Goal: Information Seeking & Learning: Learn about a topic

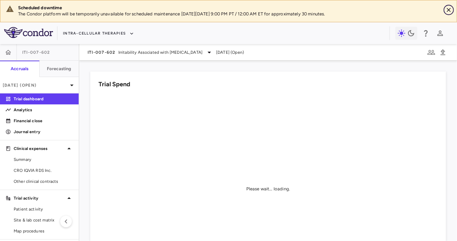
click at [449, 9] on icon "Close" at bounding box center [449, 10] width 7 height 7
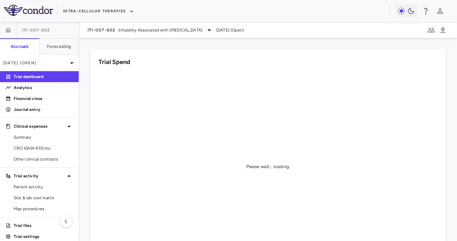
click at [101, 25] on div "ITI-007-602 Irritability Associated with [MEDICAL_DATA] [DATE] (Open)" at bounding box center [268, 30] width 378 height 16
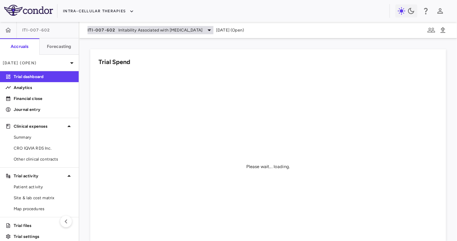
click at [101, 28] on span "ITI-007-602" at bounding box center [102, 29] width 28 height 5
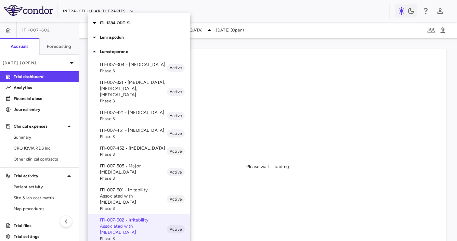
click at [130, 27] on div "ITI-1284 ODT-SL" at bounding box center [139, 23] width 103 height 14
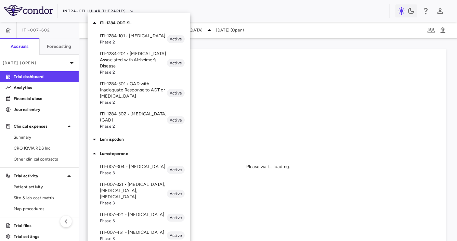
click at [129, 54] on p "ITI-1284-201 • [MEDICAL_DATA] Associated with Alzheimer’s Disease" at bounding box center [133, 60] width 67 height 18
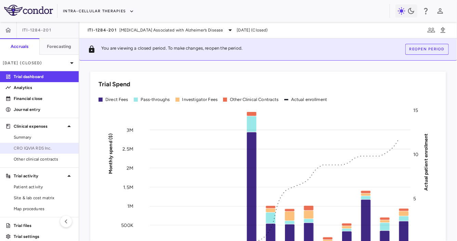
click at [56, 144] on link "CRO IQVIA RDS Inc." at bounding box center [39, 148] width 79 height 10
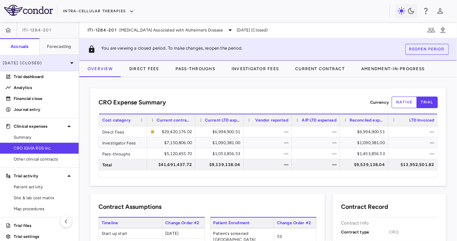
click at [54, 65] on p "[DATE] (Closed)" at bounding box center [35, 63] width 65 height 6
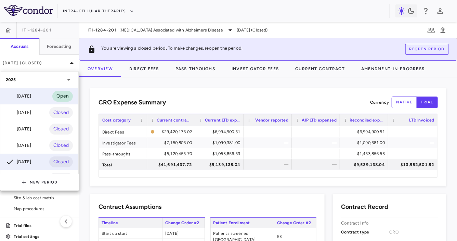
click at [31, 98] on div "[DATE]" at bounding box center [18, 96] width 25 height 8
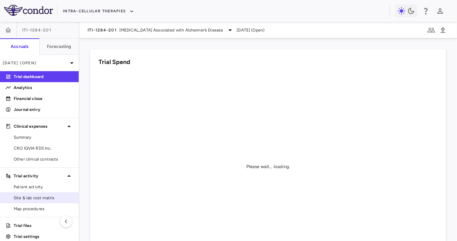
click at [36, 202] on link "Site & lab cost matrix" at bounding box center [39, 198] width 79 height 10
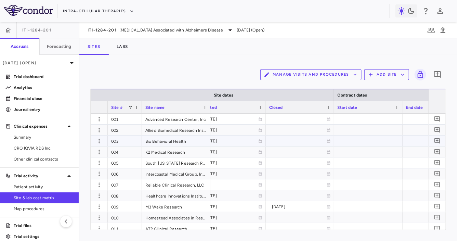
scroll to position [0, 650]
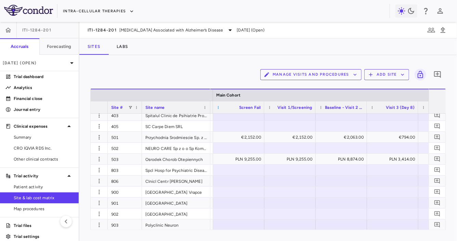
click at [218, 108] on span at bounding box center [219, 107] width 4 height 4
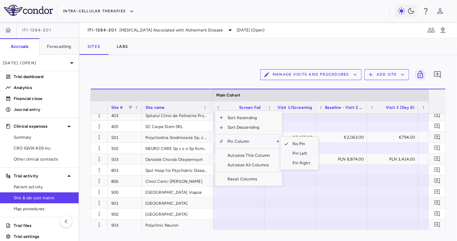
click at [296, 152] on span "Pin Left" at bounding box center [302, 154] width 26 height 10
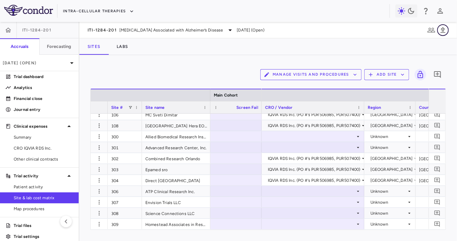
click at [445, 28] on icon "button" at bounding box center [443, 30] width 5 height 6
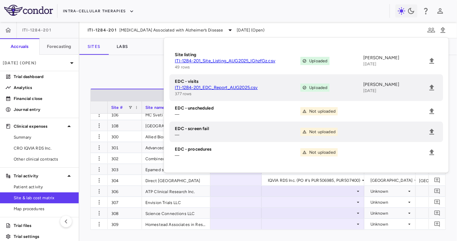
click at [243, 60] on link "ITI-1284-201_Site_Listing_AUG2025_IGhzfGz.csv" at bounding box center [238, 61] width 126 height 6
click at [26, 227] on p "Trial files" at bounding box center [44, 226] width 60 height 6
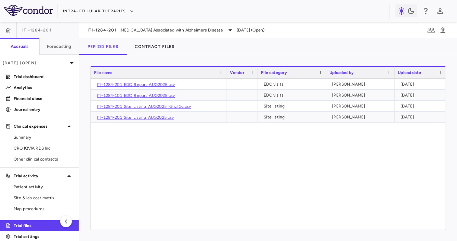
drag, startPoint x: 174, startPoint y: 74, endPoint x: 226, endPoint y: 74, distance: 52.4
click at [226, 74] on div at bounding box center [226, 73] width 3 height 12
click at [155, 96] on link "ITI-1284-101_EDC_Report_AUG2025.csv" at bounding box center [136, 95] width 78 height 5
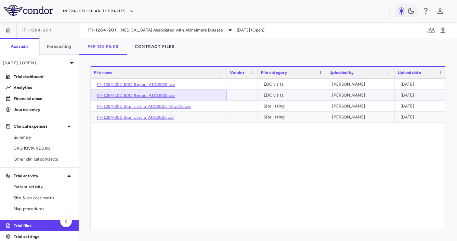
click at [160, 96] on link "ITI-1284-101_EDC_Report_AUG2025.csv" at bounding box center [136, 95] width 78 height 5
click at [49, 187] on span "Patient activity" at bounding box center [44, 187] width 60 height 6
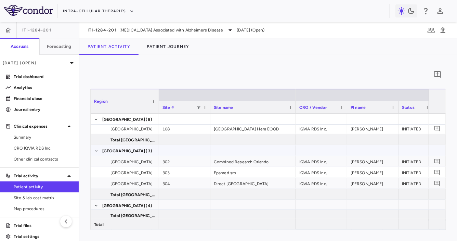
scroll to position [365, 0]
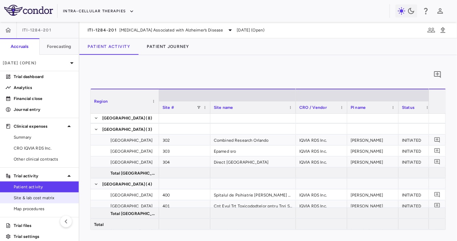
click at [69, 197] on span "Site & lab cost matrix" at bounding box center [44, 198] width 60 height 6
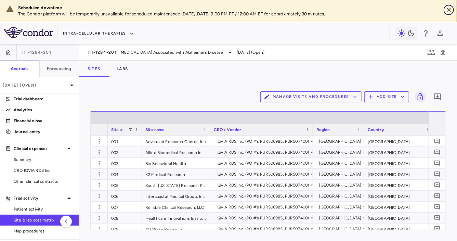
click at [449, 10] on icon "Close" at bounding box center [449, 10] width 4 height 4
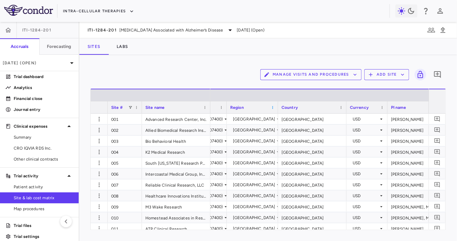
click at [273, 107] on span at bounding box center [273, 107] width 4 height 4
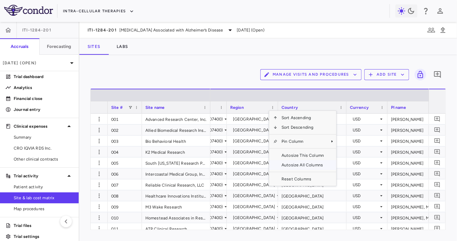
click at [300, 166] on span "Autosize All Columns" at bounding box center [303, 165] width 51 height 10
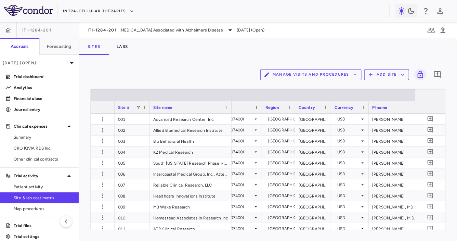
drag, startPoint x: 275, startPoint y: 110, endPoint x: 231, endPoint y: 117, distance: 44.7
click at [231, 117] on div "Site # Site name Cost overview" at bounding box center [268, 159] width 355 height 141
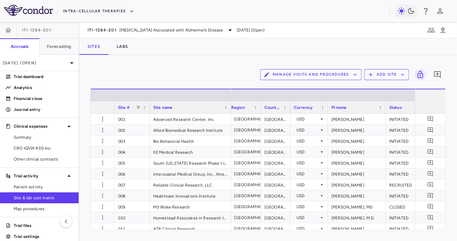
drag, startPoint x: 296, startPoint y: 108, endPoint x: 290, endPoint y: 108, distance: 6.5
click at [290, 108] on div at bounding box center [290, 107] width 3 height 12
drag, startPoint x: 264, startPoint y: 110, endPoint x: 255, endPoint y: 110, distance: 9.2
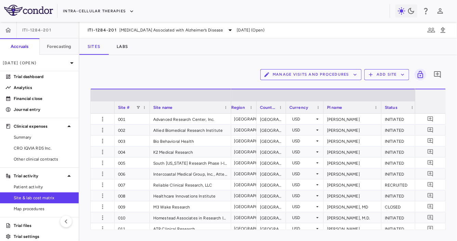
drag, startPoint x: 260, startPoint y: 110, endPoint x: 255, endPoint y: 110, distance: 5.1
click at [255, 110] on div at bounding box center [256, 107] width 3 height 12
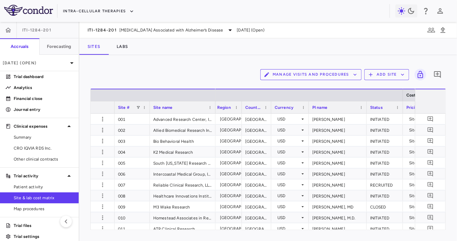
drag, startPoint x: 231, startPoint y: 108, endPoint x: 215, endPoint y: 112, distance: 16.2
click at [215, 112] on div at bounding box center [215, 107] width 3 height 12
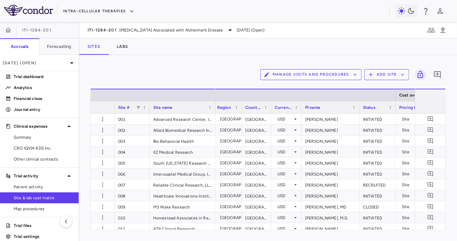
drag, startPoint x: 308, startPoint y: 110, endPoint x: 301, endPoint y: 111, distance: 7.3
click at [301, 111] on div at bounding box center [301, 107] width 3 height 12
click at [303, 111] on div at bounding box center [303, 107] width 3 height 12
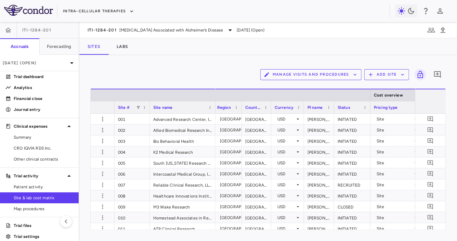
drag, startPoint x: 362, startPoint y: 110, endPoint x: 334, endPoint y: 114, distance: 28.1
click at [334, 114] on div "Site # Site name Cost overview Site dates" at bounding box center [268, 159] width 355 height 141
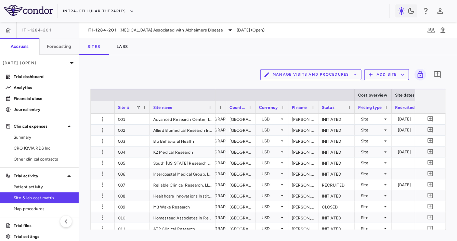
drag, startPoint x: 405, startPoint y: 109, endPoint x: 389, endPoint y: 110, distance: 15.5
click at [390, 110] on div at bounding box center [391, 107] width 3 height 12
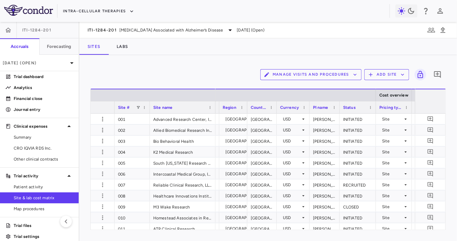
click at [341, 108] on div "Status" at bounding box center [358, 107] width 36 height 12
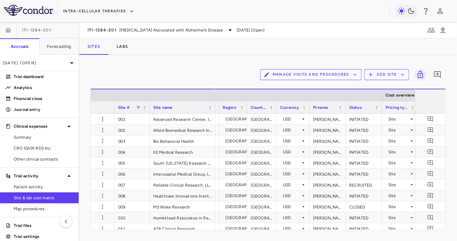
drag, startPoint x: 339, startPoint y: 108, endPoint x: 345, endPoint y: 108, distance: 6.5
click at [345, 108] on div at bounding box center [345, 107] width 3 height 12
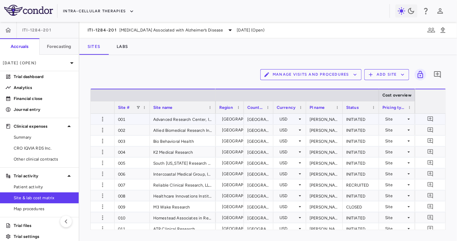
click at [397, 121] on div "Site" at bounding box center [395, 119] width 21 height 11
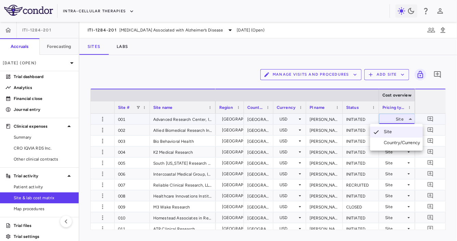
click at [397, 121] on div at bounding box center [228, 120] width 457 height 241
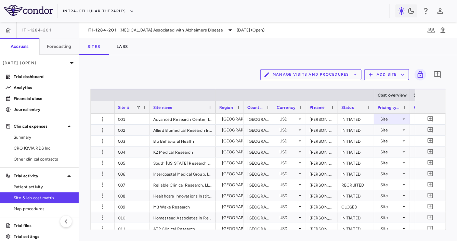
drag, startPoint x: 342, startPoint y: 110, endPoint x: 337, endPoint y: 110, distance: 5.1
click at [337, 110] on div at bounding box center [338, 107] width 3 height 12
click at [411, 107] on div at bounding box center [411, 107] width 3 height 12
click at [339, 107] on div at bounding box center [340, 107] width 3 height 12
click at [408, 119] on icon at bounding box center [408, 118] width 5 height 5
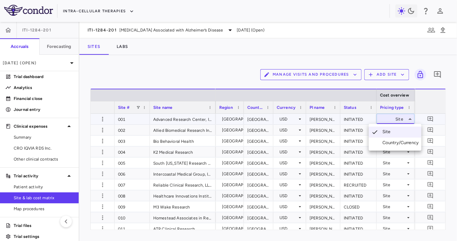
click at [408, 119] on div at bounding box center [228, 120] width 457 height 241
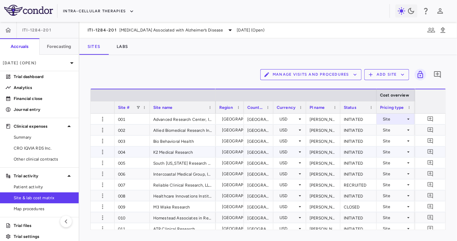
click at [408, 151] on icon at bounding box center [409, 151] width 2 height 1
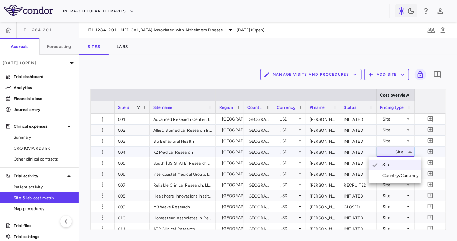
click at [176, 75] on div at bounding box center [228, 120] width 457 height 241
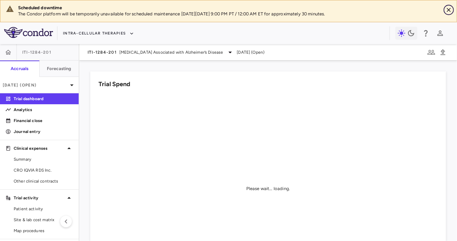
click at [451, 7] on icon "Close" at bounding box center [449, 10] width 7 height 7
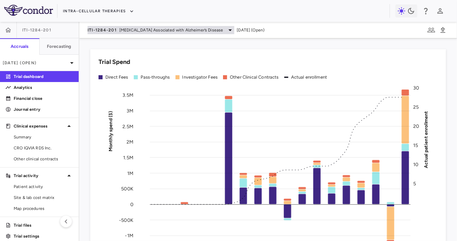
click at [116, 30] on span "ITI-1284-201" at bounding box center [102, 29] width 29 height 5
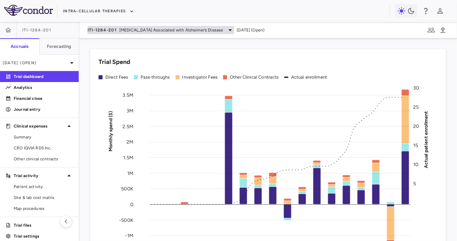
click at [115, 28] on span "ITI-1284-201" at bounding box center [102, 29] width 29 height 5
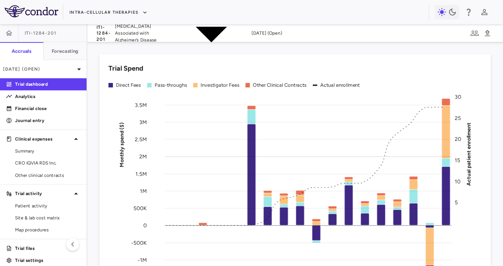
scroll to position [99, 0]
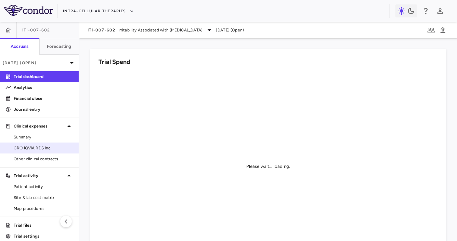
click at [41, 146] on span "CRO IQVIA RDS Inc." at bounding box center [44, 148] width 60 height 6
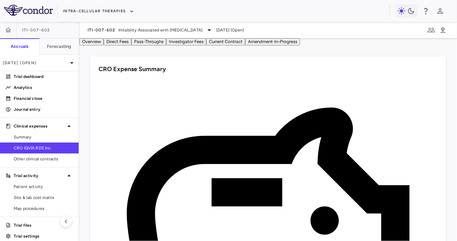
click at [131, 46] on button "Direct Fees" at bounding box center [118, 41] width 28 height 7
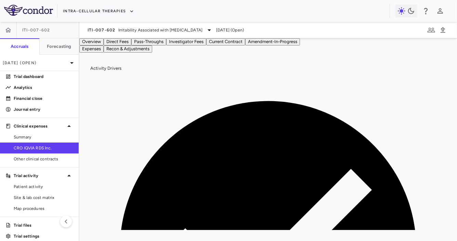
click at [152, 53] on button "Recon & Adjustments" at bounding box center [128, 49] width 49 height 7
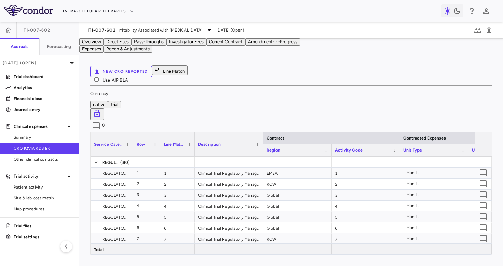
drag, startPoint x: 159, startPoint y: 117, endPoint x: 131, endPoint y: 121, distance: 27.2
click at [131, 132] on div at bounding box center [132, 144] width 3 height 24
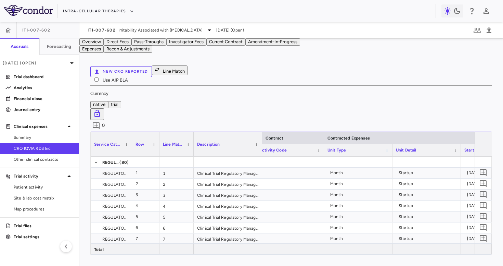
click at [388, 148] on span at bounding box center [387, 150] width 4 height 4
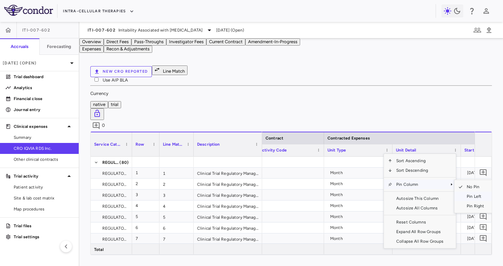
click at [457, 191] on span "Pin Left" at bounding box center [476, 196] width 26 height 10
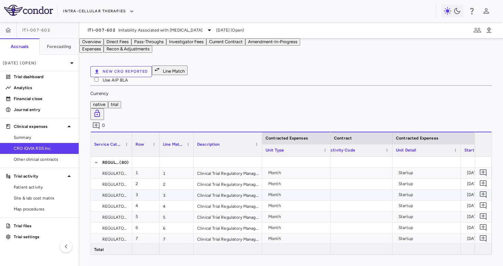
scroll to position [0, 68]
click at [457, 148] on span at bounding box center [462, 150] width 4 height 4
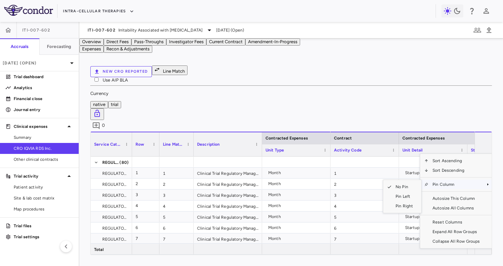
click at [414, 191] on span "Pin Left" at bounding box center [405, 196] width 26 height 10
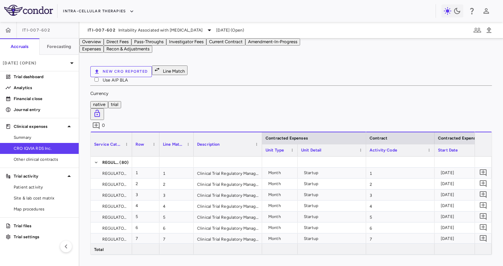
drag, startPoint x: 330, startPoint y: 123, endPoint x: 297, endPoint y: 132, distance: 34.0
click at [297, 132] on div "Contracted Expenses Service Category Row Line Match" at bounding box center [291, 192] width 401 height 123
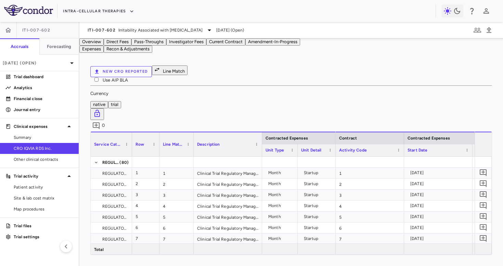
drag, startPoint x: 365, startPoint y: 122, endPoint x: 335, endPoint y: 127, distance: 31.0
click at [335, 131] on div "Contracted Expenses Service Category Row Line Match" at bounding box center [291, 192] width 401 height 123
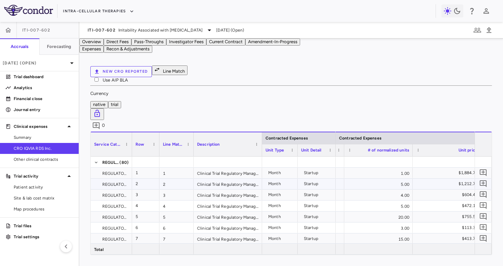
scroll to position [0, 0]
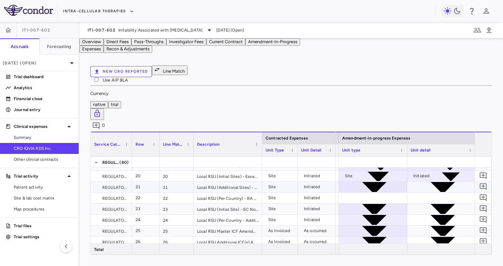
click at [388, 182] on div at bounding box center [373, 187] width 62 height 10
click at [415, 182] on div at bounding box center [442, 187] width 62 height 10
click at [378, 204] on div at bounding box center [373, 209] width 62 height 10
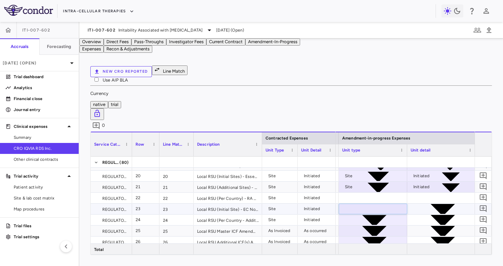
click at [418, 204] on div at bounding box center [442, 209] width 62 height 10
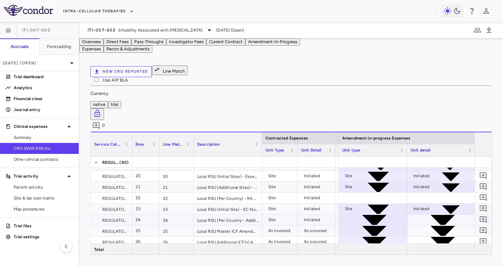
click at [374, 215] on div at bounding box center [373, 220] width 62 height 10
click at [420, 215] on div at bounding box center [442, 220] width 62 height 10
drag, startPoint x: 424, startPoint y: 207, endPoint x: 423, endPoint y: 214, distance: 6.2
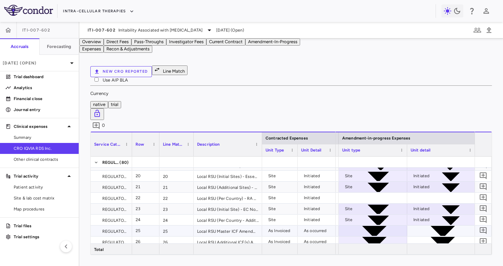
click at [378, 226] on div at bounding box center [373, 231] width 62 height 10
click at [419, 226] on div at bounding box center [442, 231] width 62 height 10
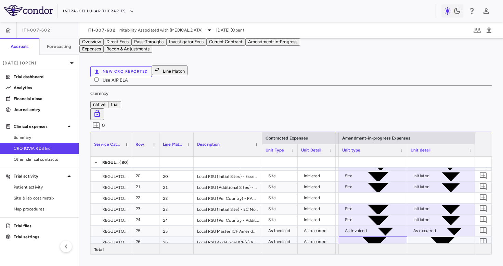
click at [384, 237] on div at bounding box center [373, 242] width 62 height 10
click at [414, 237] on div at bounding box center [442, 242] width 62 height 10
click at [385, 241] on div at bounding box center [373, 253] width 62 height 10
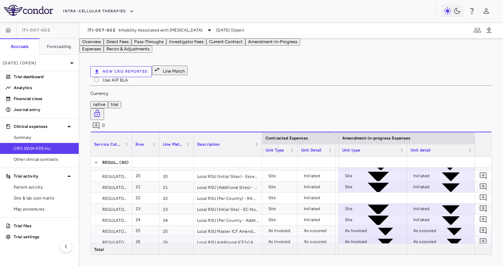
click at [424, 241] on div at bounding box center [442, 253] width 62 height 10
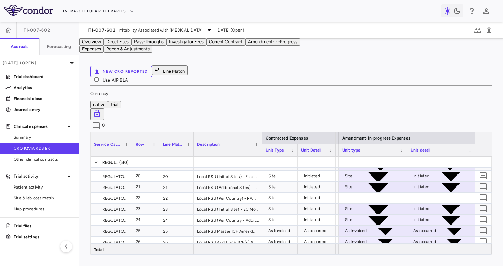
click at [393, 241] on div at bounding box center [373, 263] width 62 height 10
click at [419, 241] on div at bounding box center [442, 263] width 62 height 10
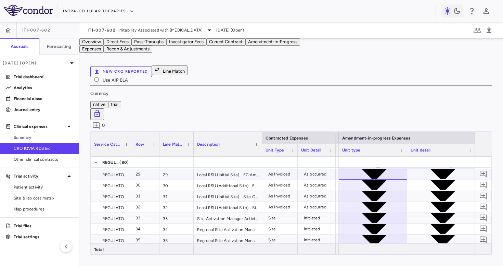
click at [391, 169] on div at bounding box center [373, 174] width 62 height 10
click at [428, 169] on div at bounding box center [442, 174] width 62 height 10
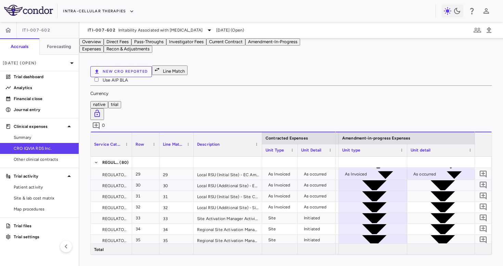
click at [383, 180] on div at bounding box center [373, 185] width 62 height 10
drag, startPoint x: 368, startPoint y: 215, endPoint x: 364, endPoint y: 220, distance: 6.6
click at [431, 180] on div at bounding box center [442, 185] width 62 height 10
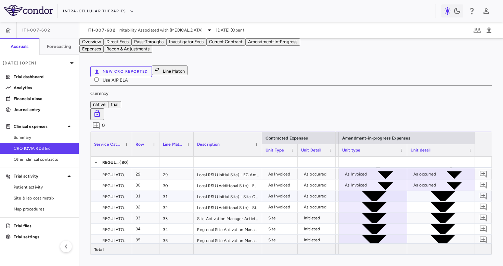
click at [381, 191] on div at bounding box center [373, 196] width 62 height 10
click at [428, 191] on div at bounding box center [442, 196] width 62 height 10
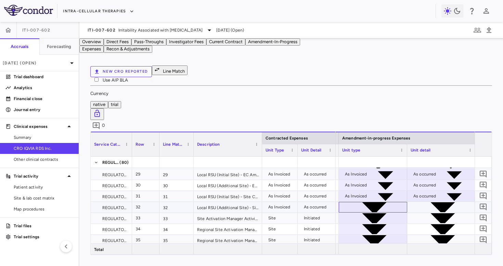
click at [381, 202] on div at bounding box center [373, 207] width 62 height 10
click at [427, 202] on div at bounding box center [442, 207] width 62 height 10
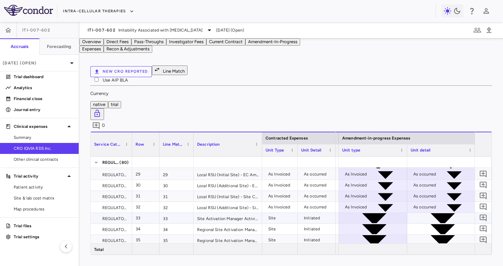
click at [386, 213] on div at bounding box center [373, 218] width 62 height 10
click at [426, 213] on div at bounding box center [442, 218] width 62 height 10
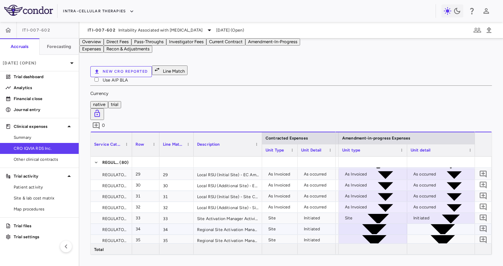
click at [379, 224] on div at bounding box center [373, 229] width 62 height 10
click at [429, 224] on div at bounding box center [442, 229] width 62 height 10
click at [381, 235] on div at bounding box center [373, 240] width 62 height 10
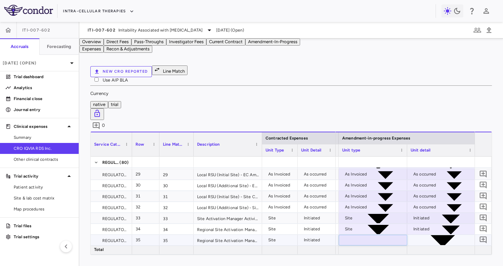
click at [423, 235] on div at bounding box center [442, 240] width 62 height 10
click at [383, 241] on div at bounding box center [373, 251] width 62 height 10
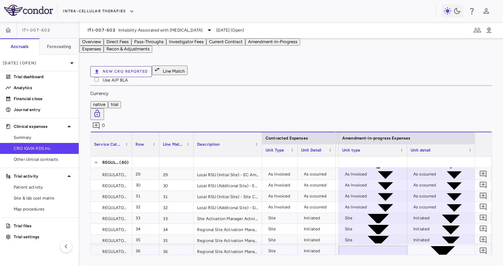
click at [421, 241] on div at bounding box center [442, 251] width 62 height 10
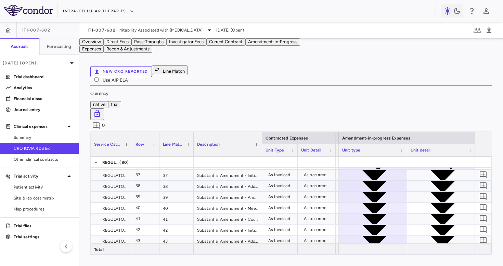
click at [389, 170] on div at bounding box center [373, 175] width 62 height 10
click at [425, 170] on div at bounding box center [442, 175] width 62 height 10
click at [383, 181] on div at bounding box center [373, 186] width 62 height 10
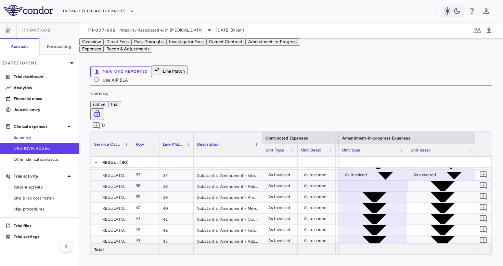
click at [425, 181] on div at bounding box center [442, 186] width 62 height 10
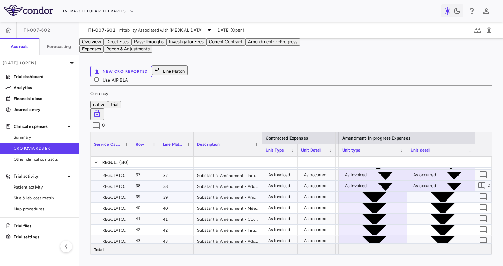
click at [390, 192] on div at bounding box center [373, 197] width 62 height 10
click at [381, 192] on div at bounding box center [373, 197] width 62 height 10
click at [423, 192] on div at bounding box center [442, 197] width 62 height 10
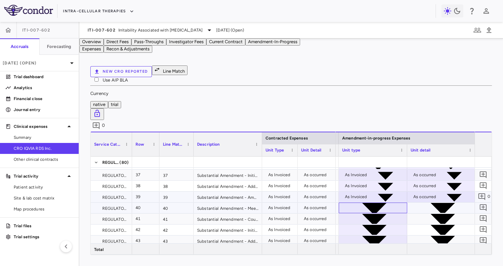
click at [392, 203] on div at bounding box center [373, 208] width 62 height 10
click at [389, 203] on div at bounding box center [373, 208] width 62 height 10
click at [421, 203] on div at bounding box center [442, 208] width 62 height 10
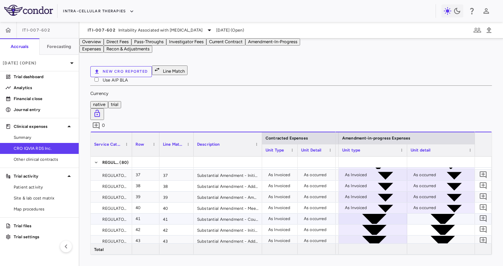
click at [387, 214] on div at bounding box center [373, 219] width 62 height 10
click at [419, 213] on div at bounding box center [441, 218] width 68 height 11
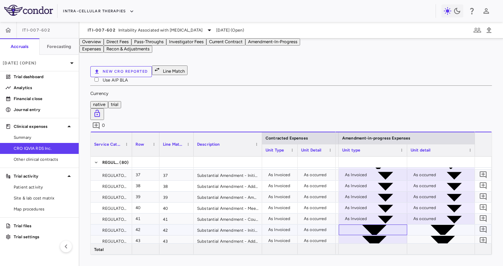
click at [393, 225] on div at bounding box center [373, 230] width 62 height 10
click at [420, 225] on div at bounding box center [442, 230] width 62 height 10
click at [388, 236] on div at bounding box center [373, 241] width 62 height 10
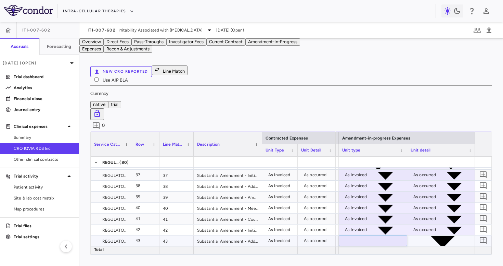
click at [417, 236] on div at bounding box center [442, 241] width 62 height 10
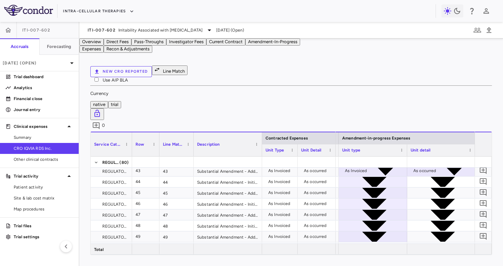
scroll to position [467, 0]
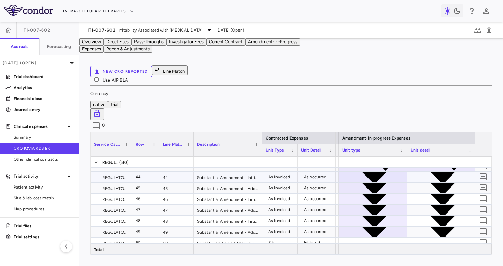
click at [385, 172] on div at bounding box center [373, 177] width 62 height 10
click at [421, 172] on div at bounding box center [442, 177] width 62 height 10
click at [392, 183] on div at bounding box center [373, 188] width 62 height 10
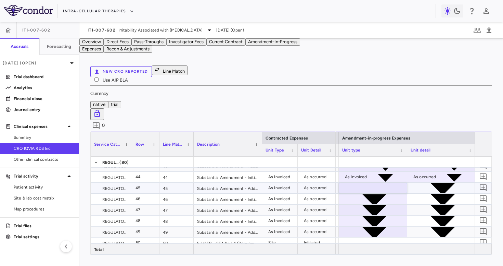
click at [423, 183] on div at bounding box center [442, 188] width 62 height 10
click at [390, 194] on div at bounding box center [373, 199] width 62 height 10
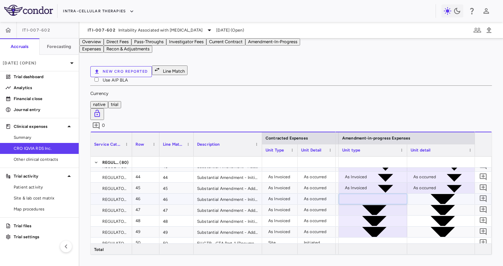
click at [422, 194] on div at bounding box center [442, 199] width 62 height 10
click at [385, 205] on div at bounding box center [373, 210] width 62 height 10
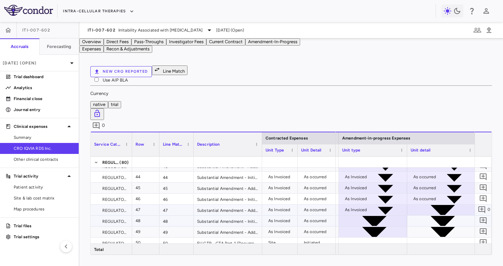
click at [416, 216] on div at bounding box center [442, 221] width 62 height 10
click at [417, 205] on div at bounding box center [442, 210] width 62 height 10
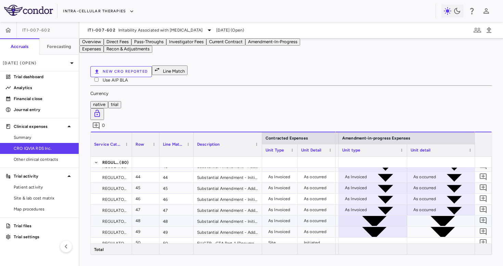
click at [388, 216] on div at bounding box center [373, 221] width 62 height 10
click at [419, 216] on div at bounding box center [442, 221] width 62 height 10
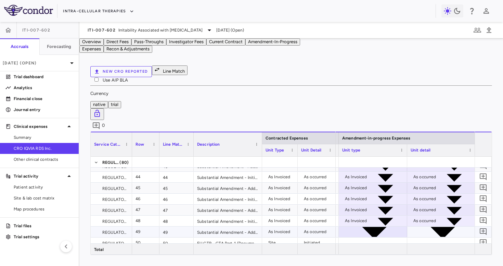
click at [385, 227] on div at bounding box center [373, 232] width 62 height 10
click at [423, 227] on div at bounding box center [442, 232] width 62 height 10
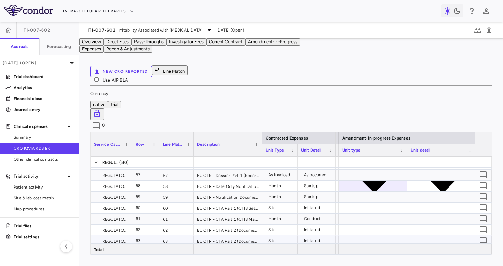
scroll to position [613, 0]
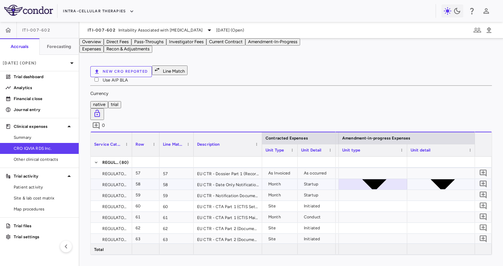
click at [394, 179] on div at bounding box center [373, 184] width 62 height 10
click at [422, 179] on div at bounding box center [442, 184] width 62 height 10
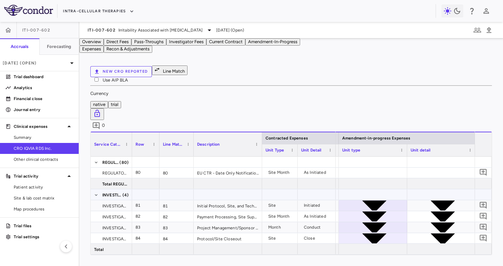
scroll to position [884, 0]
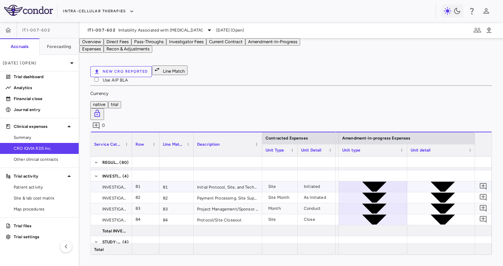
click at [383, 181] on div at bounding box center [373, 186] width 62 height 10
click at [421, 181] on div at bounding box center [442, 186] width 62 height 10
click at [389, 192] on div at bounding box center [373, 197] width 62 height 10
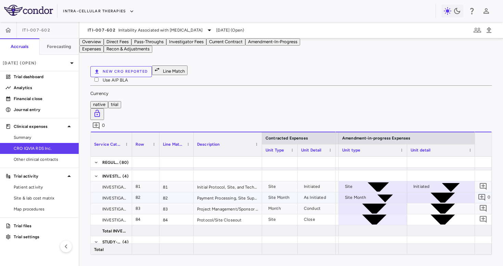
click at [425, 192] on div at bounding box center [442, 197] width 62 height 10
click at [387, 203] on div at bounding box center [373, 208] width 62 height 10
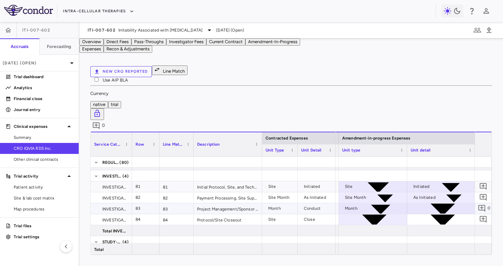
click at [427, 203] on div at bounding box center [442, 208] width 62 height 10
click at [425, 203] on div "Enrollment Period" at bounding box center [431, 208] width 35 height 11
click at [425, 203] on div "Conduct" at bounding box center [422, 208] width 17 height 11
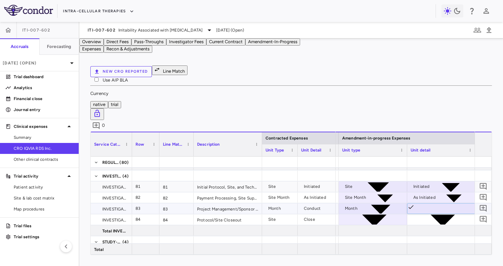
click at [374, 214] on div at bounding box center [373, 219] width 62 height 10
click at [414, 214] on div at bounding box center [442, 219] width 62 height 10
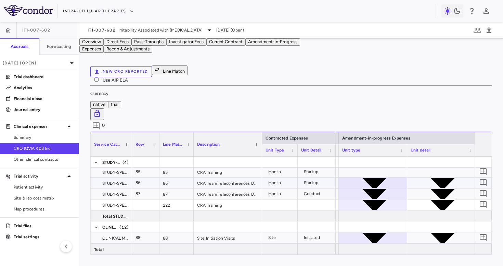
click at [380, 178] on div at bounding box center [373, 183] width 62 height 10
click at [416, 178] on div at bounding box center [442, 183] width 62 height 10
click at [379, 189] on div at bounding box center [373, 194] width 62 height 10
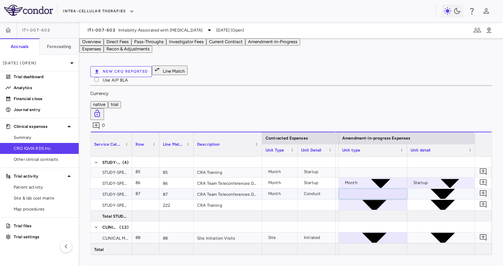
click at [430, 189] on div at bounding box center [442, 194] width 62 height 10
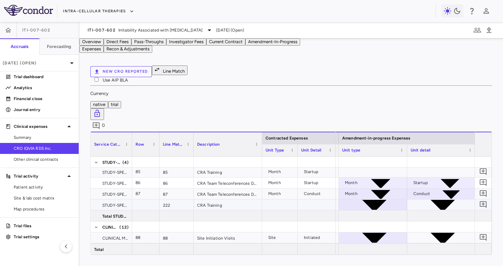
click at [387, 200] on div at bounding box center [373, 205] width 62 height 10
click at [428, 200] on div at bounding box center [442, 205] width 62 height 10
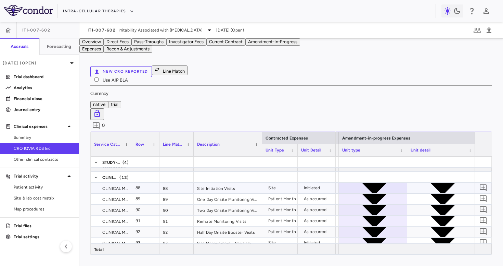
click at [391, 183] on div at bounding box center [373, 188] width 62 height 10
click at [422, 183] on div at bounding box center [442, 188] width 62 height 10
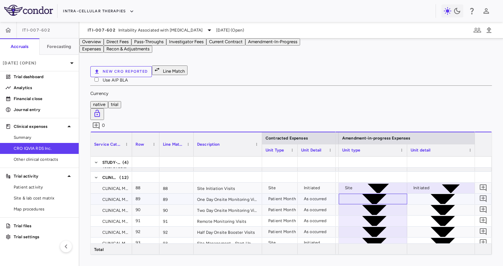
click at [388, 194] on div at bounding box center [373, 199] width 62 height 10
click at [420, 194] on div at bounding box center [442, 199] width 62 height 10
click at [391, 205] on div at bounding box center [373, 210] width 62 height 10
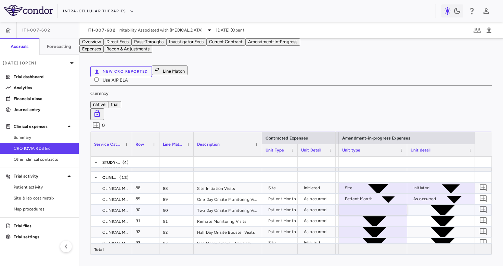
click at [424, 205] on div at bounding box center [442, 210] width 62 height 10
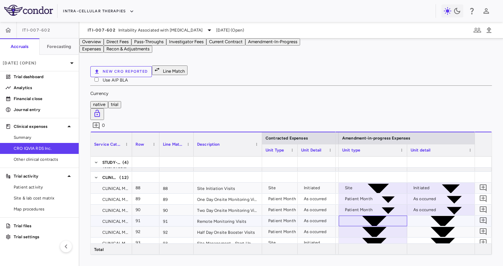
click at [379, 216] on div at bounding box center [373, 221] width 62 height 10
click at [428, 216] on div at bounding box center [442, 221] width 62 height 10
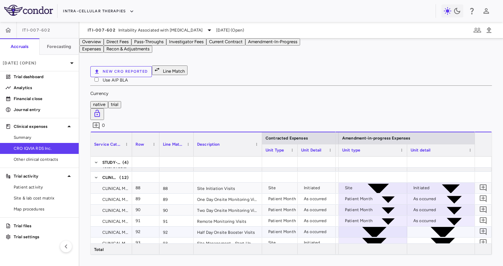
click at [382, 227] on div at bounding box center [373, 232] width 62 height 10
click at [428, 227] on div at bounding box center [442, 232] width 62 height 10
click at [381, 238] on div at bounding box center [373, 243] width 62 height 10
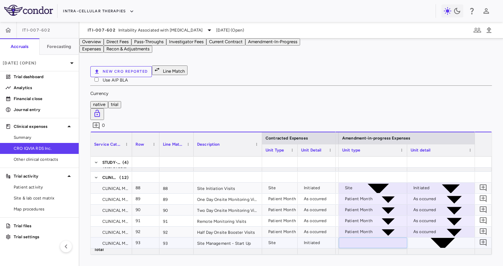
click at [417, 238] on div at bounding box center [442, 243] width 62 height 10
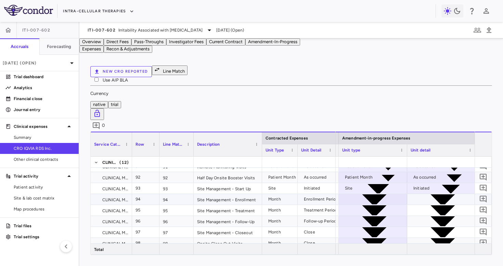
click at [389, 194] on div at bounding box center [373, 199] width 62 height 10
click at [431, 194] on div at bounding box center [442, 199] width 62 height 10
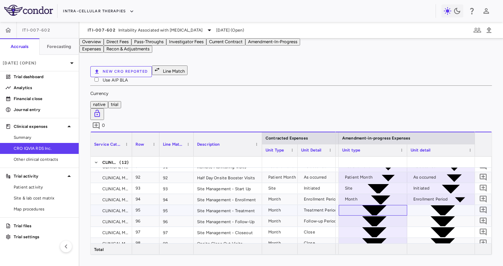
click at [388, 205] on div at bounding box center [373, 210] width 62 height 10
click at [429, 205] on div at bounding box center [442, 210] width 62 height 10
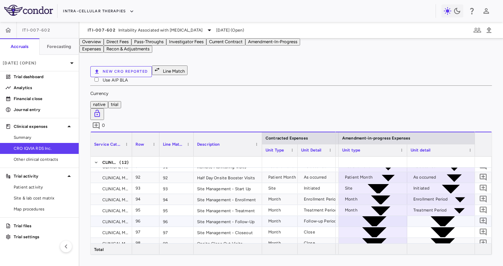
click at [394, 216] on div at bounding box center [373, 221] width 62 height 10
click at [427, 216] on div at bounding box center [442, 221] width 62 height 10
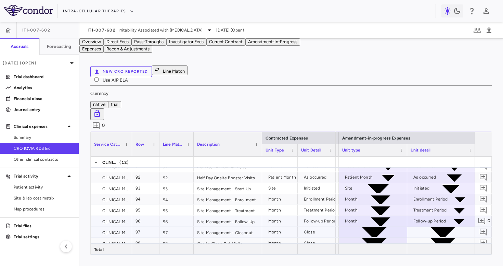
scroll to position [1104, 0]
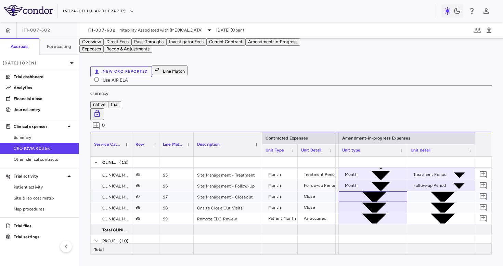
click at [379, 191] on div at bounding box center [373, 196] width 62 height 10
click at [422, 191] on div at bounding box center [442, 196] width 62 height 10
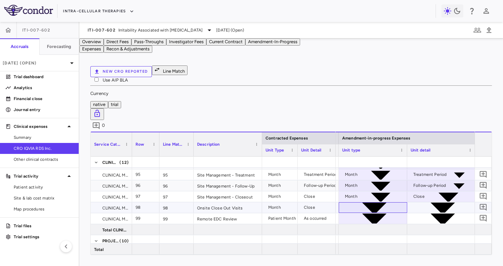
click at [384, 202] on div at bounding box center [373, 207] width 62 height 10
click at [434, 202] on div at bounding box center [442, 207] width 62 height 10
click at [397, 213] on div at bounding box center [373, 218] width 62 height 10
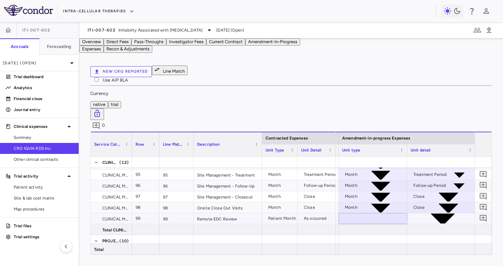
click at [426, 213] on div at bounding box center [442, 218] width 62 height 10
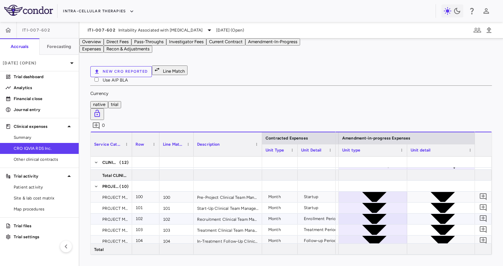
scroll to position [1163, 0]
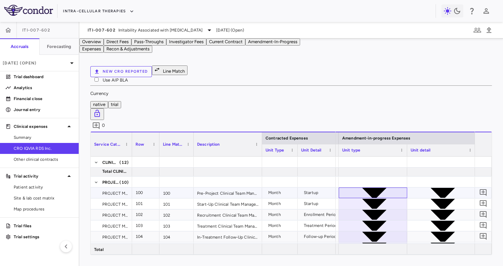
click at [383, 188] on div at bounding box center [373, 193] width 62 height 10
click at [414, 199] on div at bounding box center [442, 204] width 62 height 10
click at [419, 188] on div at bounding box center [442, 193] width 62 height 10
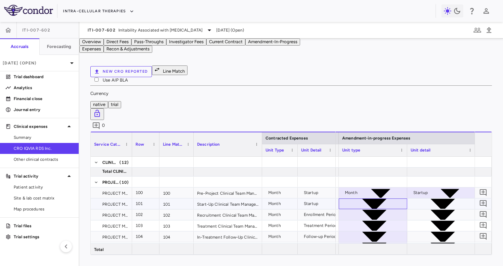
click at [372, 199] on div at bounding box center [373, 204] width 62 height 10
click at [412, 199] on div at bounding box center [442, 204] width 62 height 10
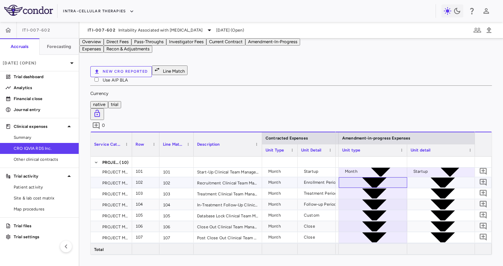
click at [393, 177] on div at bounding box center [373, 182] width 62 height 10
click at [426, 177] on div at bounding box center [442, 182] width 62 height 10
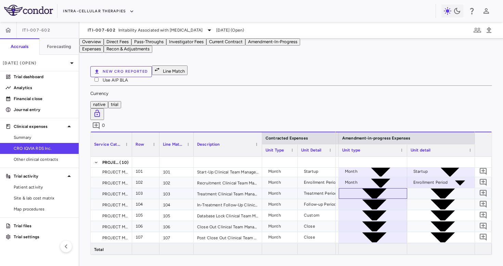
click at [388, 188] on div at bounding box center [373, 193] width 62 height 10
click at [427, 188] on div at bounding box center [442, 193] width 62 height 10
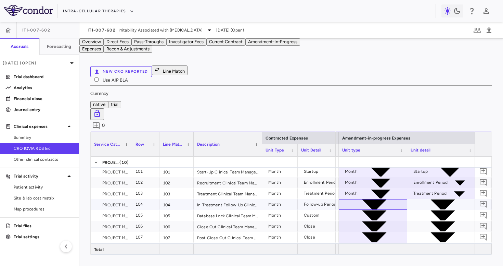
click at [387, 199] on div at bounding box center [373, 204] width 62 height 10
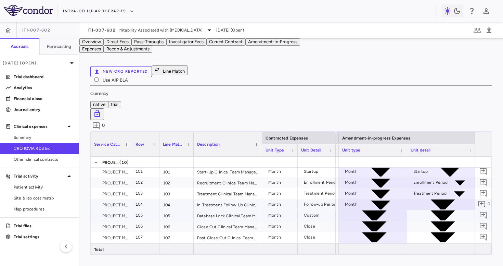
click at [425, 199] on div at bounding box center [442, 204] width 62 height 10
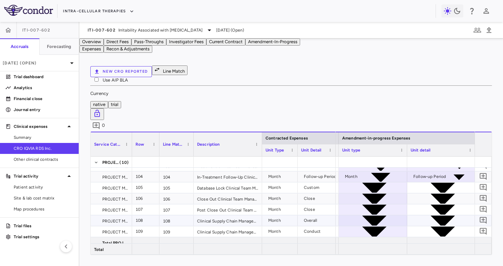
scroll to position [1229, 0]
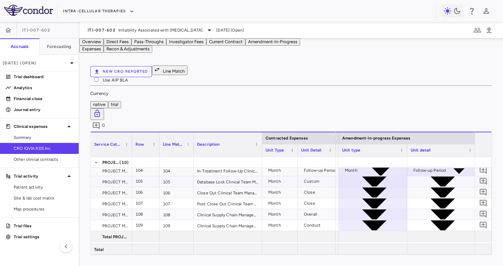
click at [383, 176] on div at bounding box center [373, 181] width 62 height 10
click at [420, 176] on div at bounding box center [442, 181] width 62 height 10
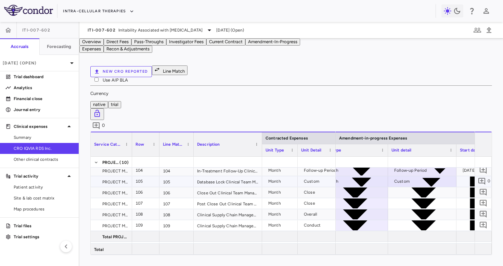
scroll to position [0, 776]
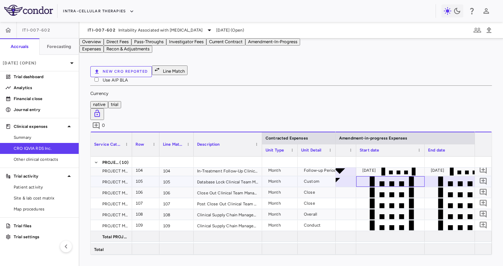
click at [365, 176] on div at bounding box center [391, 181] width 62 height 10
click at [383, 179] on input "**********" at bounding box center [379, 182] width 44 height 7
type input "**********"
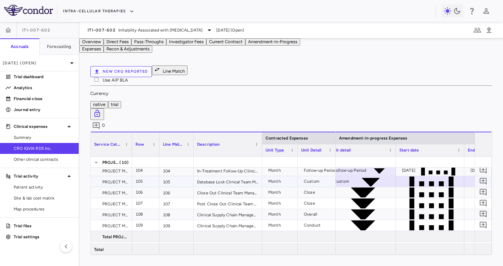
click at [409, 176] on div at bounding box center [431, 181] width 62 height 10
click at [414, 179] on input "**********" at bounding box center [418, 182] width 44 height 7
type input "**********"
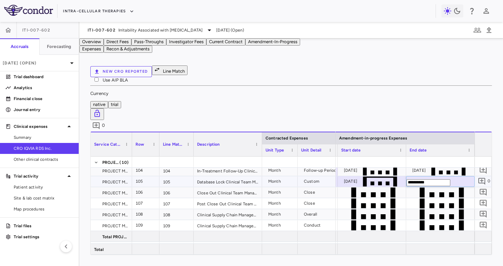
type input "**********"
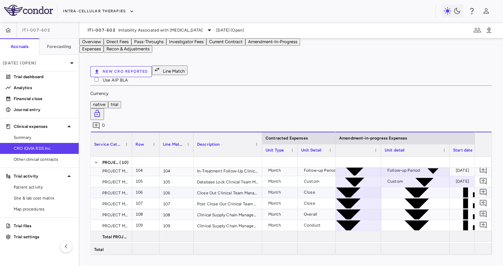
click at [367, 187] on div at bounding box center [347, 192] width 62 height 10
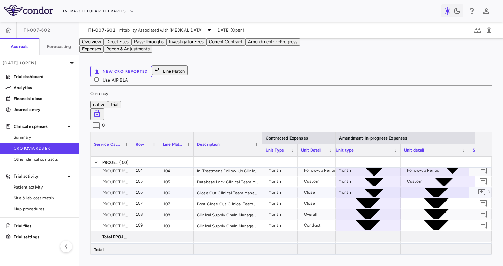
click at [416, 187] on div at bounding box center [435, 192] width 62 height 10
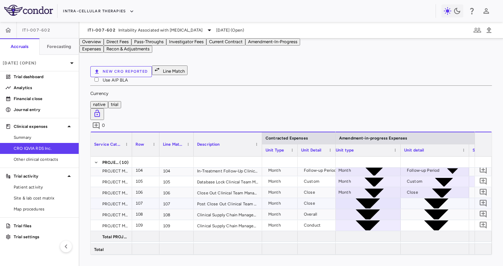
click at [376, 198] on div at bounding box center [367, 203] width 62 height 10
click at [413, 198] on div at bounding box center [435, 203] width 62 height 10
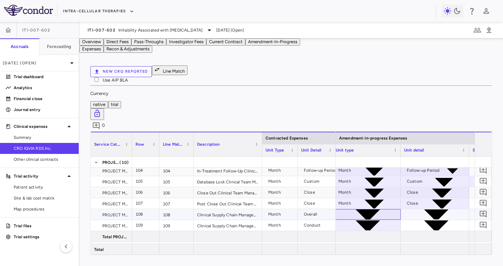
click at [375, 209] on div at bounding box center [367, 214] width 62 height 10
click at [411, 209] on div at bounding box center [435, 214] width 62 height 10
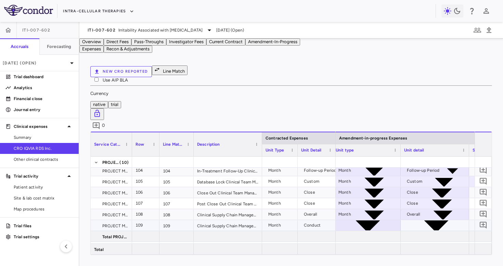
click at [376, 220] on div at bounding box center [367, 225] width 62 height 10
click at [415, 220] on div at bounding box center [435, 225] width 62 height 10
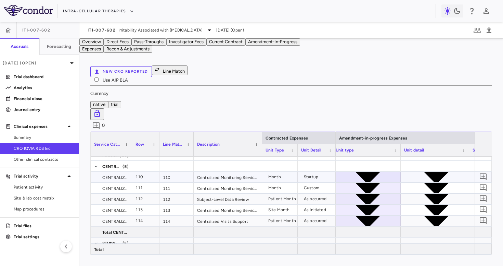
click at [375, 172] on div at bounding box center [367, 177] width 62 height 10
click at [413, 172] on div at bounding box center [435, 177] width 62 height 10
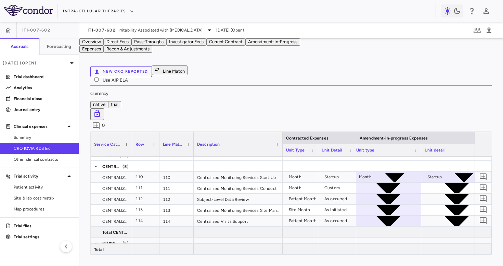
drag, startPoint x: 261, startPoint y: 121, endPoint x: 282, endPoint y: 145, distance: 31.6
click at [282, 145] on div "Contracted Expenses Service Category Row Line Match" at bounding box center [291, 192] width 401 height 123
click at [391, 194] on div at bounding box center [387, 199] width 62 height 10
click at [374, 183] on div at bounding box center [387, 188] width 62 height 10
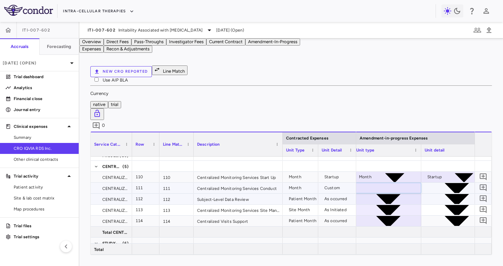
click at [444, 183] on div at bounding box center [456, 188] width 62 height 10
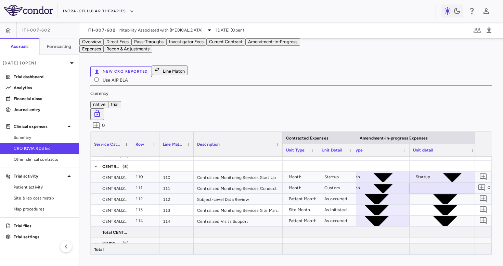
click at [393, 194] on div at bounding box center [376, 199] width 62 height 10
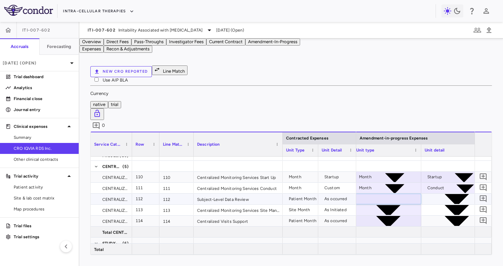
click at [434, 194] on div at bounding box center [456, 199] width 62 height 10
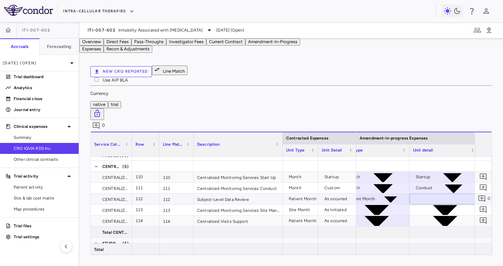
click at [390, 205] on div at bounding box center [376, 210] width 62 height 10
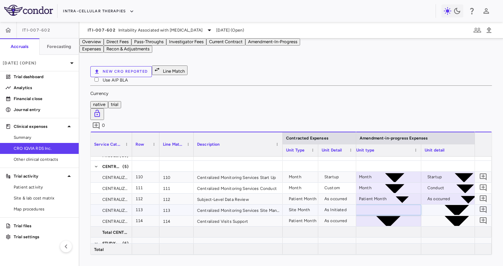
click at [428, 205] on div at bounding box center [456, 210] width 62 height 10
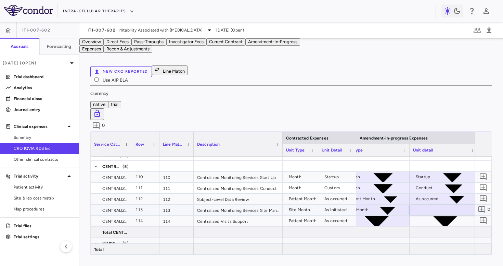
click at [390, 216] on div at bounding box center [376, 221] width 62 height 10
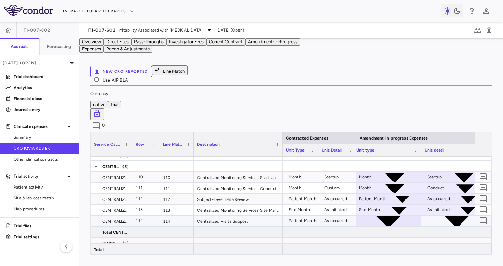
click at [391, 216] on div at bounding box center [387, 221] width 62 height 10
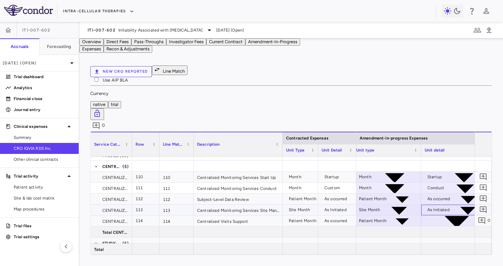
click at [439, 204] on div "As Initiated" at bounding box center [439, 209] width 22 height 11
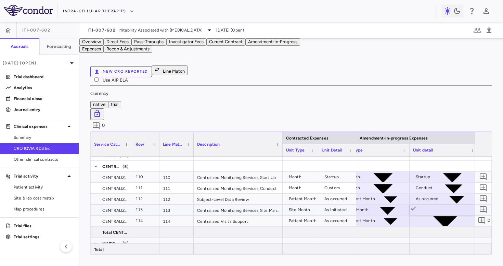
click at [433, 216] on div at bounding box center [444, 221] width 62 height 10
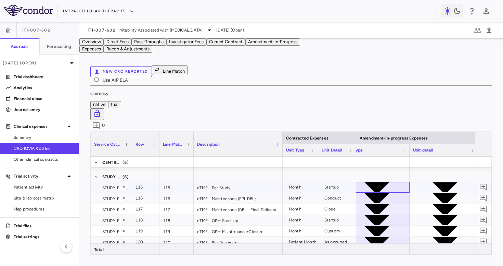
click at [388, 182] on div at bounding box center [376, 187] width 62 height 10
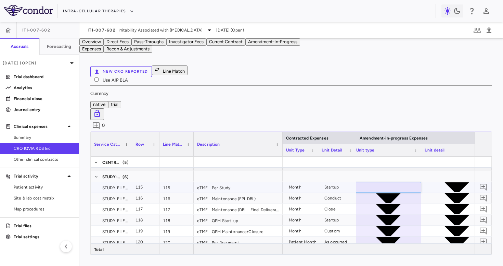
click at [433, 182] on div at bounding box center [456, 187] width 62 height 10
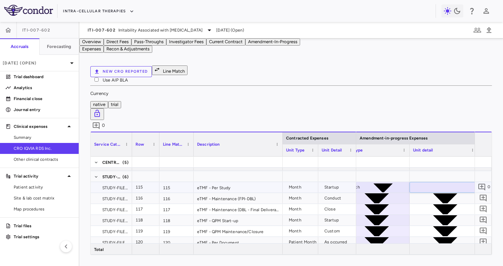
click at [382, 193] on div at bounding box center [376, 198] width 62 height 10
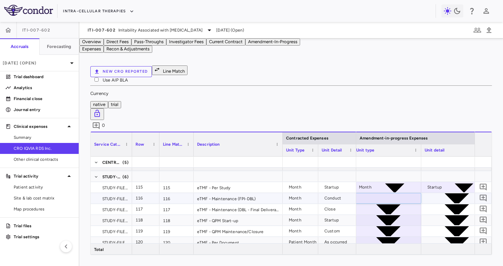
click at [431, 193] on div at bounding box center [456, 198] width 62 height 10
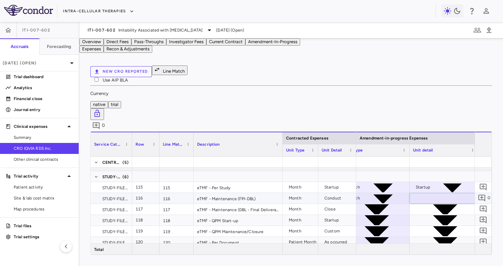
click at [385, 204] on div at bounding box center [376, 209] width 62 height 10
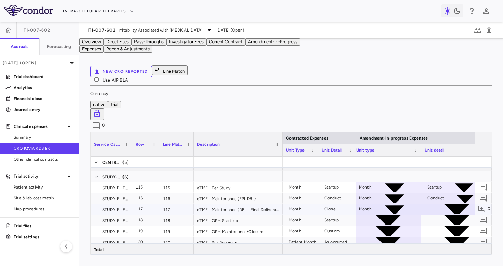
click at [433, 204] on div at bounding box center [456, 209] width 62 height 10
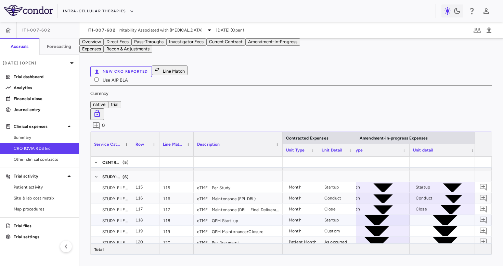
click at [396, 215] on div at bounding box center [376, 220] width 62 height 10
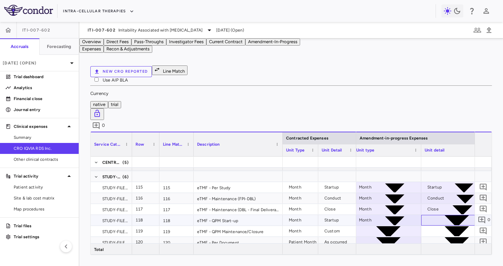
click at [431, 215] on div at bounding box center [456, 220] width 62 height 10
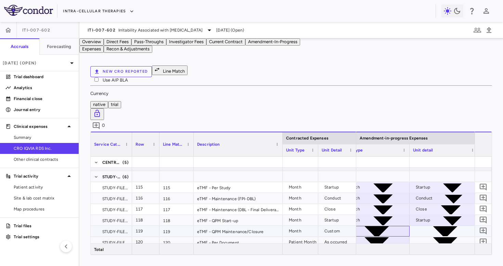
click at [378, 226] on div at bounding box center [376, 231] width 62 height 10
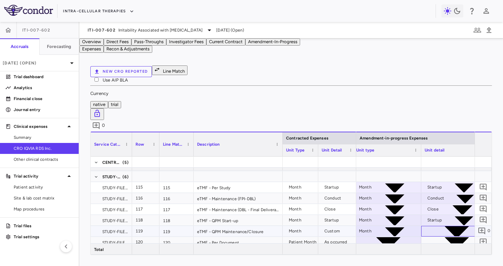
click at [435, 226] on div at bounding box center [456, 231] width 62 height 10
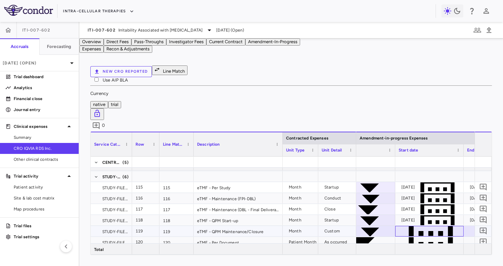
click at [414, 226] on div at bounding box center [430, 231] width 62 height 10
click at [416, 229] on input "**********" at bounding box center [418, 232] width 44 height 7
type input "**********"
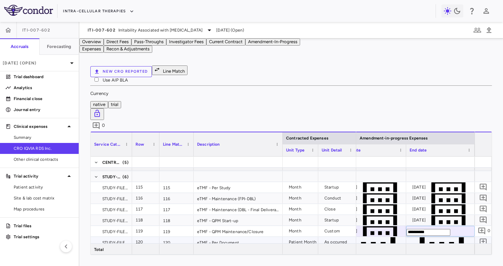
type input "**********"
click at [405, 241] on div at bounding box center [372, 253] width 68 height 11
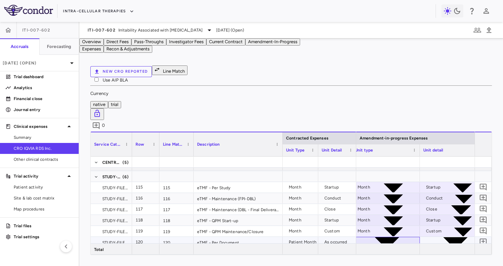
click at [401, 237] on div at bounding box center [386, 242] width 62 height 10
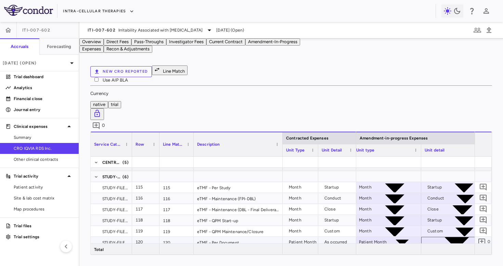
click at [436, 237] on div at bounding box center [456, 242] width 62 height 10
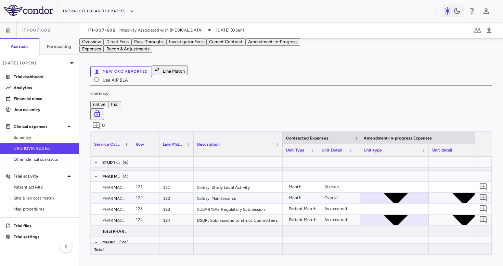
click at [401, 193] on div at bounding box center [395, 198] width 62 height 10
click at [447, 193] on div at bounding box center [463, 198] width 62 height 10
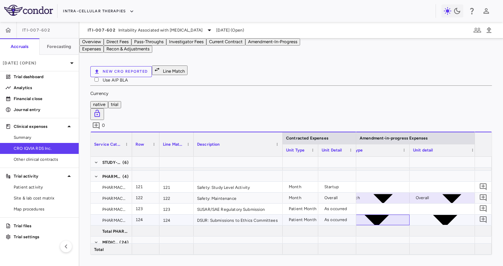
click at [391, 215] on div at bounding box center [376, 220] width 62 height 10
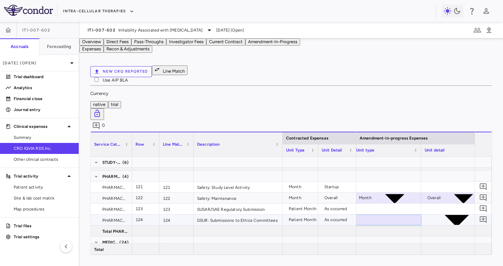
click at [435, 215] on div at bounding box center [456, 220] width 62 height 10
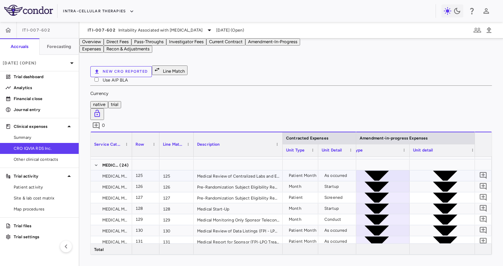
click at [386, 170] on div at bounding box center [376, 175] width 62 height 10
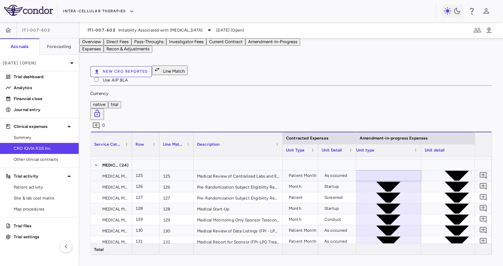
click at [433, 170] on div at bounding box center [456, 175] width 62 height 10
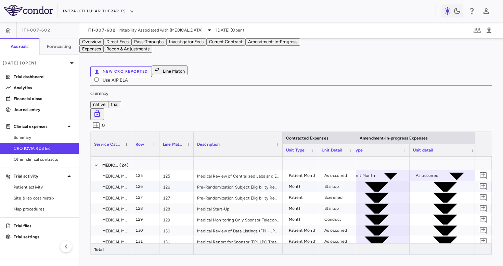
click at [384, 181] on div at bounding box center [376, 186] width 62 height 10
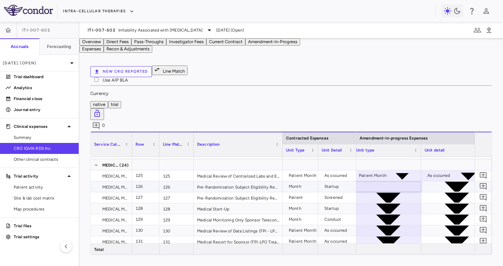
click at [436, 181] on div at bounding box center [456, 186] width 62 height 10
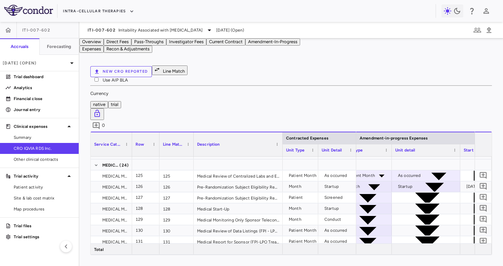
drag, startPoint x: 409, startPoint y: 123, endPoint x: 391, endPoint y: 123, distance: 17.8
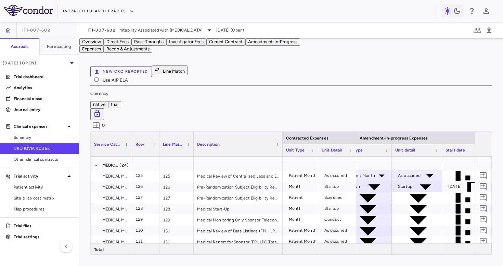
drag, startPoint x: 460, startPoint y: 122, endPoint x: 441, endPoint y: 124, distance: 19.3
click at [441, 144] on div at bounding box center [442, 150] width 3 height 12
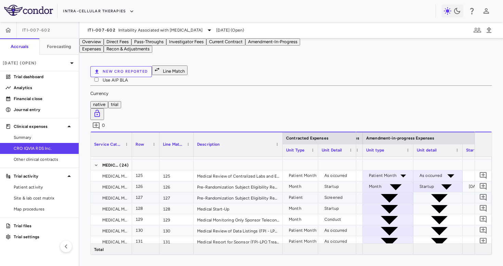
click at [392, 192] on div at bounding box center [388, 197] width 44 height 10
click at [433, 192] on div at bounding box center [438, 197] width 42 height 10
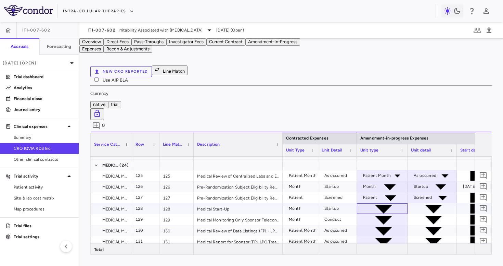
click at [388, 203] on div at bounding box center [382, 208] width 44 height 10
click at [422, 203] on div at bounding box center [432, 208] width 42 height 10
click at [382, 214] on div at bounding box center [382, 219] width 44 height 10
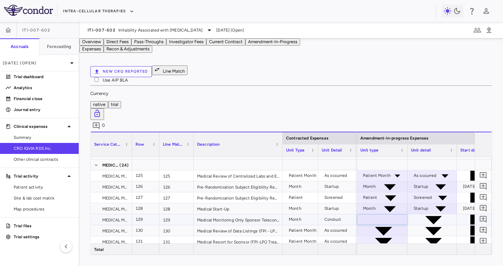
click at [419, 214] on div at bounding box center [432, 219] width 42 height 10
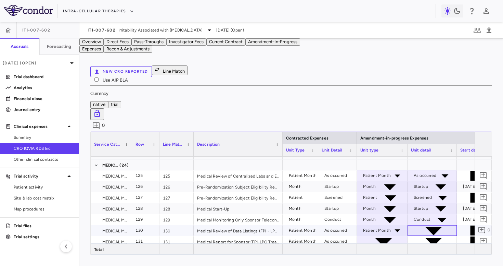
click at [419, 225] on div at bounding box center [432, 230] width 42 height 10
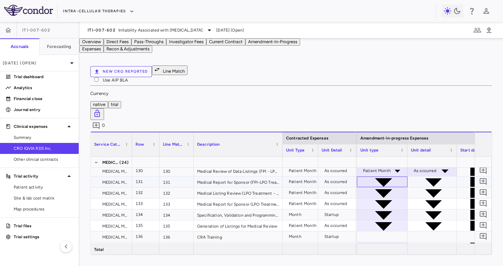
click at [397, 177] on div at bounding box center [382, 182] width 44 height 10
click at [418, 177] on div at bounding box center [432, 182] width 42 height 10
click at [385, 188] on div at bounding box center [382, 193] width 44 height 10
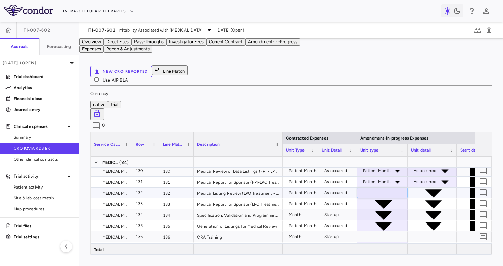
click at [419, 188] on div at bounding box center [432, 193] width 42 height 10
click at [386, 199] on div at bounding box center [382, 204] width 44 height 10
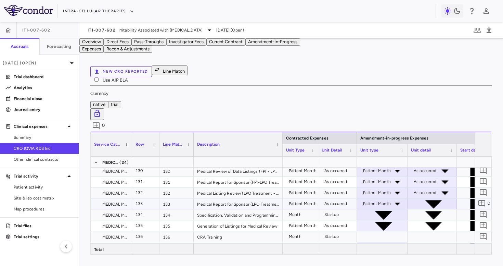
click at [418, 199] on div at bounding box center [432, 204] width 42 height 10
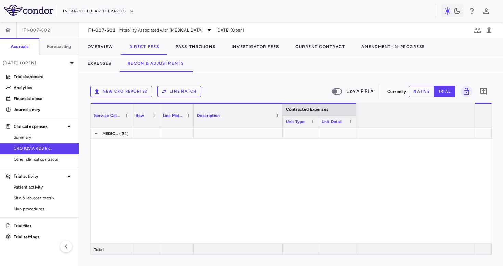
scroll to position [0, 735]
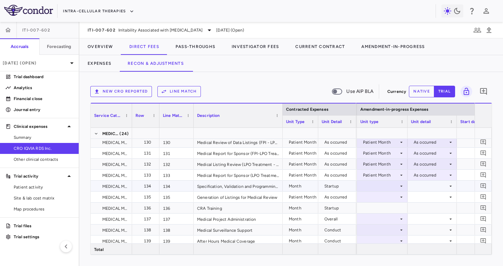
click at [385, 188] on div at bounding box center [382, 186] width 44 height 10
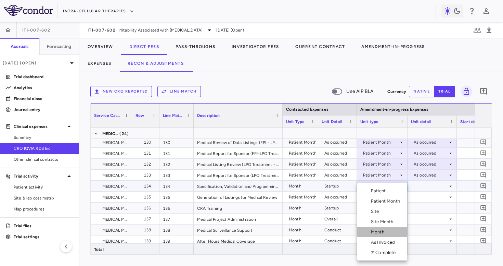
click at [378, 228] on li "Month" at bounding box center [382, 232] width 50 height 10
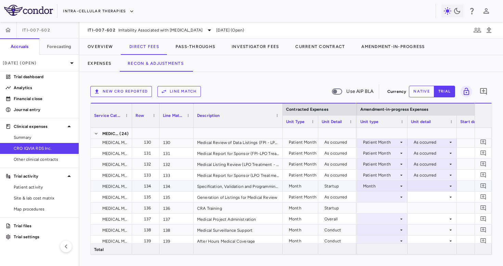
click at [417, 186] on div at bounding box center [432, 186] width 42 height 10
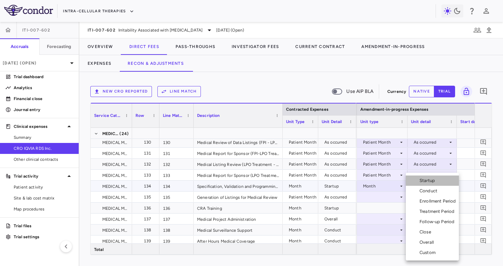
click at [420, 180] on div "Startup" at bounding box center [429, 180] width 18 height 6
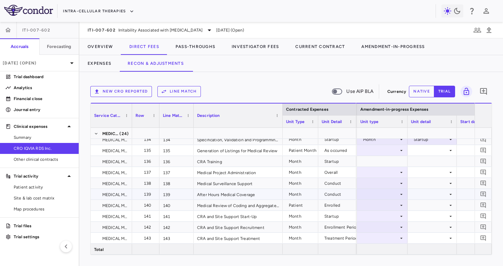
scroll to position [1650, 0]
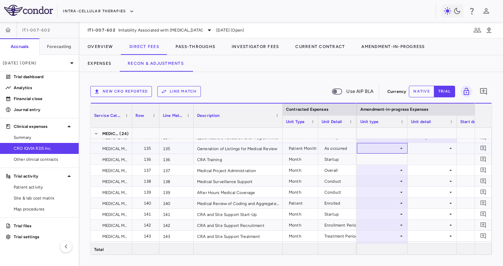
click at [386, 147] on div at bounding box center [382, 148] width 44 height 10
click at [385, 151] on div at bounding box center [382, 148] width 44 height 10
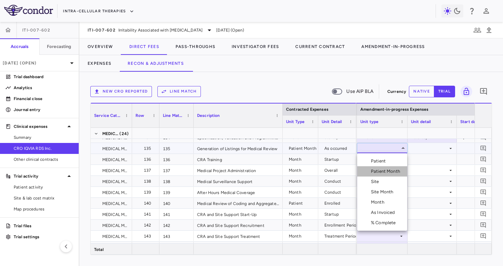
click at [385, 170] on div "Patient Month" at bounding box center [387, 171] width 32 height 6
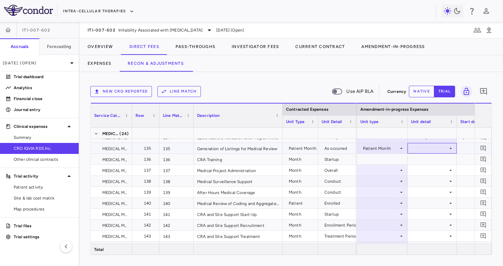
click at [417, 147] on div at bounding box center [432, 148] width 42 height 10
click at [421, 157] on li "As occurred" at bounding box center [432, 161] width 49 height 10
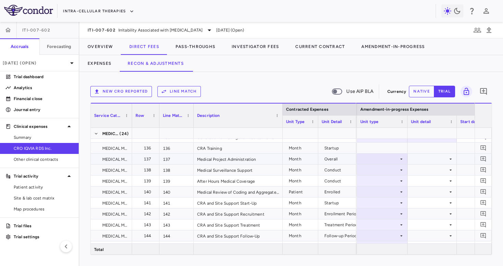
scroll to position [1665, 0]
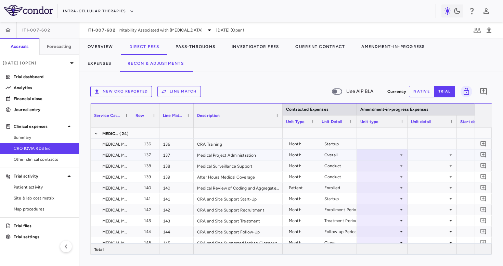
click at [391, 152] on div at bounding box center [382, 155] width 44 height 10
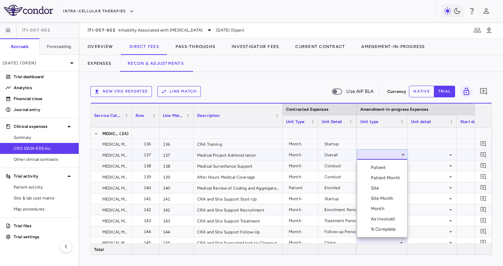
click at [380, 210] on div "Month" at bounding box center [379, 208] width 16 height 6
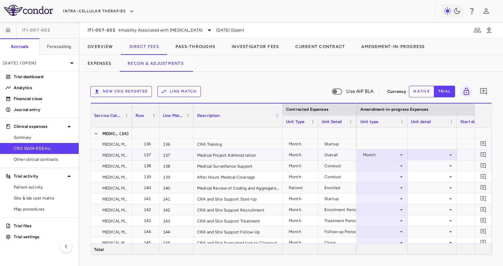
click at [417, 155] on div at bounding box center [432, 155] width 42 height 10
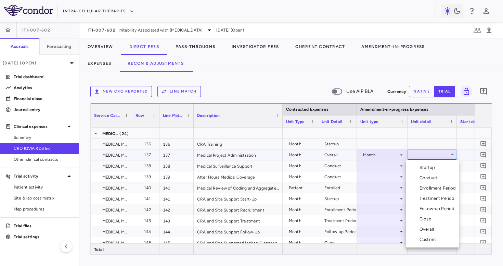
click at [423, 229] on div "Overall" at bounding box center [428, 229] width 17 height 6
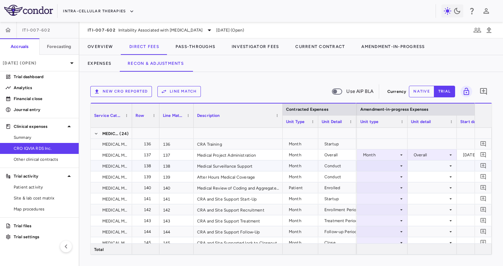
click at [394, 166] on div at bounding box center [382, 166] width 44 height 10
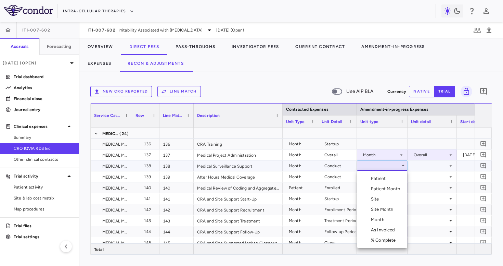
click at [385, 221] on div "Month" at bounding box center [379, 219] width 16 height 6
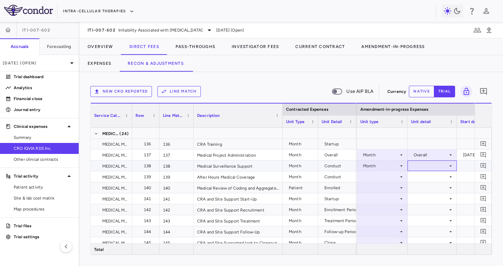
click at [425, 167] on div at bounding box center [432, 166] width 42 height 10
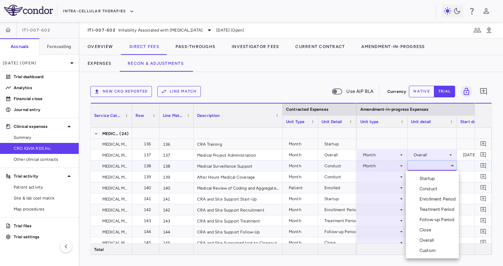
click at [425, 188] on div "Conduct" at bounding box center [430, 189] width 21 height 6
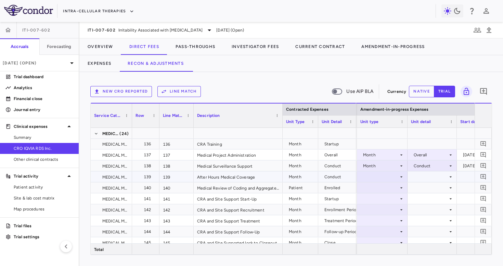
click at [391, 177] on div at bounding box center [382, 177] width 44 height 10
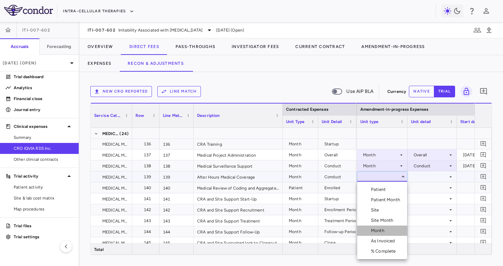
click at [381, 227] on li "Month" at bounding box center [382, 230] width 50 height 10
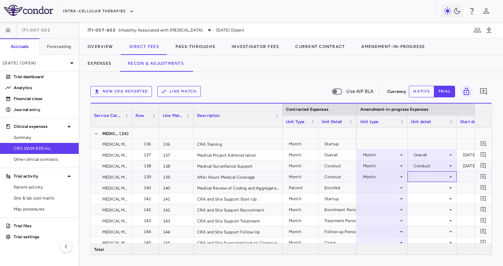
click at [420, 178] on div at bounding box center [432, 177] width 42 height 10
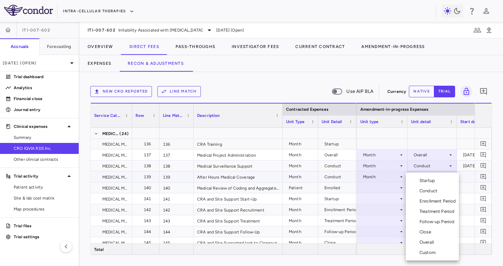
click at [421, 193] on div "Conduct" at bounding box center [430, 191] width 21 height 6
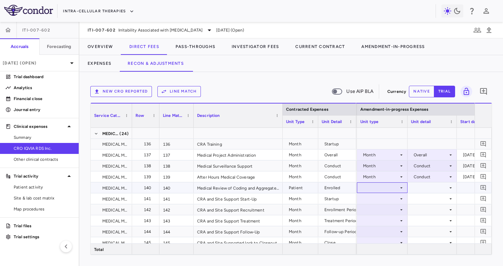
click at [388, 186] on div at bounding box center [382, 187] width 44 height 10
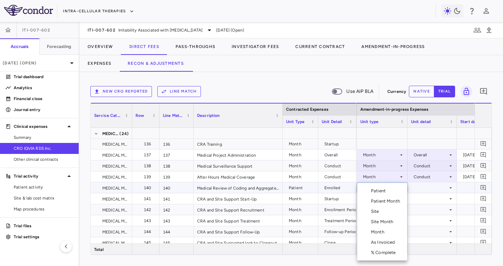
click at [388, 192] on div "Patient" at bounding box center [379, 191] width 17 height 6
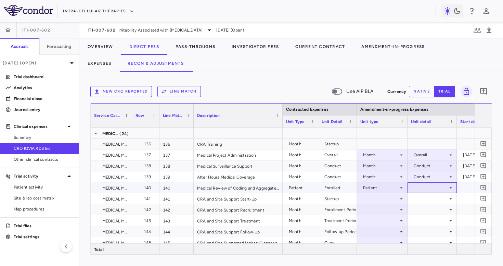
click at [417, 192] on div at bounding box center [432, 187] width 42 height 10
click at [421, 203] on div "Enrolled" at bounding box center [427, 200] width 20 height 6
click at [386, 201] on div at bounding box center [382, 198] width 44 height 10
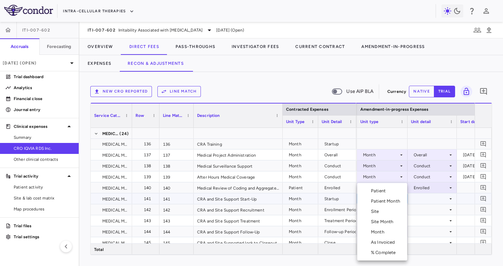
click at [380, 230] on div "Month" at bounding box center [379, 232] width 16 height 6
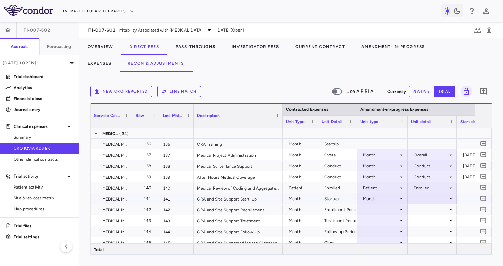
click at [414, 201] on div at bounding box center [432, 198] width 42 height 10
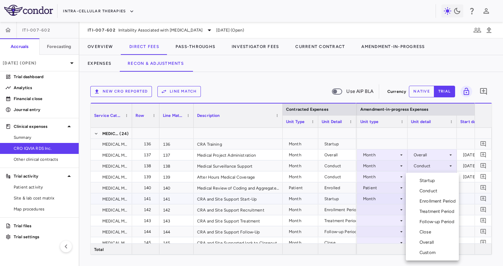
click at [425, 181] on div "Startup" at bounding box center [429, 180] width 18 height 6
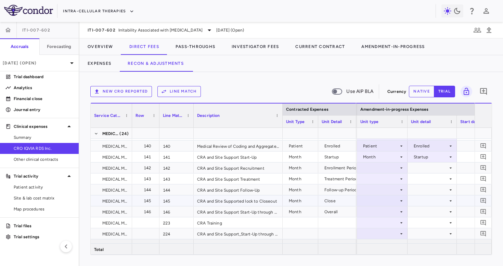
scroll to position [1713, 0]
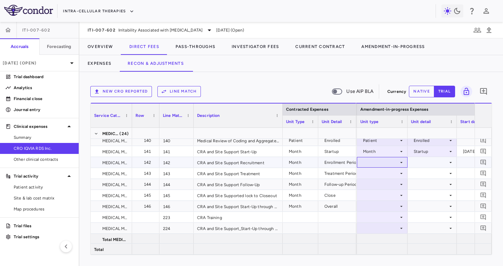
click at [392, 163] on div at bounding box center [382, 162] width 44 height 10
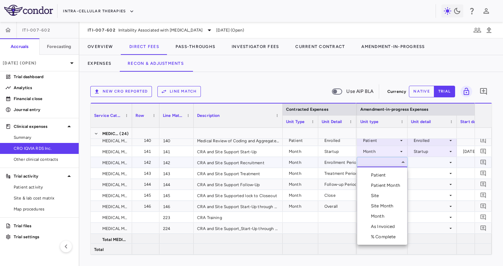
click at [384, 218] on div "Month" at bounding box center [379, 216] width 16 height 6
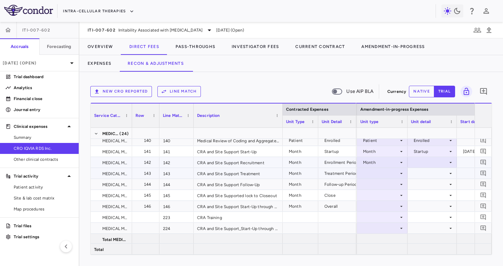
click at [415, 166] on div at bounding box center [432, 162] width 42 height 10
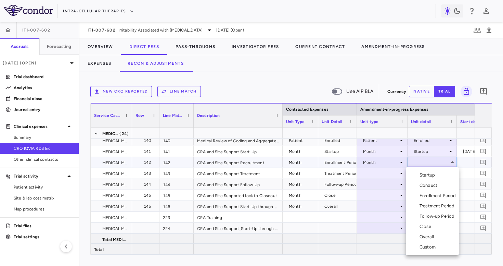
click at [427, 195] on div "Enrollment Period" at bounding box center [439, 195] width 39 height 6
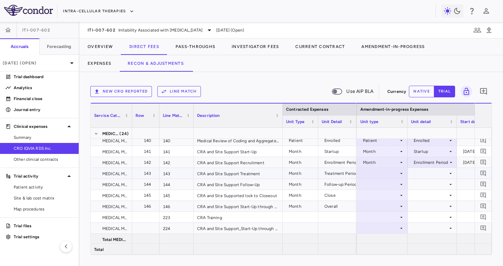
click at [391, 174] on div at bounding box center [382, 173] width 44 height 10
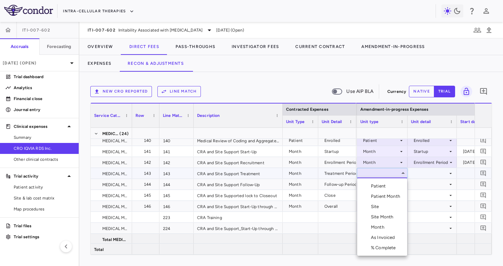
click at [386, 228] on div "Month" at bounding box center [379, 227] width 16 height 6
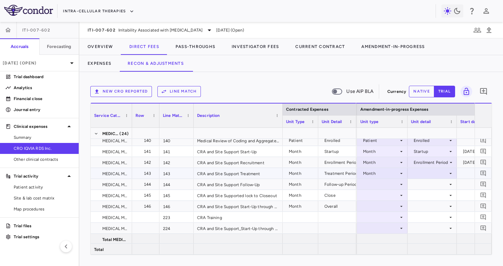
click at [429, 168] on div at bounding box center [432, 173] width 49 height 11
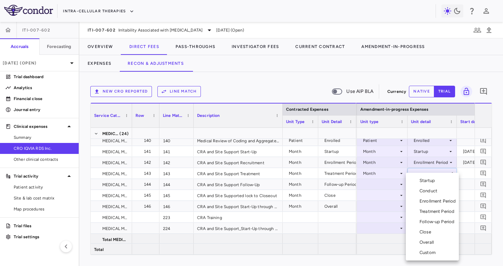
click at [431, 215] on li "Treatment Period" at bounding box center [432, 211] width 53 height 10
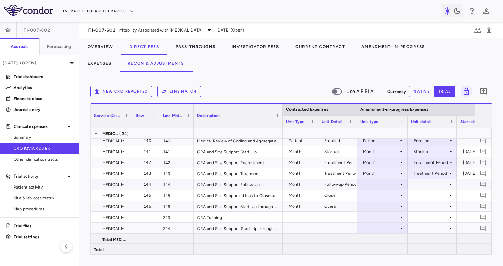
click at [388, 183] on div at bounding box center [382, 184] width 44 height 10
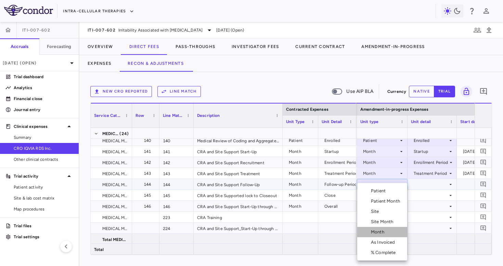
click at [385, 231] on div "Month" at bounding box center [379, 232] width 16 height 6
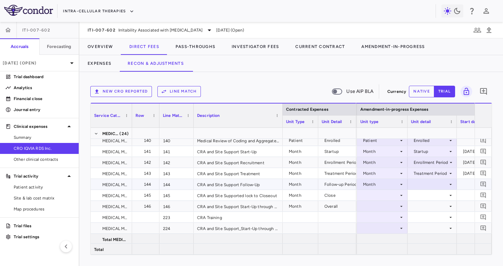
click at [426, 186] on div at bounding box center [432, 184] width 42 height 10
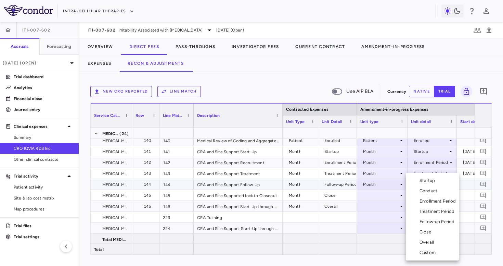
click at [427, 221] on div "Follow-up Period" at bounding box center [439, 221] width 38 height 6
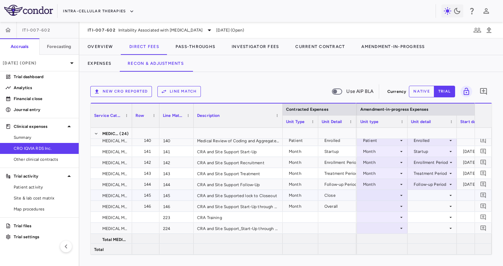
click at [392, 194] on div at bounding box center [382, 195] width 44 height 10
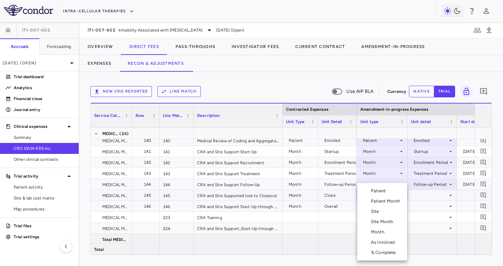
click at [383, 231] on div "Month" at bounding box center [379, 232] width 16 height 6
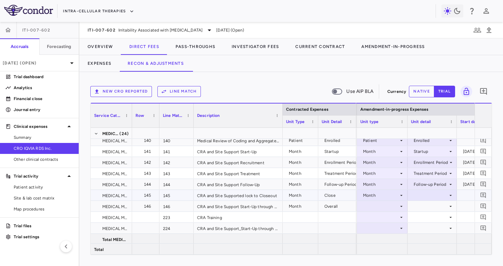
click at [421, 199] on div at bounding box center [432, 195] width 42 height 10
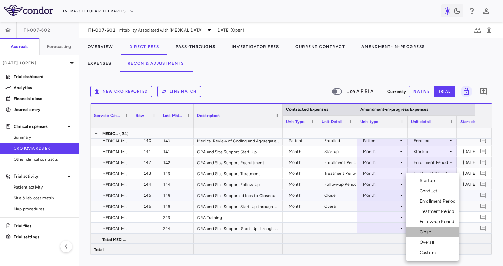
click at [422, 234] on div "Close" at bounding box center [427, 232] width 14 height 6
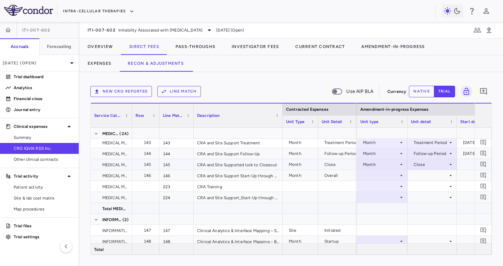
scroll to position [1748, 0]
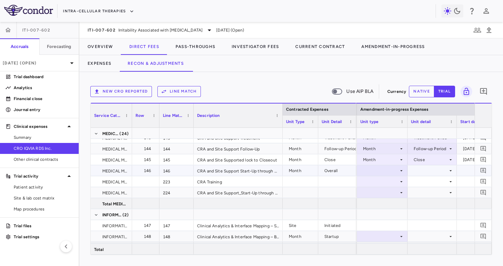
click at [383, 174] on div at bounding box center [382, 170] width 44 height 10
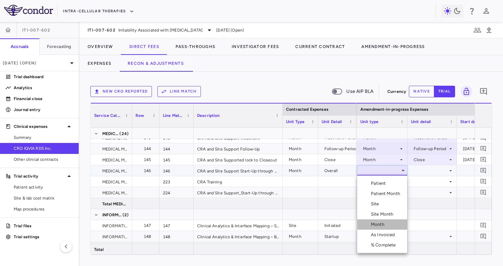
click at [382, 223] on div "Month" at bounding box center [379, 224] width 16 height 6
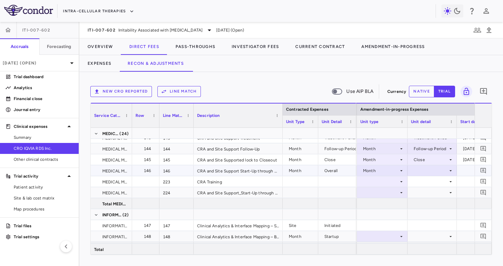
click at [425, 166] on div at bounding box center [432, 170] width 42 height 10
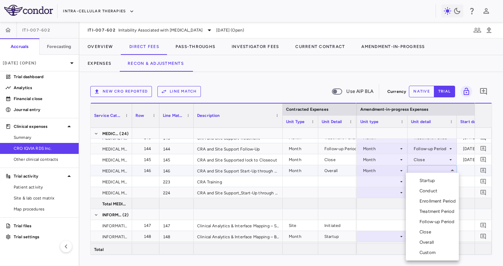
click at [423, 239] on div "Overall" at bounding box center [428, 242] width 17 height 6
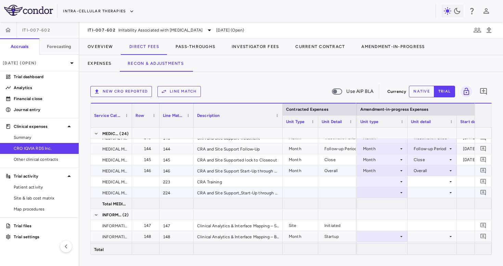
scroll to position [0, 0]
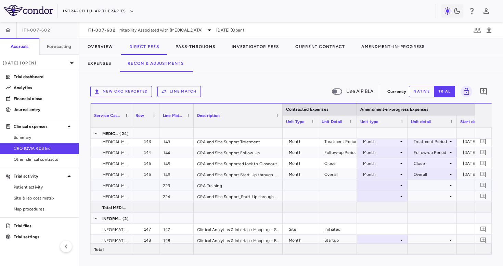
click at [396, 186] on div at bounding box center [382, 185] width 44 height 10
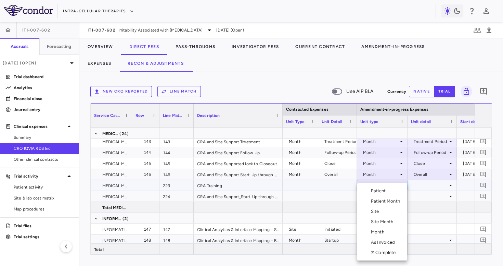
click at [388, 231] on li "Month" at bounding box center [382, 232] width 50 height 10
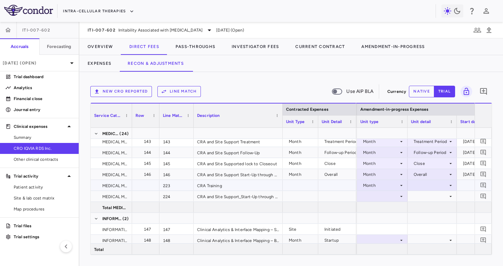
click at [416, 186] on div at bounding box center [432, 185] width 42 height 10
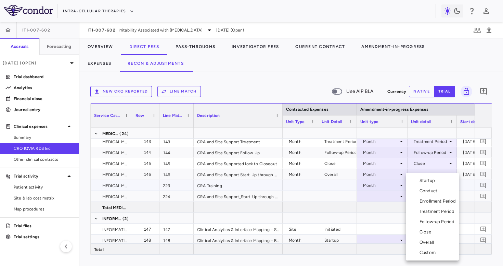
click at [423, 183] on div "Startup" at bounding box center [429, 180] width 18 height 6
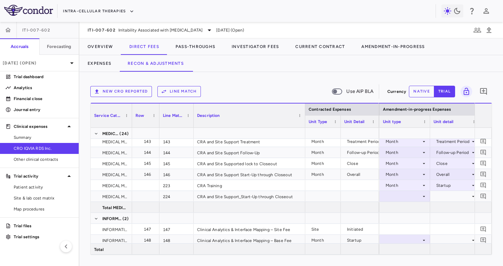
drag, startPoint x: 282, startPoint y: 122, endPoint x: 283, endPoint y: 126, distance: 4.8
click at [304, 126] on div at bounding box center [305, 115] width 3 height 24
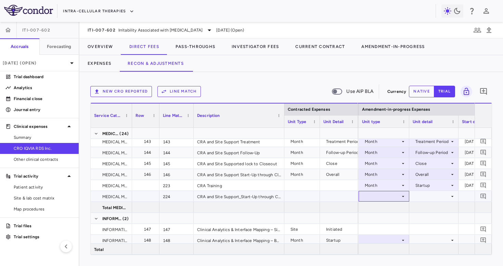
click at [371, 198] on div at bounding box center [384, 196] width 44 height 10
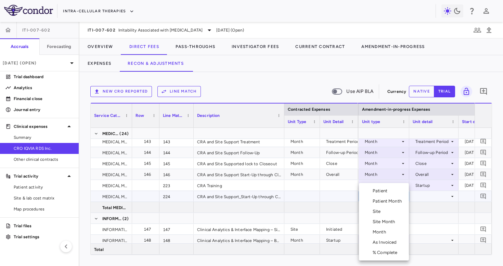
click at [382, 232] on div "Month" at bounding box center [381, 232] width 16 height 6
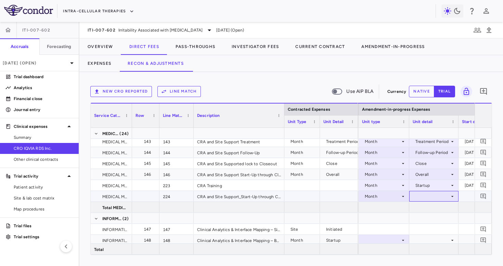
click at [432, 194] on div at bounding box center [434, 196] width 42 height 10
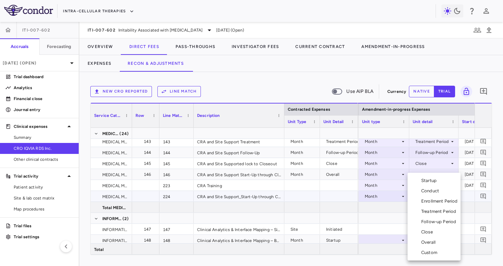
click at [432, 244] on div "Overall" at bounding box center [429, 242] width 17 height 6
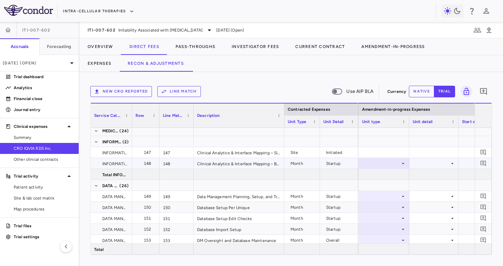
click at [398, 165] on div at bounding box center [384, 163] width 44 height 10
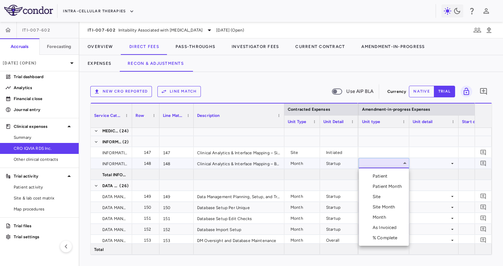
click at [392, 215] on li "Month" at bounding box center [384, 217] width 50 height 10
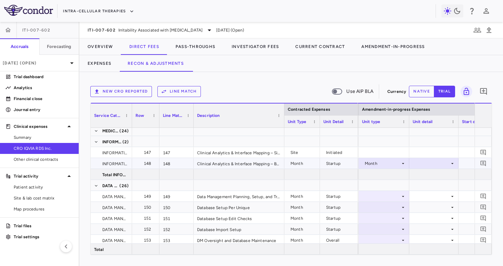
click at [426, 167] on div at bounding box center [434, 163] width 42 height 10
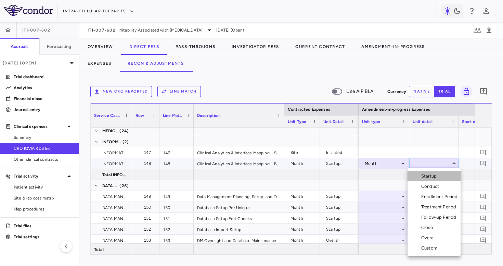
click at [426, 174] on div "Startup" at bounding box center [430, 176] width 18 height 6
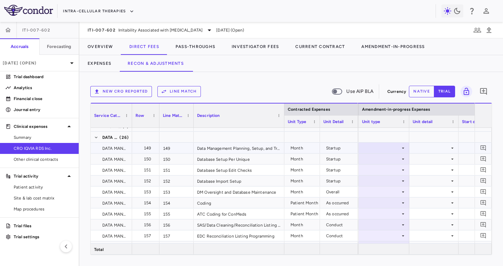
click at [396, 149] on div at bounding box center [384, 148] width 44 height 10
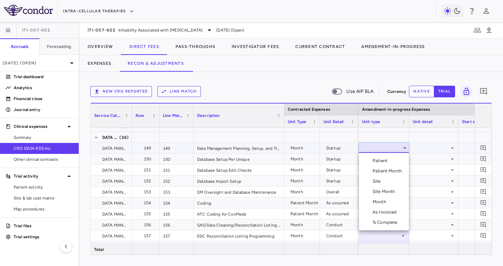
click at [391, 201] on li "Month" at bounding box center [384, 202] width 50 height 10
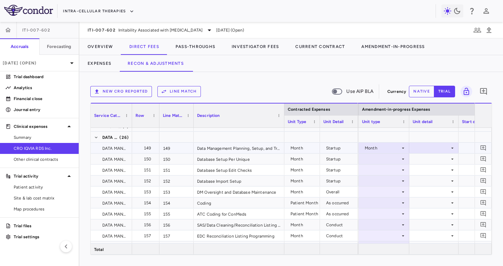
click at [426, 144] on div at bounding box center [434, 148] width 42 height 10
click at [426, 153] on ul "Select Startup Conduct Enrollment Period Treatment Period Follow-up Period Clos…" at bounding box center [434, 197] width 53 height 88
click at [425, 158] on div "Startup" at bounding box center [430, 160] width 18 height 6
click at [394, 159] on div at bounding box center [384, 159] width 44 height 10
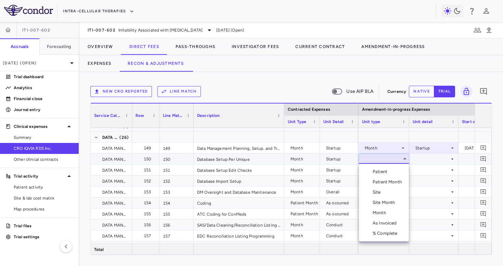
click at [390, 209] on li "Month" at bounding box center [384, 212] width 50 height 10
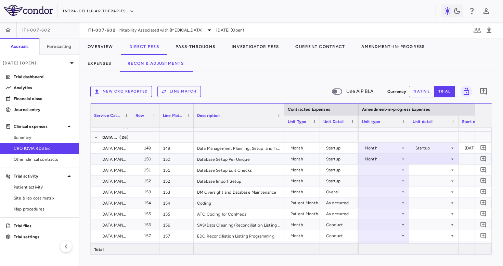
click at [422, 157] on div at bounding box center [434, 159] width 42 height 10
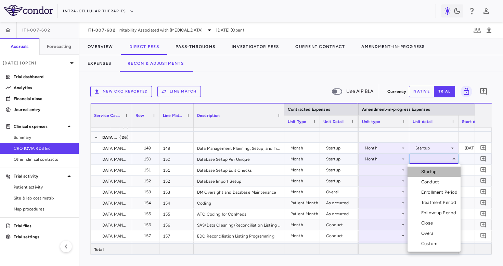
click at [422, 167] on li "Startup" at bounding box center [434, 171] width 53 height 10
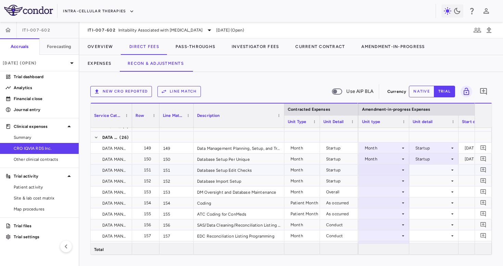
click at [394, 173] on div at bounding box center [384, 170] width 44 height 10
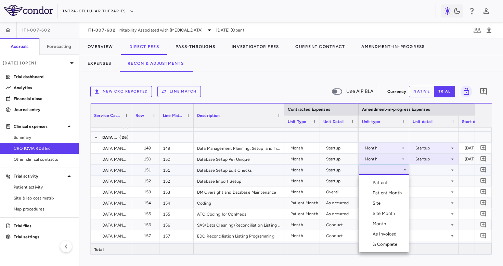
click at [387, 223] on div "Month" at bounding box center [381, 223] width 16 height 6
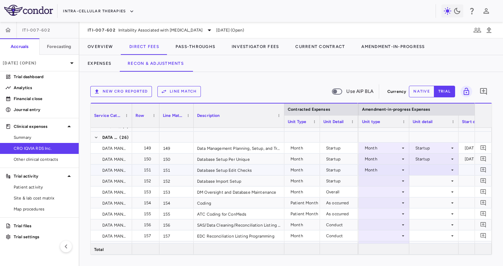
click at [423, 170] on div at bounding box center [434, 170] width 42 height 10
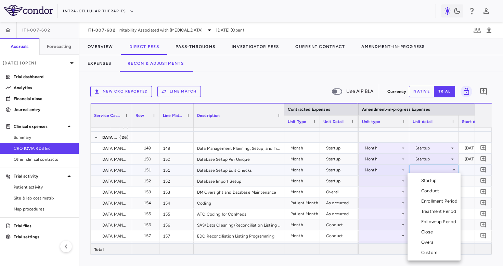
click at [423, 177] on div "Startup" at bounding box center [430, 180] width 18 height 6
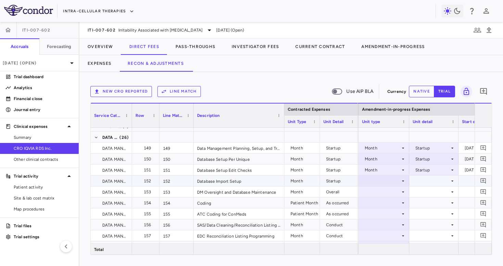
click at [389, 180] on div at bounding box center [384, 181] width 44 height 10
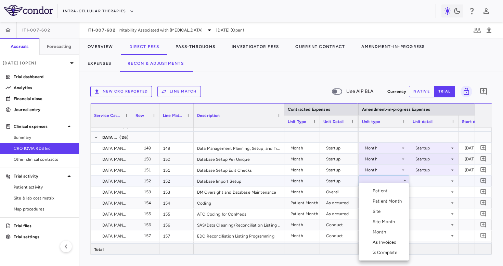
click at [381, 229] on div "Month" at bounding box center [381, 232] width 16 height 6
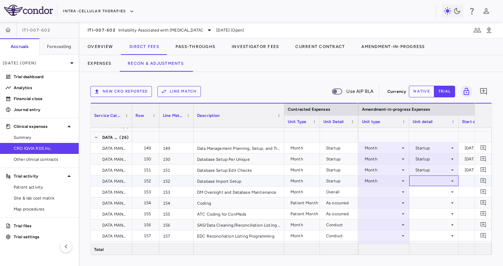
click at [420, 181] on div at bounding box center [434, 181] width 42 height 10
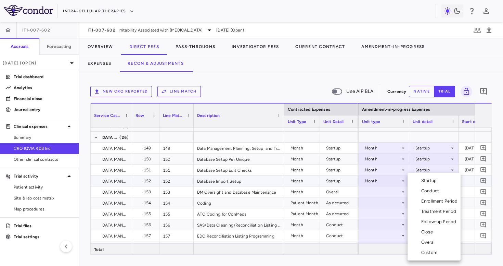
click at [420, 187] on li "Conduct" at bounding box center [434, 191] width 53 height 10
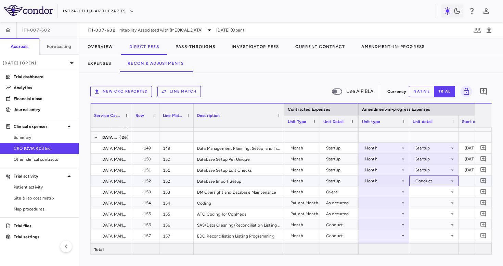
click at [421, 181] on div "Conduct" at bounding box center [433, 180] width 34 height 11
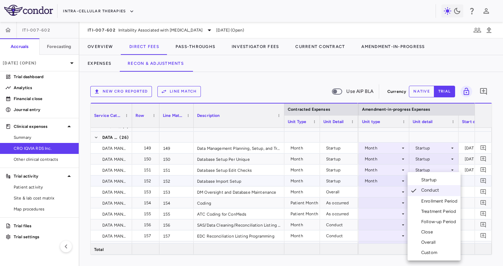
click at [426, 178] on div "Startup" at bounding box center [430, 180] width 18 height 6
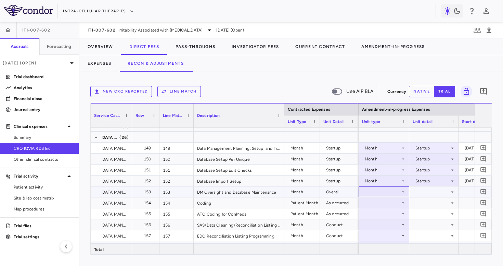
click at [389, 192] on div at bounding box center [384, 192] width 44 height 10
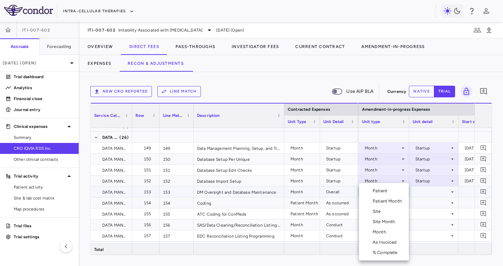
click at [384, 228] on li "Month" at bounding box center [384, 232] width 50 height 10
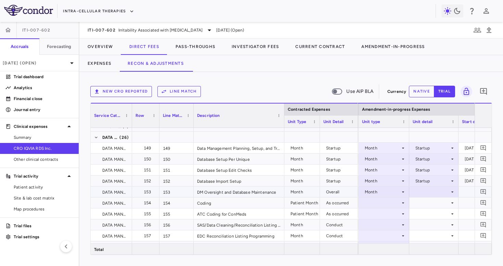
click at [422, 189] on div at bounding box center [434, 192] width 42 height 10
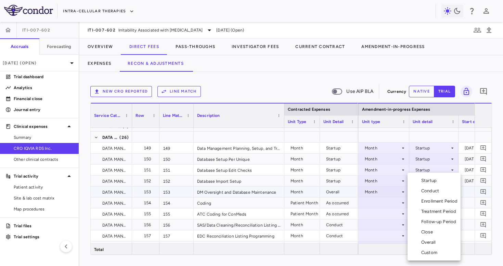
click at [425, 243] on div "Overall" at bounding box center [429, 242] width 17 height 6
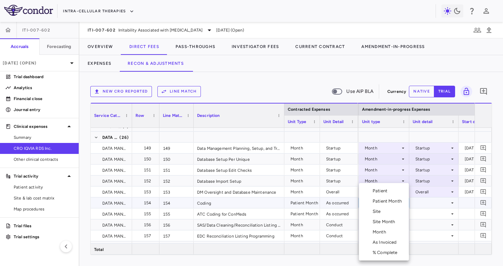
click at [392, 203] on div "Patient Month" at bounding box center [389, 201] width 32 height 6
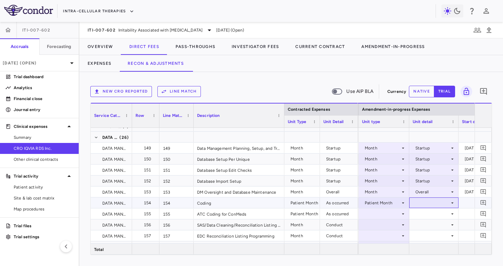
click at [416, 204] on div at bounding box center [434, 203] width 42 height 10
click at [421, 215] on div "As occurred" at bounding box center [430, 215] width 41 height 6
click at [392, 214] on div at bounding box center [384, 213] width 44 height 10
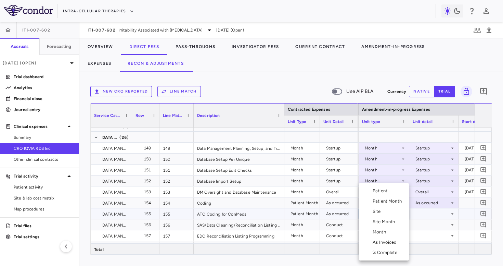
click at [395, 195] on li "Patient" at bounding box center [384, 191] width 50 height 10
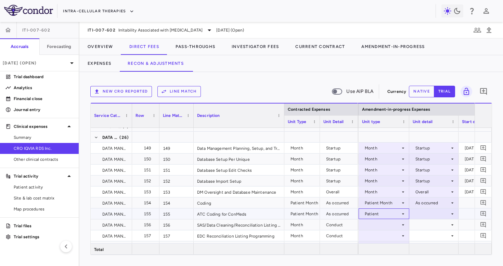
click at [387, 213] on div "Patient" at bounding box center [383, 213] width 36 height 11
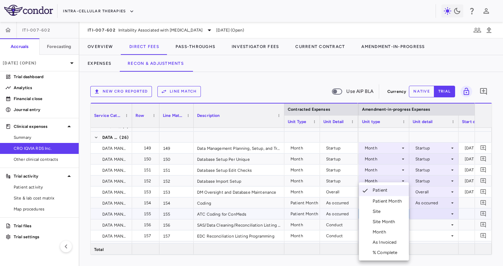
click at [391, 203] on div "Patient Month" at bounding box center [389, 201] width 32 height 6
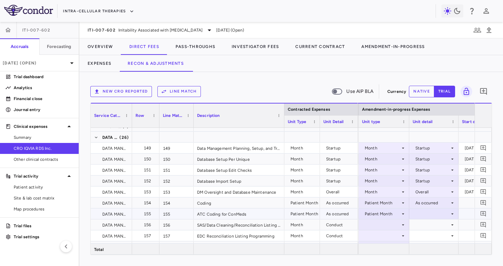
click at [428, 215] on div at bounding box center [434, 213] width 42 height 10
click at [428, 225] on div "As occurred" at bounding box center [436, 226] width 27 height 6
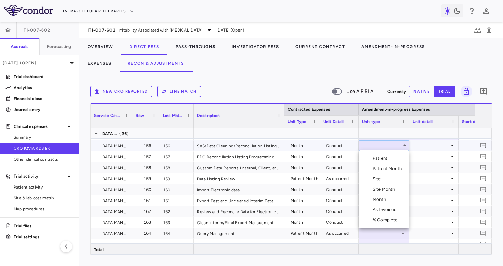
click at [390, 199] on li "Month" at bounding box center [384, 199] width 50 height 10
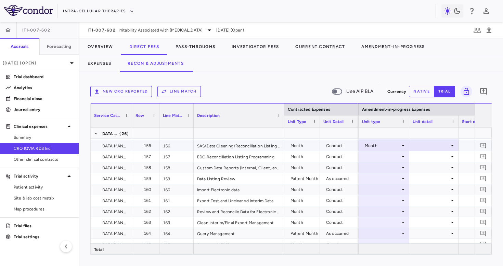
click at [421, 145] on div at bounding box center [434, 145] width 42 height 10
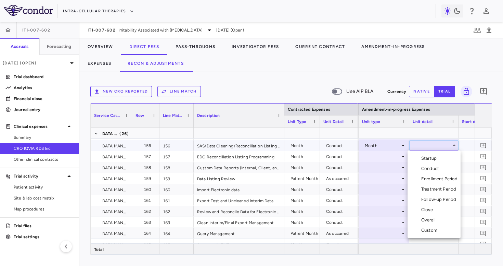
click at [423, 166] on div "Conduct" at bounding box center [431, 168] width 21 height 6
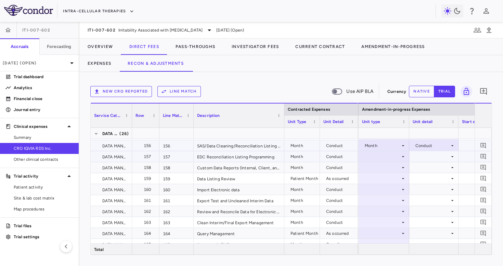
click at [391, 159] on div at bounding box center [384, 156] width 44 height 10
click at [392, 158] on div at bounding box center [384, 156] width 44 height 10
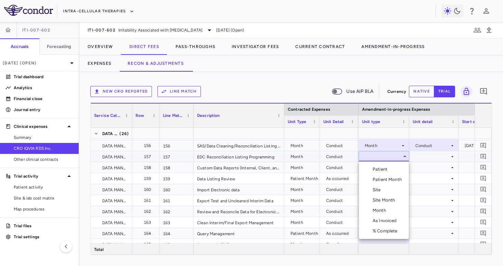
click at [388, 210] on div "Month" at bounding box center [381, 210] width 16 height 6
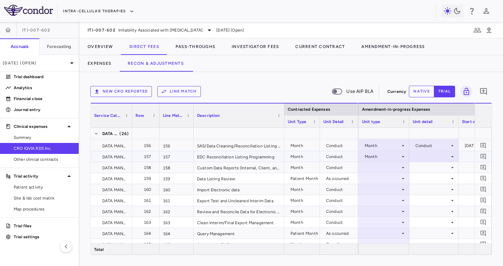
click at [427, 157] on div at bounding box center [434, 156] width 42 height 10
click at [427, 180] on div "Conduct" at bounding box center [431, 179] width 21 height 6
click at [382, 169] on div at bounding box center [384, 167] width 44 height 10
click at [383, 168] on div at bounding box center [384, 167] width 44 height 10
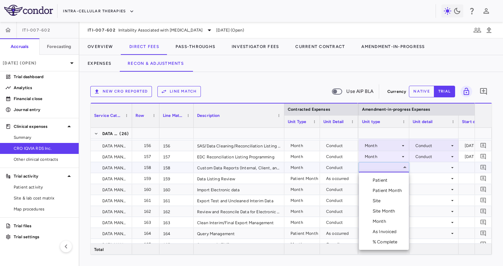
click at [381, 220] on div "Month" at bounding box center [381, 221] width 16 height 6
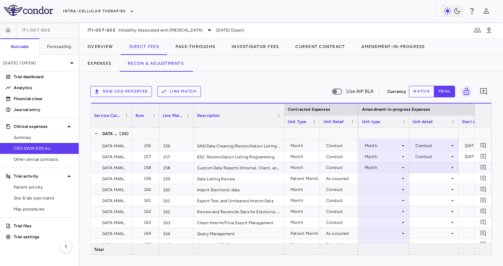
click at [427, 171] on div at bounding box center [434, 167] width 42 height 10
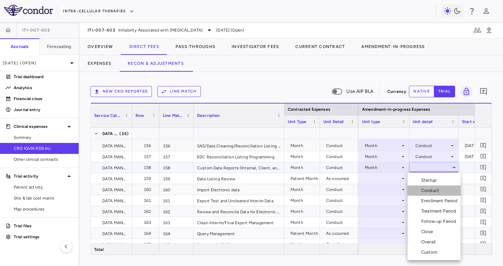
click at [426, 187] on div "Conduct" at bounding box center [431, 190] width 21 height 6
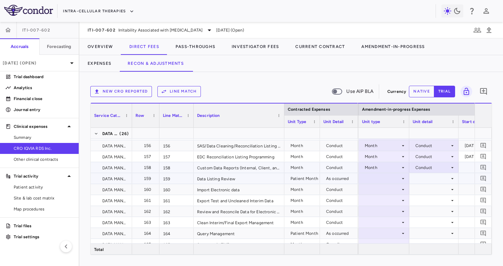
click at [392, 178] on div at bounding box center [384, 178] width 44 height 10
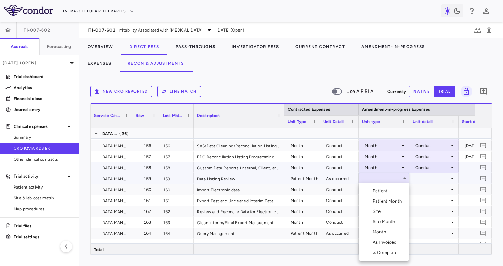
click at [386, 200] on div "Patient Month" at bounding box center [389, 201] width 32 height 6
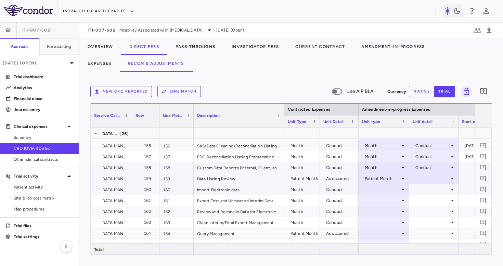
click at [418, 184] on div at bounding box center [433, 189] width 49 height 11
click at [393, 182] on div at bounding box center [384, 178] width 44 height 10
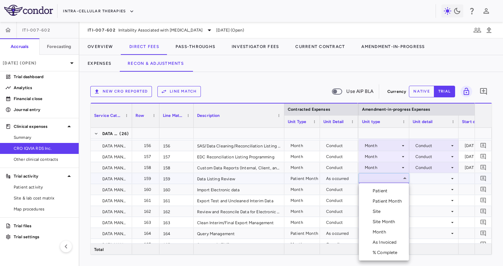
click at [389, 205] on li "Patient Month" at bounding box center [384, 201] width 50 height 10
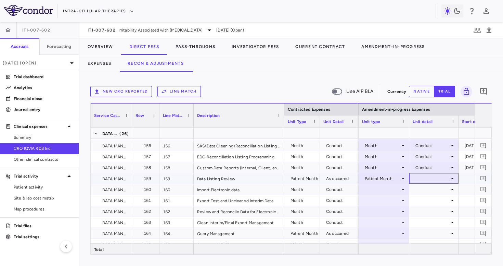
click at [420, 181] on div at bounding box center [434, 178] width 42 height 10
click at [422, 190] on div "As occurred" at bounding box center [430, 191] width 41 height 6
click at [384, 190] on div at bounding box center [384, 189] width 44 height 10
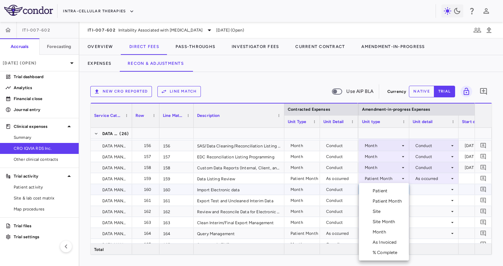
click at [381, 229] on div "Month" at bounding box center [381, 232] width 16 height 6
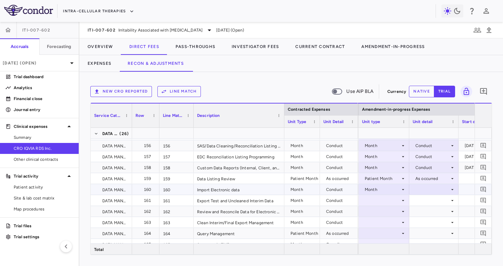
click at [429, 190] on div at bounding box center [434, 189] width 42 height 10
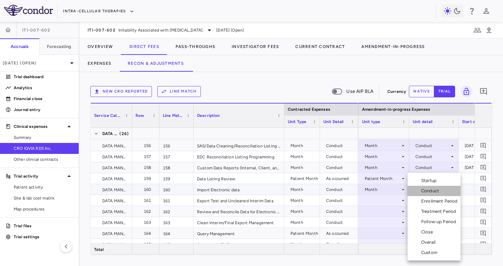
click at [432, 193] on div "Conduct" at bounding box center [431, 191] width 21 height 6
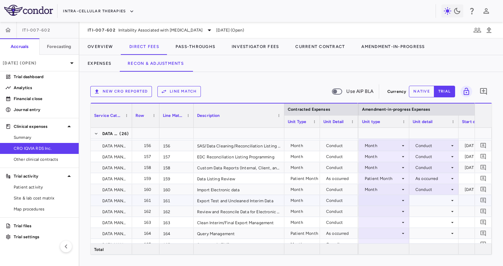
click at [391, 199] on div at bounding box center [384, 200] width 44 height 10
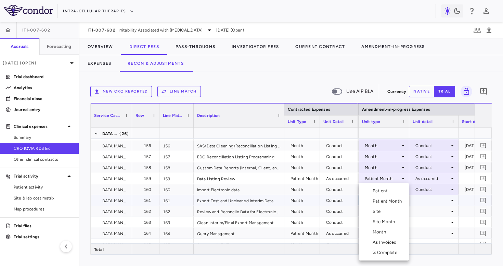
click at [387, 227] on li "Month" at bounding box center [384, 232] width 50 height 10
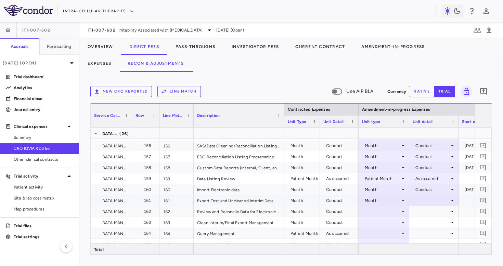
click at [426, 200] on div at bounding box center [434, 200] width 42 height 10
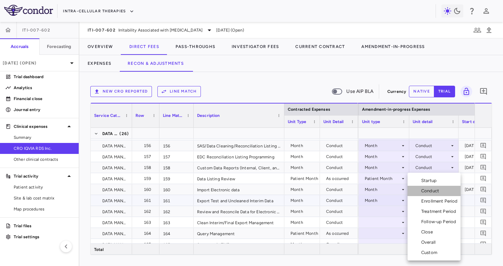
click at [428, 192] on div "Conduct" at bounding box center [431, 191] width 21 height 6
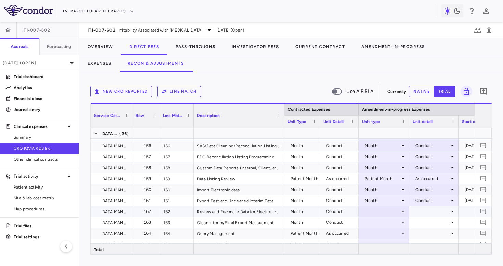
click at [388, 210] on div at bounding box center [384, 211] width 44 height 10
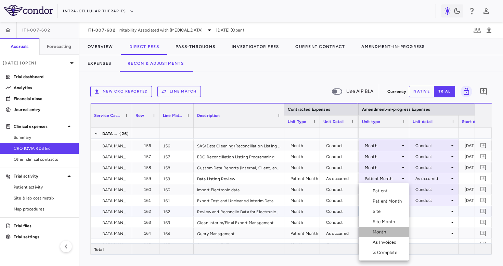
click at [382, 232] on div "Month" at bounding box center [381, 232] width 16 height 6
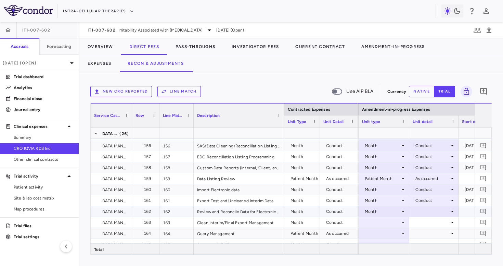
click at [420, 210] on div at bounding box center [434, 211] width 42 height 10
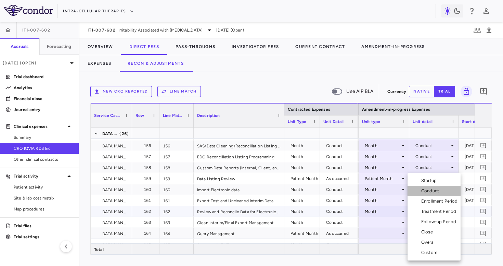
click at [432, 191] on div "Conduct" at bounding box center [431, 191] width 21 height 6
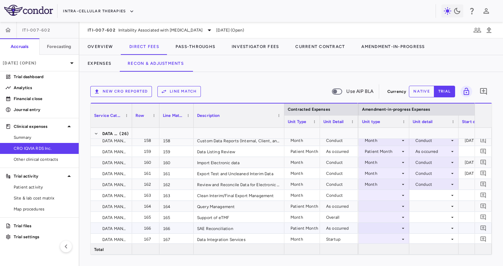
scroll to position [1978, 0]
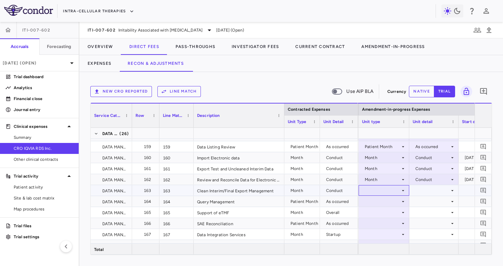
click at [387, 190] on div at bounding box center [384, 190] width 44 height 10
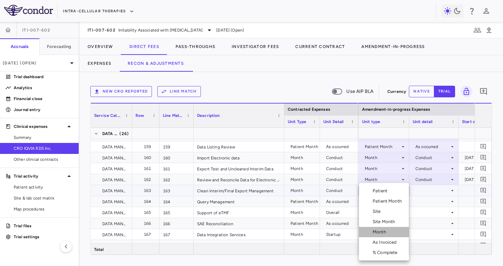
click at [376, 231] on div "Month" at bounding box center [381, 232] width 16 height 6
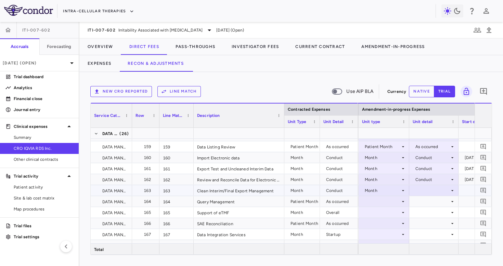
click at [418, 191] on div at bounding box center [434, 190] width 42 height 10
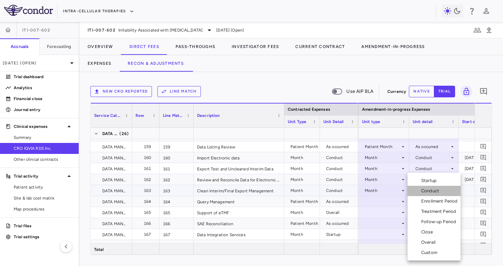
click at [425, 193] on div "Conduct" at bounding box center [431, 191] width 21 height 6
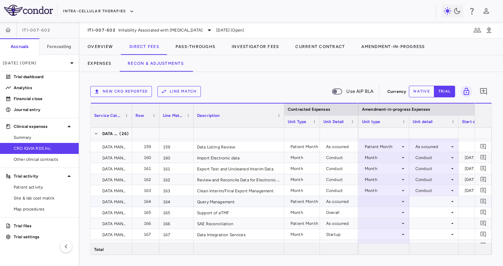
click at [389, 202] on div at bounding box center [384, 201] width 44 height 10
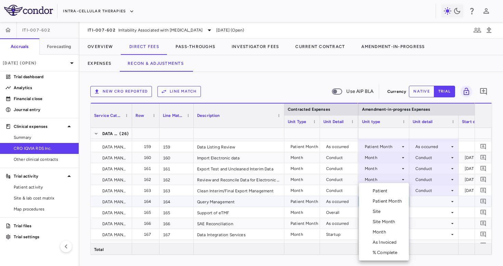
click at [388, 201] on div "Patient Month" at bounding box center [389, 201] width 32 height 6
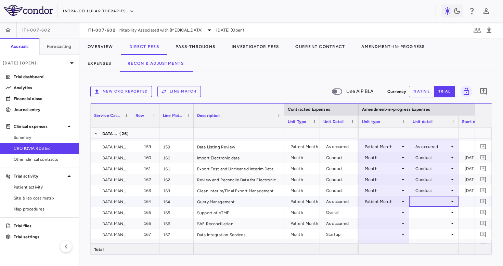
click at [426, 202] on div at bounding box center [434, 201] width 42 height 10
click at [426, 211] on div "As occurred" at bounding box center [436, 214] width 27 height 6
click at [380, 214] on div at bounding box center [384, 212] width 44 height 10
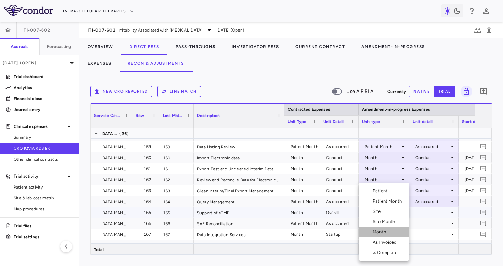
click at [381, 233] on div "Month" at bounding box center [381, 232] width 16 height 6
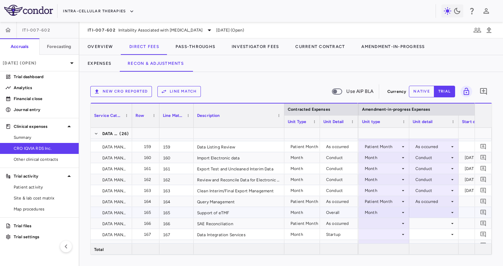
click at [424, 212] on div at bounding box center [434, 212] width 42 height 10
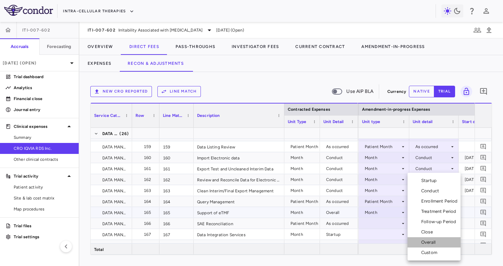
click at [427, 240] on div "Overall" at bounding box center [429, 242] width 17 height 6
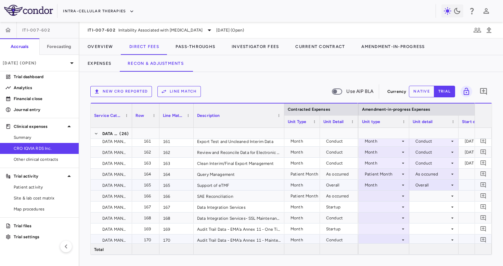
scroll to position [2026, 0]
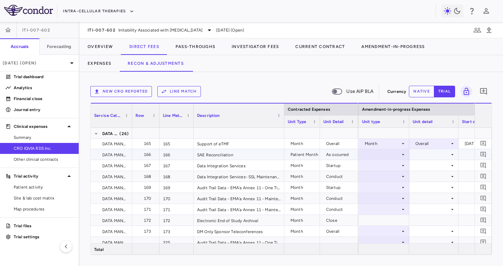
click at [393, 154] on div at bounding box center [384, 154] width 44 height 10
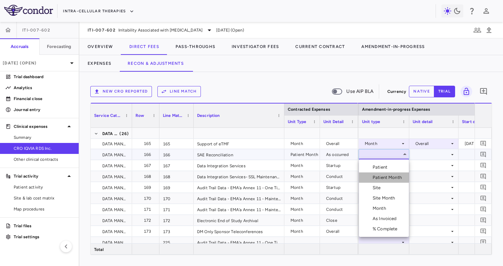
click at [388, 174] on div "Patient Month" at bounding box center [389, 177] width 32 height 6
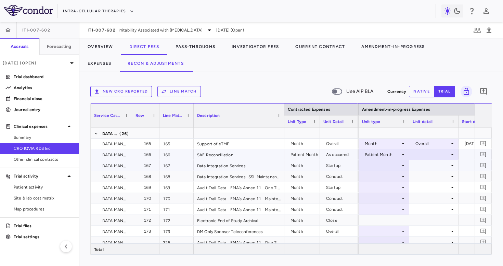
click at [421, 156] on div at bounding box center [434, 154] width 42 height 10
click at [422, 166] on div "As occurred" at bounding box center [430, 167] width 41 height 6
click at [387, 166] on div at bounding box center [384, 165] width 44 height 10
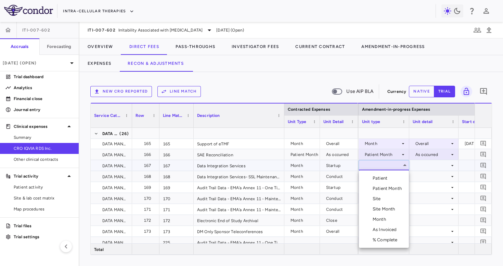
click at [380, 218] on div "Month" at bounding box center [381, 219] width 16 height 6
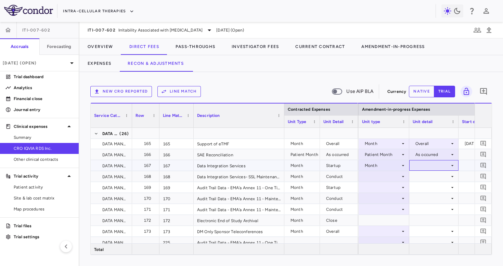
click at [429, 165] on div at bounding box center [434, 165] width 42 height 10
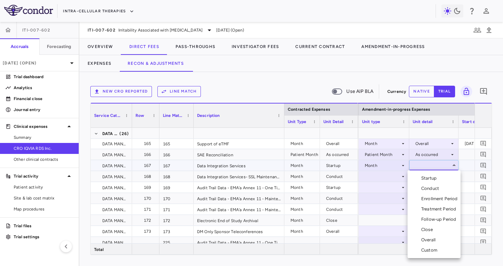
click at [429, 176] on div "Startup" at bounding box center [430, 178] width 18 height 6
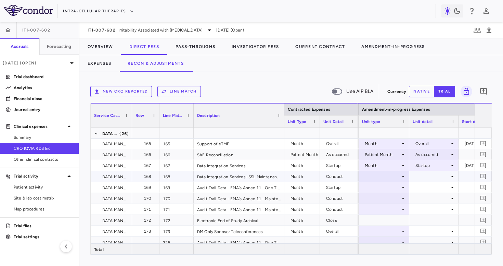
click at [381, 177] on div at bounding box center [384, 176] width 44 height 10
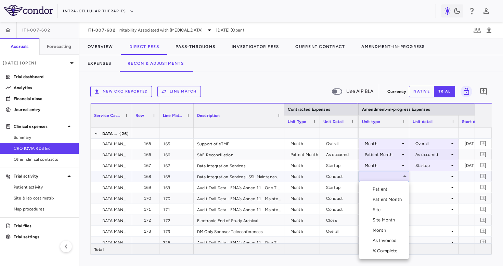
click at [380, 228] on div "Month" at bounding box center [381, 230] width 16 height 6
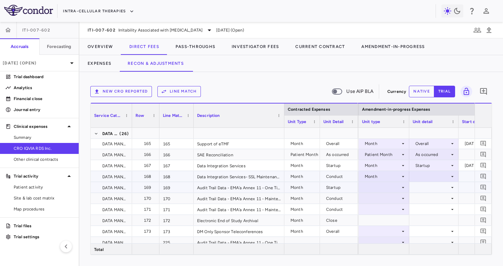
click at [423, 176] on div at bounding box center [434, 176] width 42 height 10
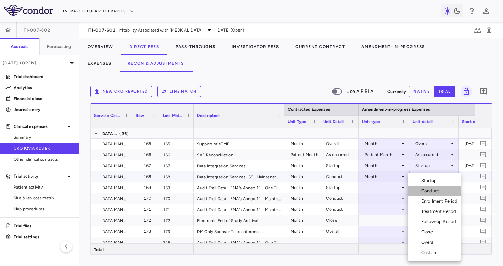
click at [425, 194] on li "Conduct" at bounding box center [434, 191] width 53 height 10
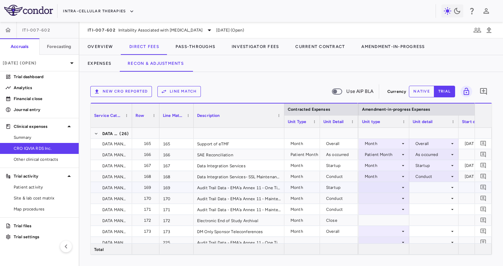
click at [387, 187] on div at bounding box center [384, 187] width 44 height 10
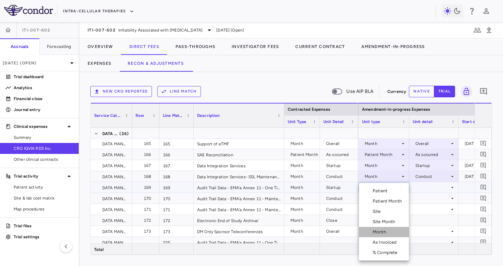
click at [385, 233] on div "Month" at bounding box center [381, 232] width 16 height 6
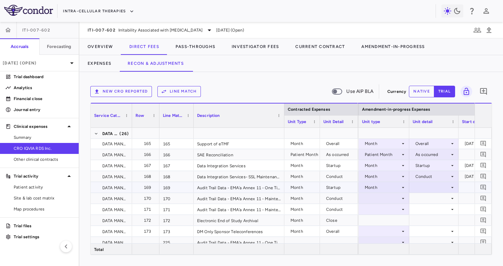
click at [431, 191] on div at bounding box center [434, 187] width 42 height 10
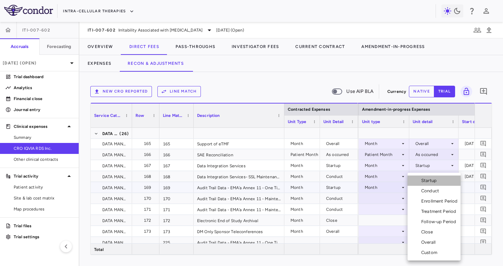
click at [432, 177] on div "Startup" at bounding box center [430, 180] width 18 height 6
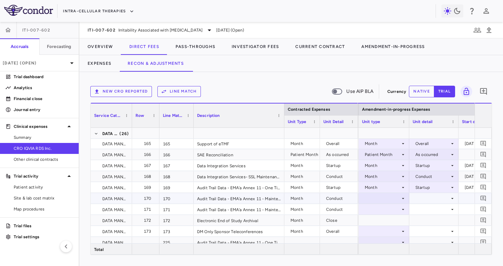
click at [386, 198] on div at bounding box center [384, 198] width 44 height 10
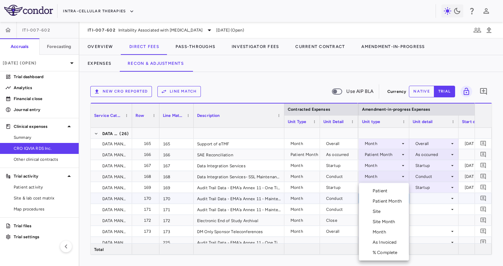
click at [380, 235] on li "Month" at bounding box center [384, 232] width 50 height 10
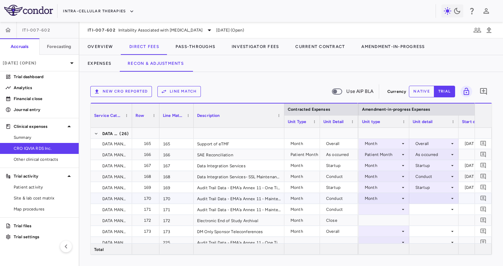
click at [423, 197] on div at bounding box center [434, 198] width 42 height 10
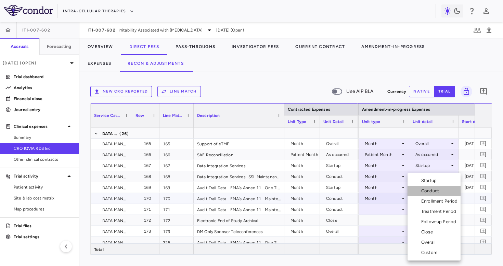
click at [428, 193] on div "Conduct" at bounding box center [431, 191] width 21 height 6
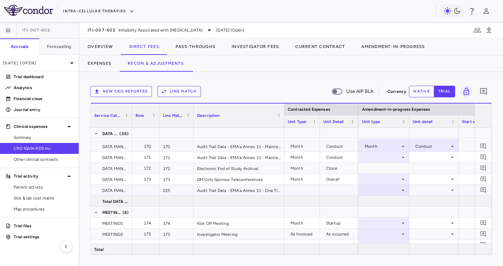
scroll to position [2105, 0]
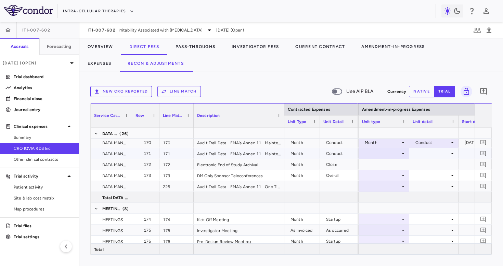
click at [388, 154] on div at bounding box center [384, 153] width 44 height 10
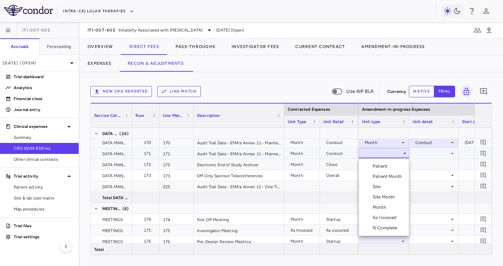
click at [381, 204] on div "Month" at bounding box center [381, 207] width 16 height 6
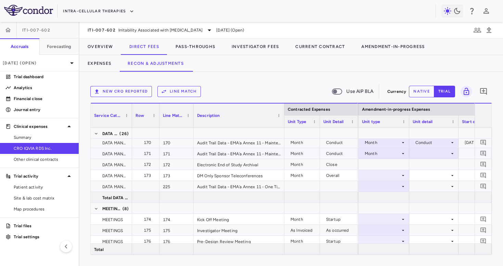
click at [425, 151] on div at bounding box center [434, 153] width 42 height 10
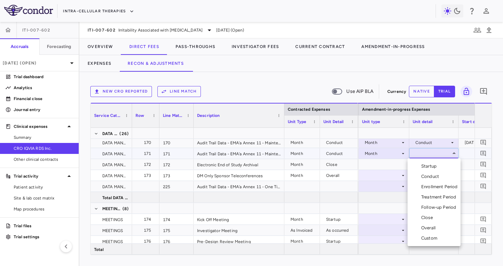
click at [425, 176] on div "Conduct" at bounding box center [431, 176] width 21 height 6
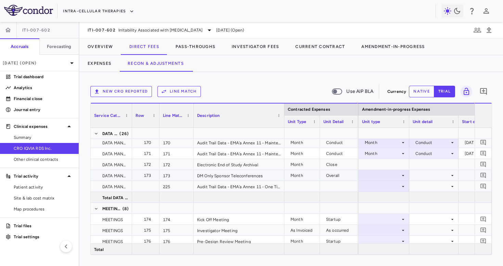
click at [394, 177] on div at bounding box center [384, 175] width 44 height 10
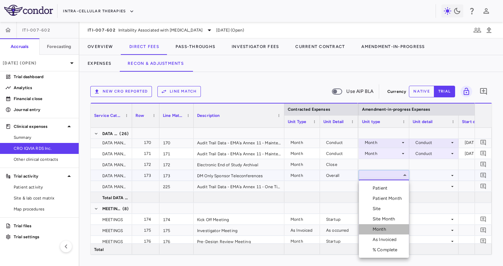
click at [384, 226] on div "Month" at bounding box center [381, 229] width 16 height 6
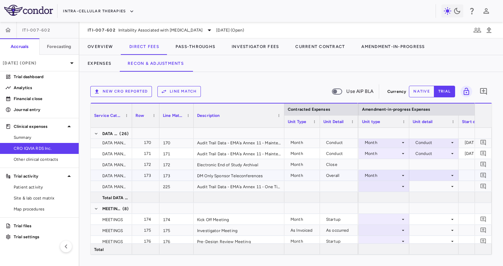
click at [428, 173] on div at bounding box center [434, 175] width 42 height 10
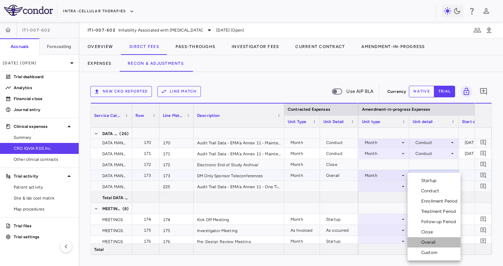
click at [429, 243] on div "Overall" at bounding box center [429, 242] width 17 height 6
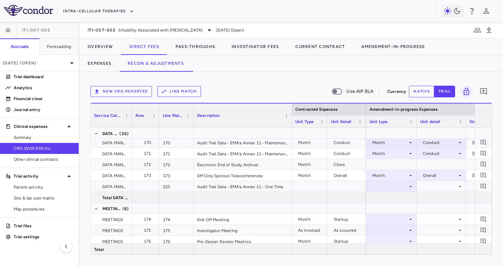
drag, startPoint x: 283, startPoint y: 118, endPoint x: 291, endPoint y: 127, distance: 11.4
click at [291, 127] on div at bounding box center [291, 115] width 3 height 24
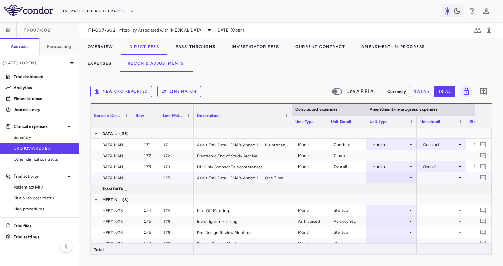
scroll to position [2117, 0]
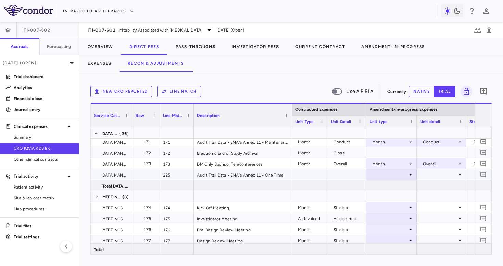
click at [379, 176] on div at bounding box center [392, 174] width 44 height 10
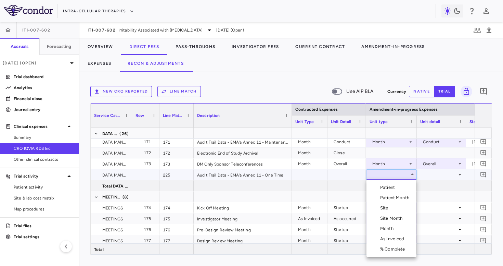
click at [391, 227] on div "Month" at bounding box center [388, 228] width 16 height 6
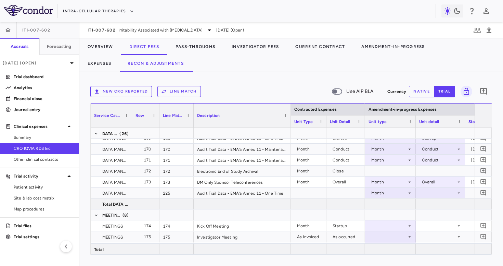
drag, startPoint x: 292, startPoint y: 124, endPoint x: 291, endPoint y: 128, distance: 4.6
click at [291, 128] on div "Contracted Expenses Service Category Row Line Match" at bounding box center [291, 179] width 401 height 152
click at [425, 192] on div at bounding box center [440, 193] width 42 height 10
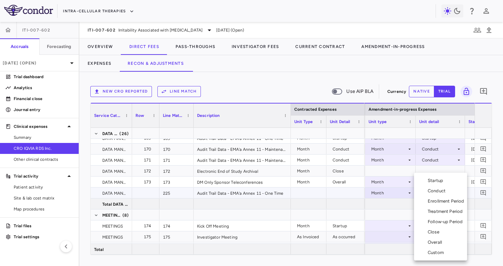
click at [440, 192] on div "Conduct" at bounding box center [438, 191] width 21 height 6
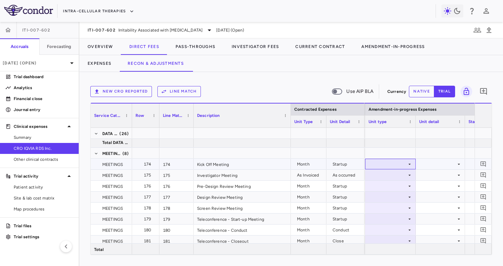
click at [403, 163] on div at bounding box center [391, 164] width 44 height 10
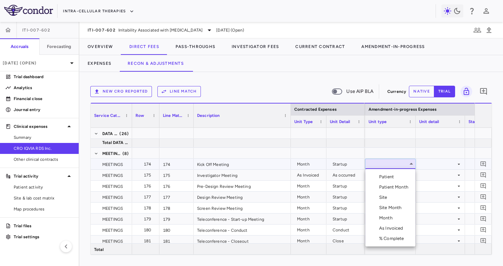
click at [395, 217] on div "Month" at bounding box center [387, 218] width 16 height 6
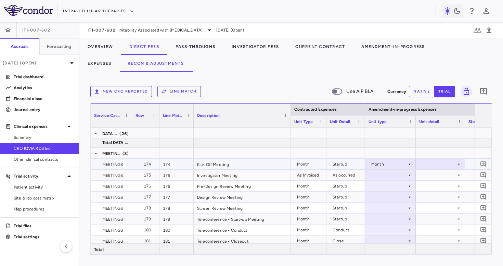
click at [435, 164] on div at bounding box center [440, 164] width 42 height 10
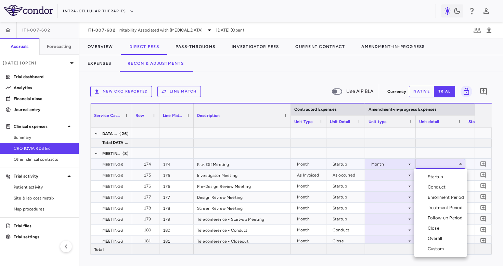
click at [434, 170] on ul "Select Startup Conduct Enrollment Period Treatment Period Follow-up Period Clos…" at bounding box center [440, 213] width 53 height 88
click at [433, 174] on div "Startup" at bounding box center [437, 177] width 18 height 6
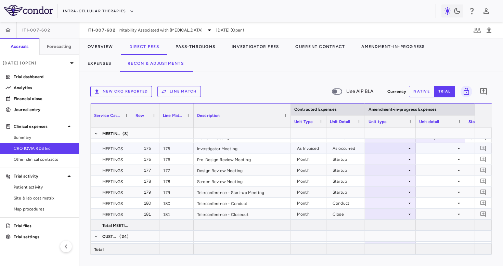
click at [398, 149] on div at bounding box center [391, 148] width 44 height 10
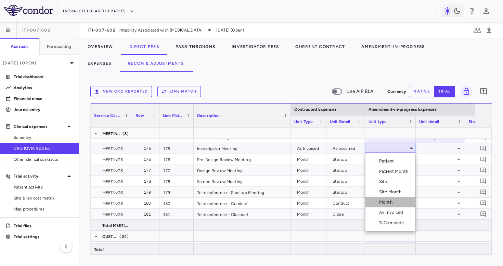
click at [390, 206] on li "Month" at bounding box center [391, 202] width 50 height 10
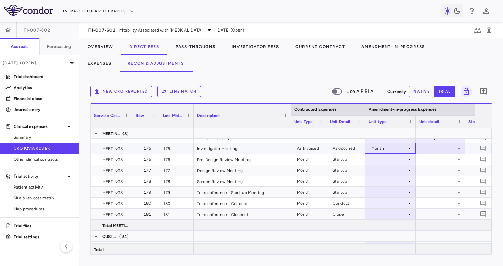
click at [404, 149] on div "Month" at bounding box center [389, 148] width 36 height 11
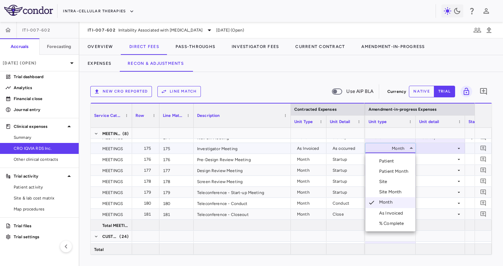
click at [392, 213] on div "As Invoiced" at bounding box center [392, 213] width 27 height 6
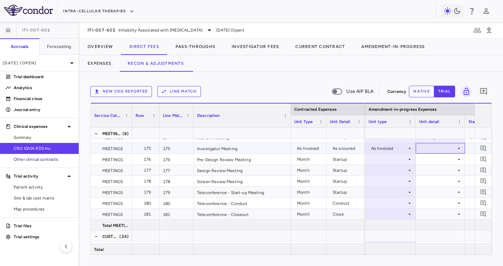
click at [434, 143] on div at bounding box center [440, 148] width 42 height 10
click at [434, 160] on div "As occurred" at bounding box center [443, 161] width 27 height 6
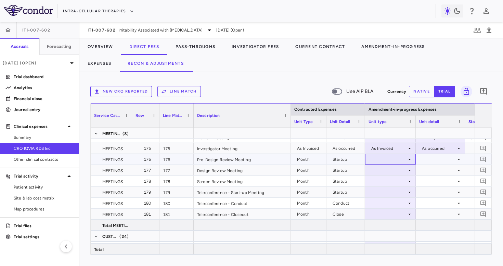
click at [390, 160] on div at bounding box center [391, 159] width 44 height 10
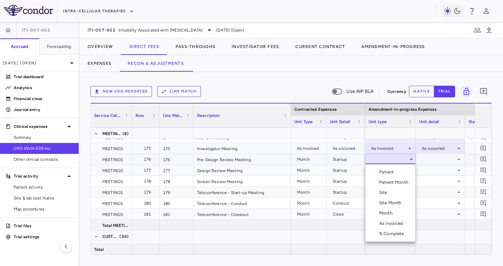
click at [388, 212] on div "Month" at bounding box center [387, 213] width 16 height 6
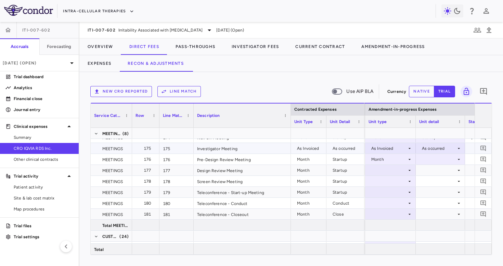
click at [436, 152] on div "As occurred" at bounding box center [439, 148] width 34 height 11
click at [435, 148] on div at bounding box center [251, 133] width 503 height 266
click at [433, 161] on div at bounding box center [440, 159] width 42 height 10
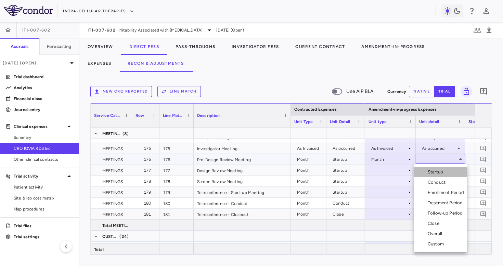
click at [433, 173] on div "Startup" at bounding box center [437, 172] width 18 height 6
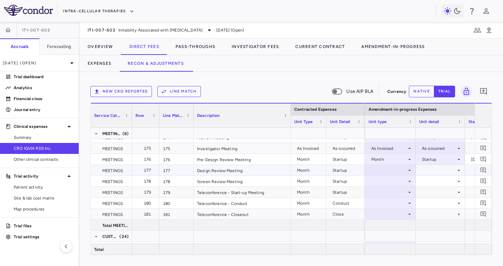
click at [388, 171] on div at bounding box center [391, 170] width 44 height 10
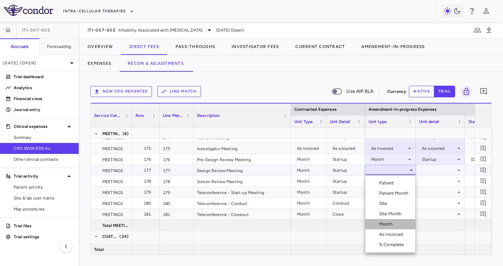
click at [387, 225] on div "Month" at bounding box center [387, 224] width 16 height 6
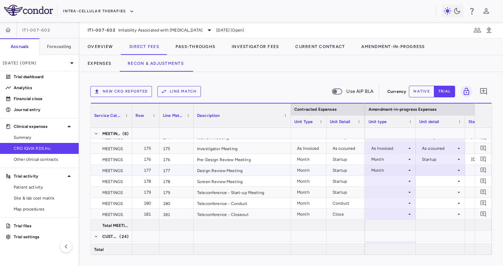
click at [431, 173] on div at bounding box center [440, 170] width 42 height 10
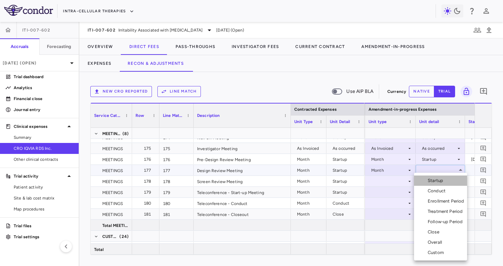
click at [432, 179] on div "Startup" at bounding box center [437, 180] width 18 height 6
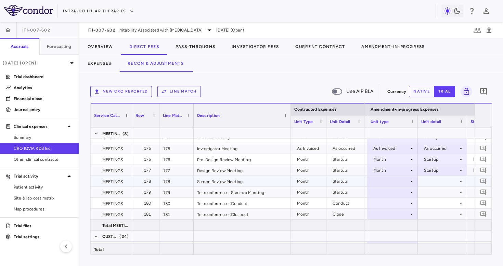
click at [401, 180] on div at bounding box center [393, 181] width 44 height 10
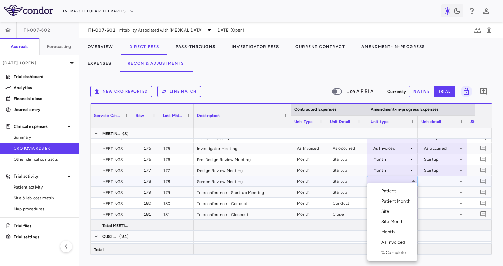
click at [401, 180] on div at bounding box center [251, 133] width 503 height 266
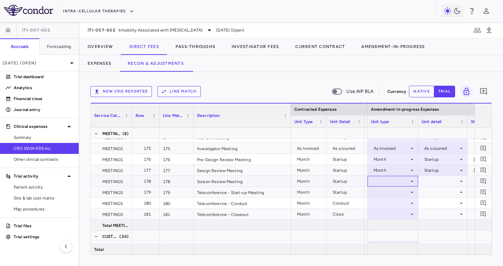
click at [401, 180] on div at bounding box center [393, 181] width 44 height 10
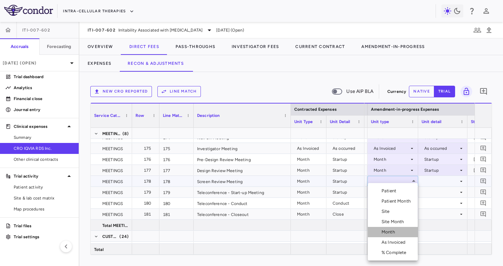
click at [390, 230] on div "Month" at bounding box center [390, 232] width 16 height 6
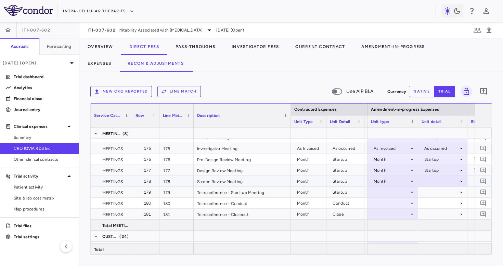
click at [438, 180] on div at bounding box center [443, 181] width 42 height 10
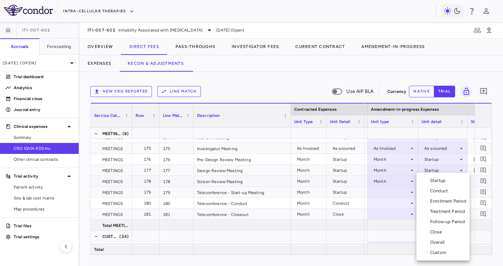
click at [438, 183] on li "Startup" at bounding box center [443, 180] width 53 height 10
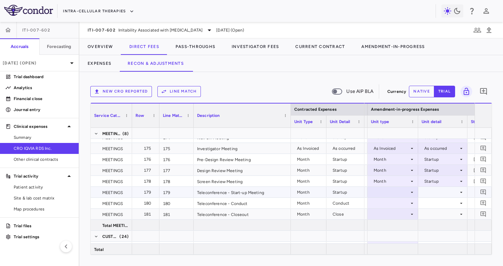
click at [397, 193] on div at bounding box center [393, 192] width 44 height 10
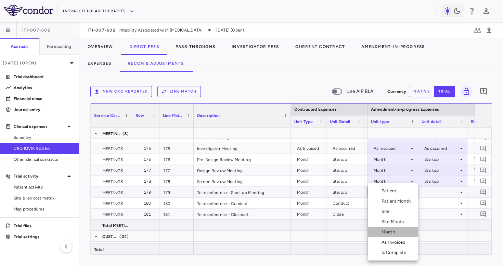
click at [389, 233] on div "Month" at bounding box center [390, 232] width 16 height 6
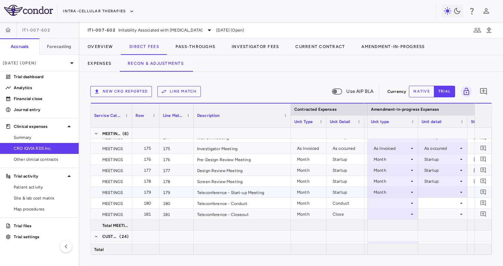
click at [429, 192] on div at bounding box center [443, 192] width 42 height 10
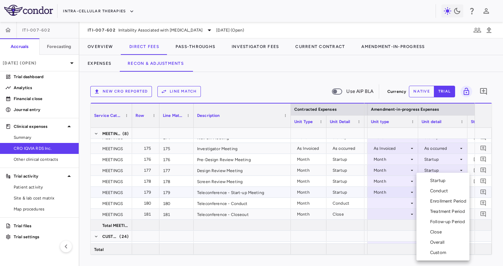
click at [441, 176] on li "Startup" at bounding box center [443, 180] width 53 height 10
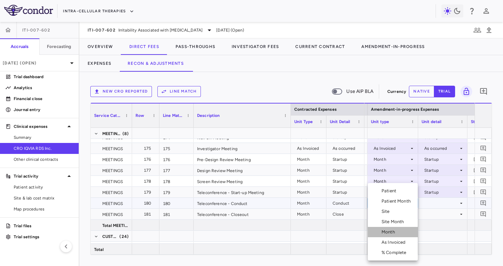
click at [388, 234] on div "Month" at bounding box center [390, 232] width 16 height 6
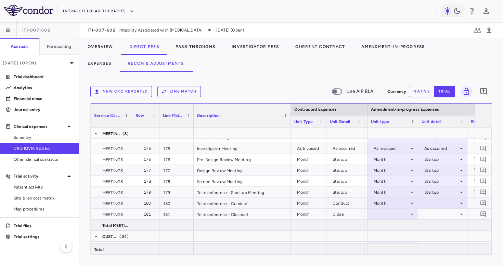
click at [432, 204] on div at bounding box center [443, 203] width 42 height 10
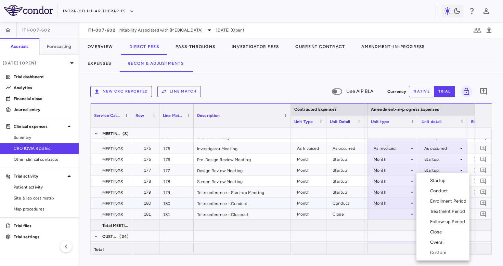
click at [440, 192] on div "Conduct" at bounding box center [440, 191] width 21 height 6
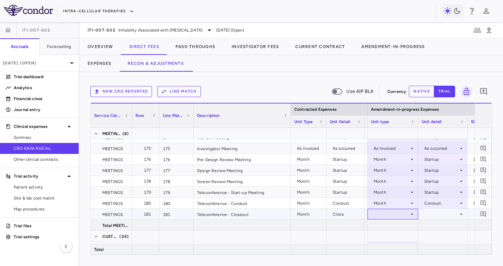
click at [398, 212] on div at bounding box center [393, 214] width 44 height 10
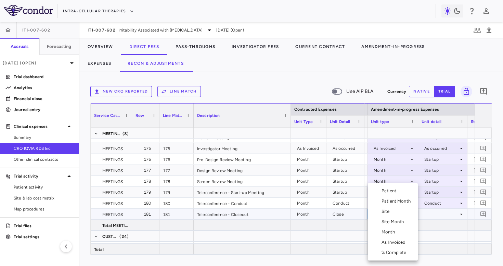
click at [398, 235] on li "Month" at bounding box center [393, 232] width 50 height 10
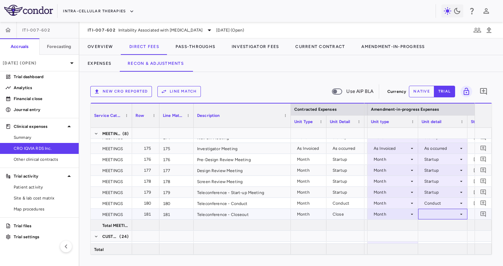
click at [438, 212] on div at bounding box center [443, 214] width 42 height 10
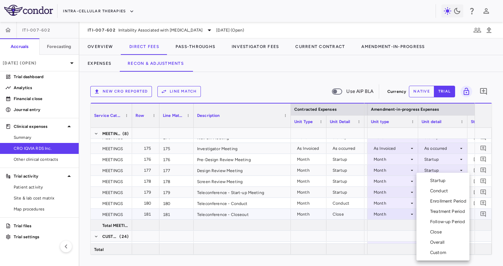
click at [436, 233] on div "Close" at bounding box center [437, 232] width 14 height 6
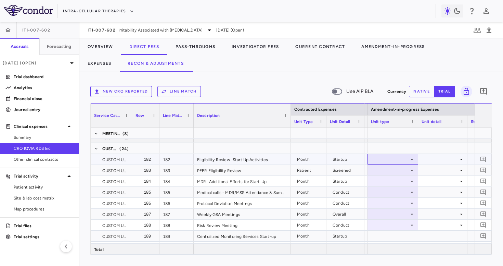
click at [402, 161] on div at bounding box center [393, 159] width 44 height 10
click at [396, 161] on div at bounding box center [393, 159] width 44 height 10
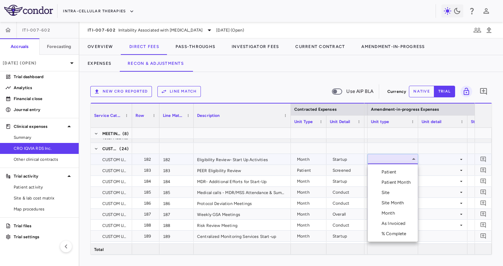
click at [395, 215] on div "Month" at bounding box center [390, 213] width 16 height 6
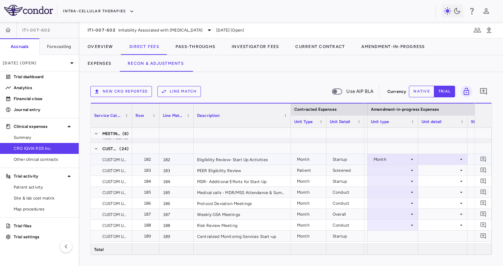
click at [434, 160] on div at bounding box center [443, 159] width 42 height 10
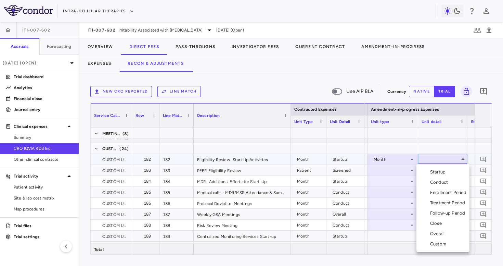
click at [434, 171] on div "Startup" at bounding box center [439, 172] width 18 height 6
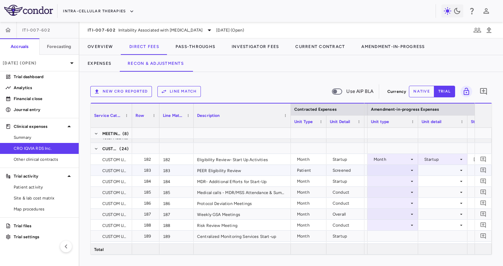
click at [393, 170] on div at bounding box center [393, 170] width 44 height 10
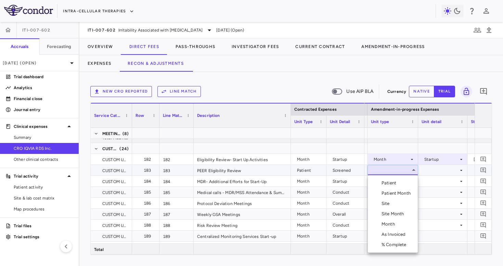
click at [389, 181] on div "Patient" at bounding box center [390, 183] width 17 height 6
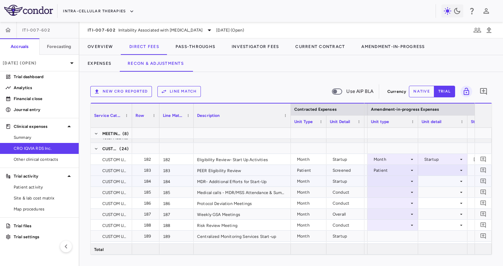
click at [422, 175] on div "Patient" at bounding box center [418, 170] width 1572 height 11
click at [423, 174] on div at bounding box center [443, 170] width 42 height 10
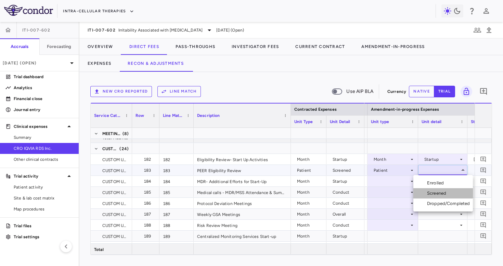
click at [434, 190] on div "Screened" at bounding box center [438, 193] width 22 height 6
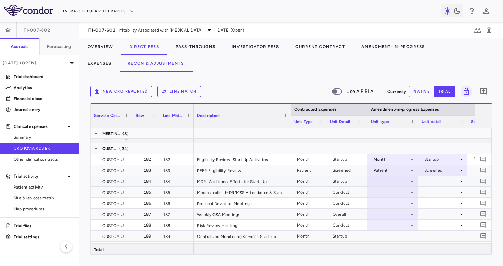
click at [401, 184] on div at bounding box center [393, 181] width 44 height 10
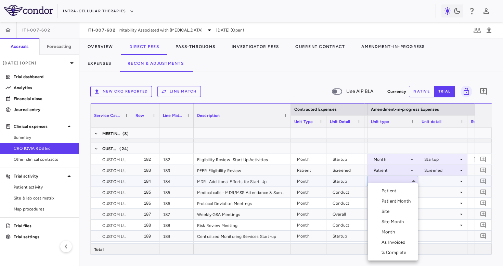
click at [390, 231] on div "Month" at bounding box center [390, 232] width 16 height 6
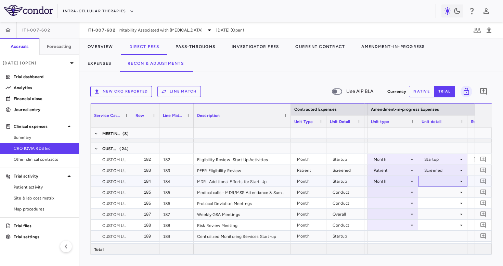
click at [433, 185] on div at bounding box center [443, 181] width 42 height 10
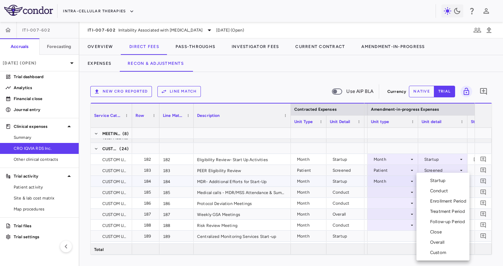
click at [438, 181] on div "Startup" at bounding box center [439, 180] width 18 height 6
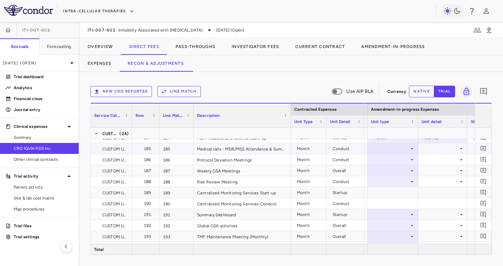
click at [403, 149] on div at bounding box center [393, 148] width 44 height 10
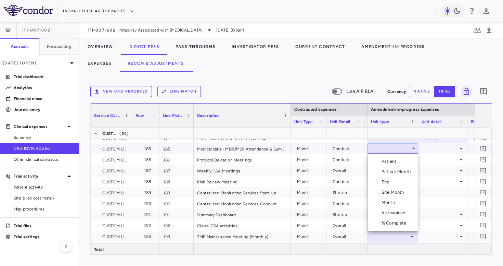
click at [394, 201] on div "Month" at bounding box center [390, 202] width 16 height 6
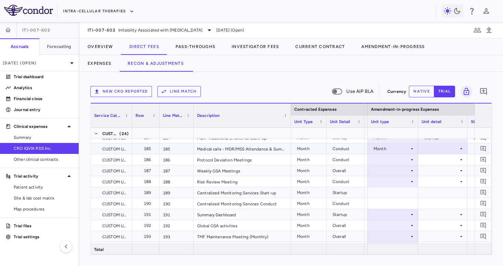
click at [432, 150] on div at bounding box center [443, 148] width 42 height 10
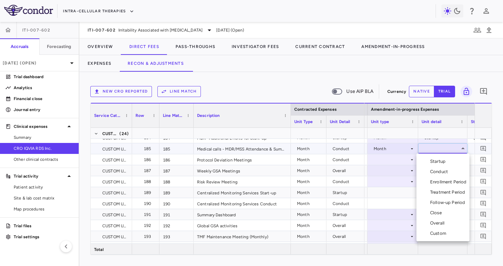
click at [433, 168] on li "Conduct" at bounding box center [443, 171] width 53 height 10
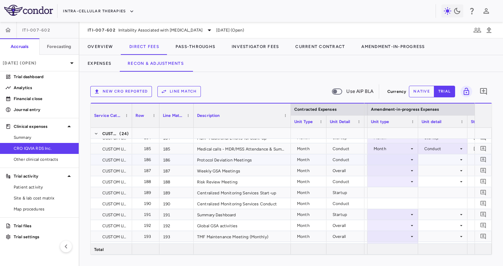
click at [399, 161] on div at bounding box center [393, 159] width 44 height 10
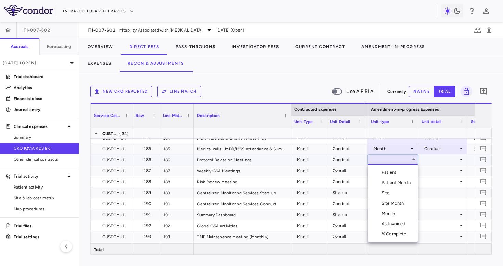
click at [393, 214] on div "Month" at bounding box center [390, 213] width 16 height 6
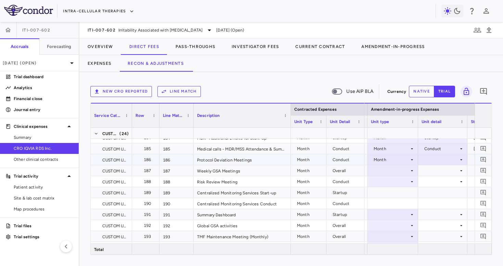
click at [442, 157] on div at bounding box center [443, 159] width 42 height 10
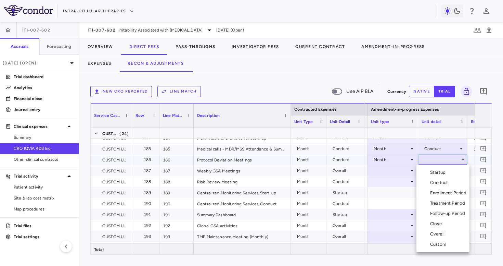
click at [437, 183] on div "Conduct" at bounding box center [440, 182] width 21 height 6
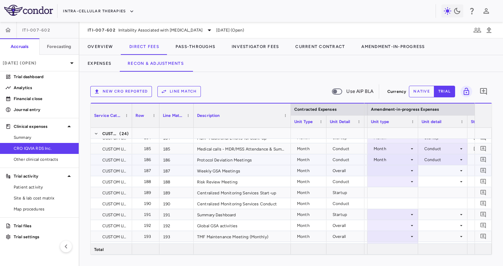
click at [395, 170] on div at bounding box center [393, 170] width 44 height 10
click at [394, 173] on div at bounding box center [393, 170] width 44 height 10
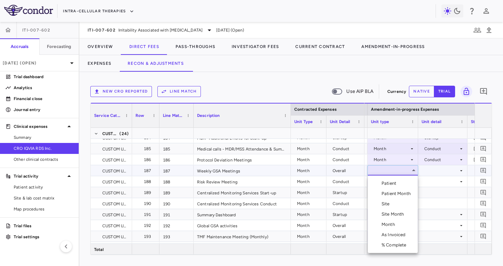
click at [391, 223] on div "Month" at bounding box center [390, 224] width 16 height 6
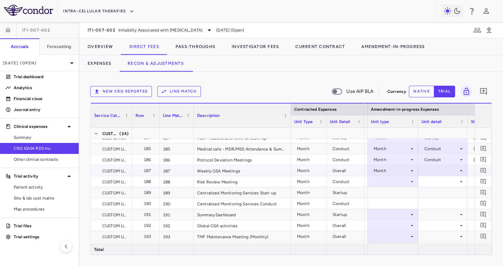
click at [438, 168] on div at bounding box center [443, 170] width 42 height 10
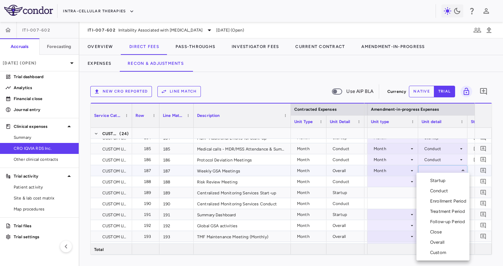
click at [434, 239] on div "Overall" at bounding box center [438, 242] width 17 height 6
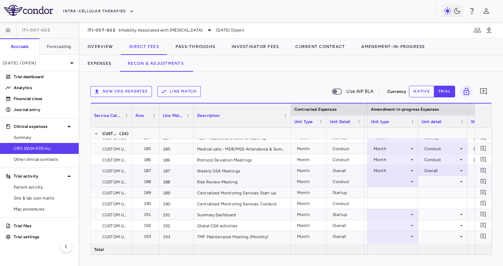
click at [404, 181] on div at bounding box center [393, 181] width 44 height 10
click at [400, 183] on div at bounding box center [393, 181] width 44 height 10
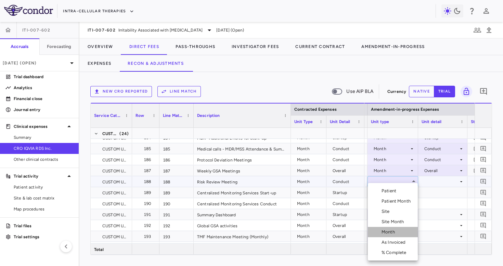
click at [393, 231] on div "Month" at bounding box center [390, 232] width 16 height 6
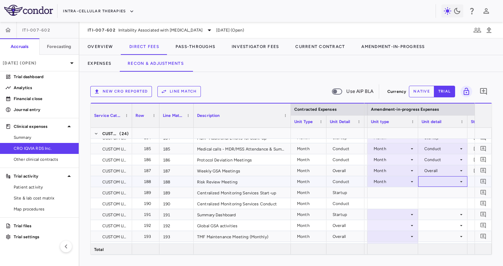
click at [441, 179] on div at bounding box center [443, 181] width 42 height 10
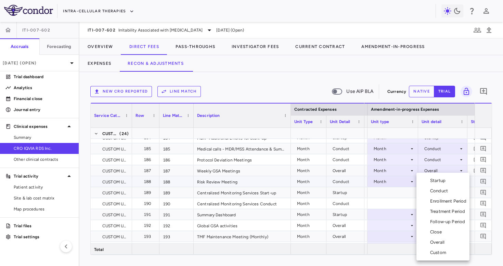
click at [439, 192] on div "Conduct" at bounding box center [440, 191] width 21 height 6
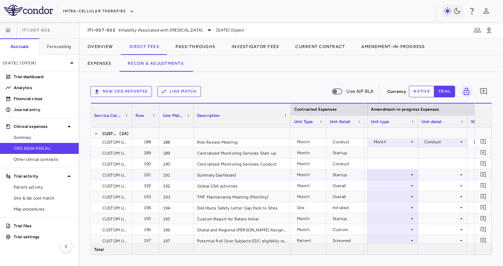
click at [401, 175] on div at bounding box center [393, 174] width 44 height 10
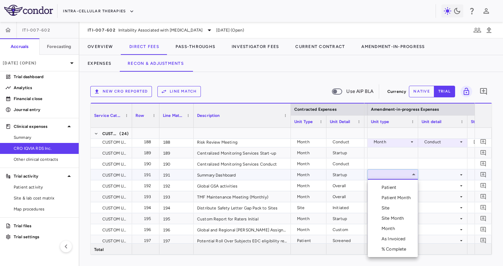
click at [392, 228] on div "Month" at bounding box center [390, 228] width 16 height 6
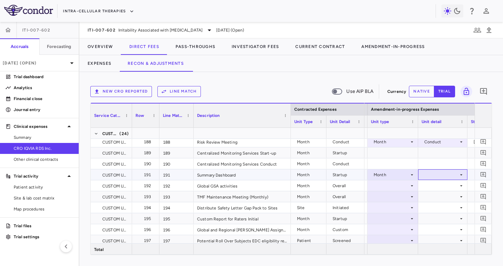
click at [426, 175] on div at bounding box center [443, 174] width 42 height 10
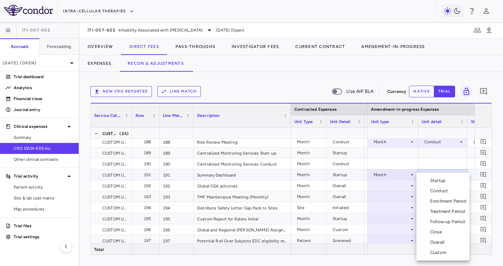
click at [430, 181] on div "Startup" at bounding box center [439, 180] width 18 height 6
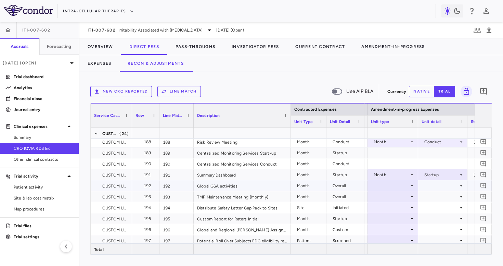
click at [397, 186] on div at bounding box center [393, 185] width 44 height 10
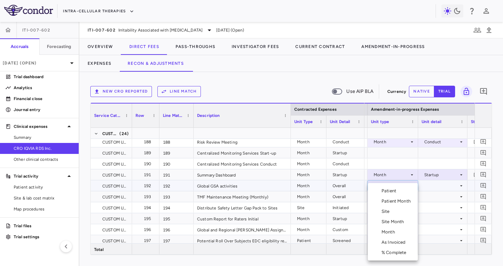
click at [391, 230] on div "Month" at bounding box center [390, 232] width 16 height 6
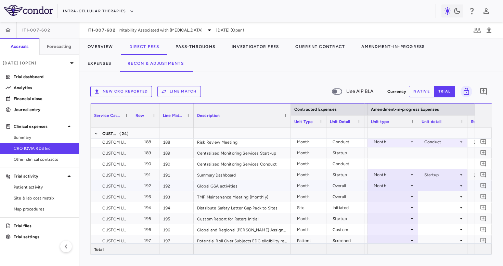
click at [435, 185] on div at bounding box center [443, 185] width 42 height 10
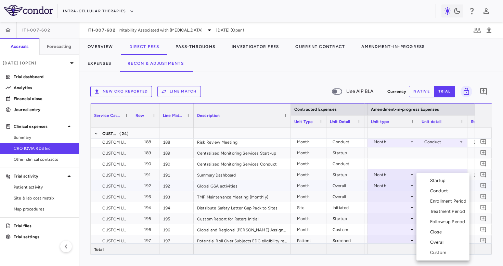
click at [432, 238] on li "Overall" at bounding box center [443, 242] width 53 height 10
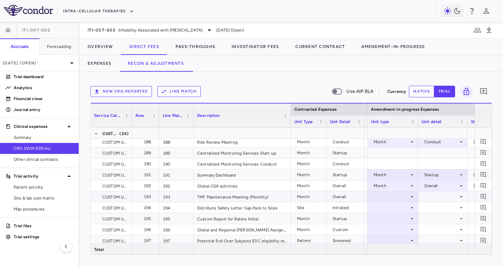
click at [395, 196] on div at bounding box center [393, 196] width 44 height 10
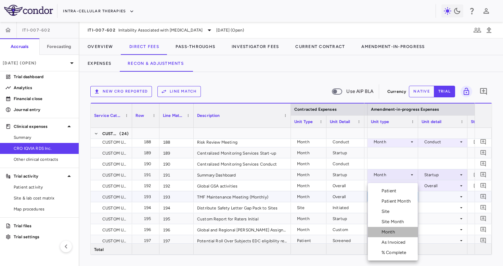
click at [395, 233] on div "Month" at bounding box center [390, 232] width 16 height 6
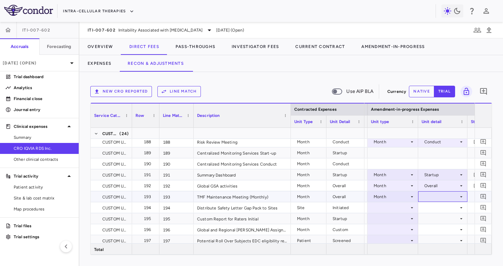
click at [433, 201] on div at bounding box center [443, 196] width 42 height 10
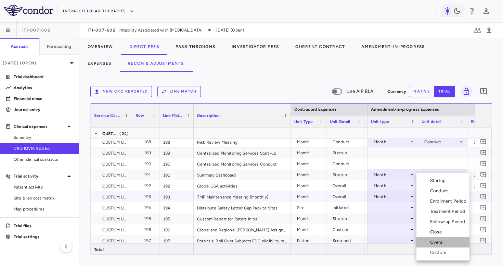
click at [435, 240] on div "Overall" at bounding box center [438, 242] width 17 height 6
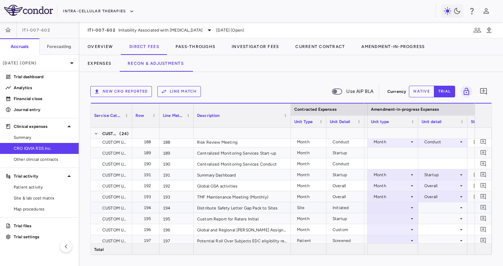
click at [391, 209] on div at bounding box center [393, 207] width 44 height 10
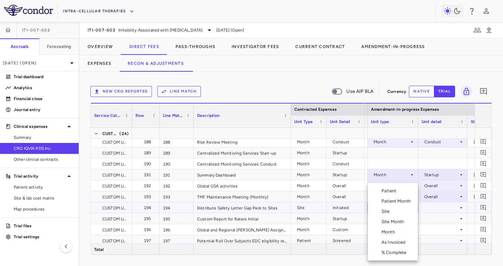
click at [390, 213] on div "Site" at bounding box center [387, 211] width 11 height 6
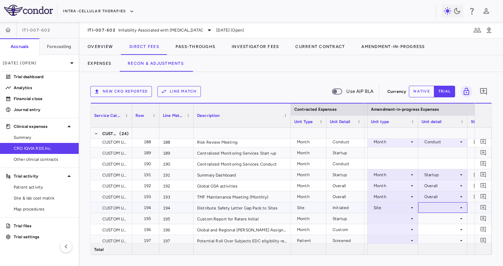
click at [439, 207] on div at bounding box center [443, 207] width 42 height 10
click at [439, 229] on div "Initiated" at bounding box center [442, 230] width 20 height 6
click at [400, 220] on div at bounding box center [393, 218] width 44 height 10
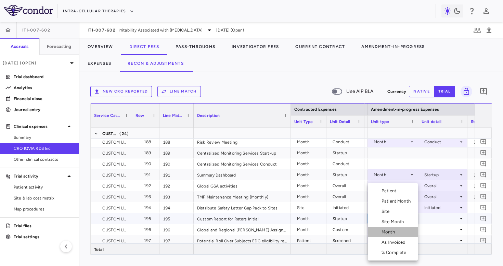
click at [399, 231] on li "Month" at bounding box center [393, 232] width 50 height 10
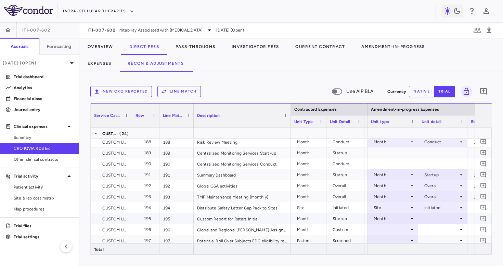
click at [433, 215] on div at bounding box center [443, 218] width 42 height 10
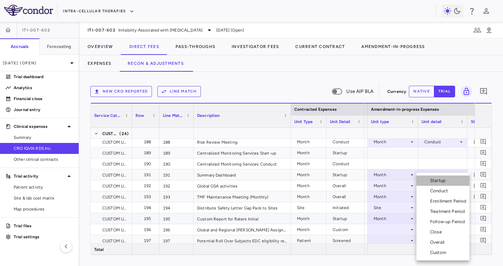
click at [439, 183] on li "Startup" at bounding box center [443, 180] width 53 height 10
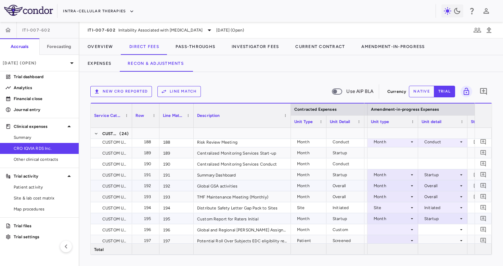
scroll to position [2381, 0]
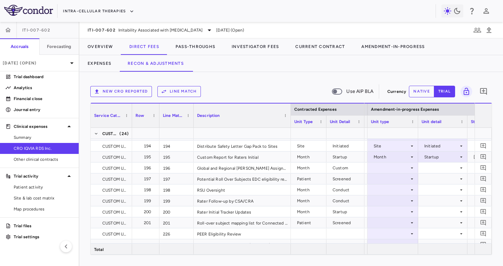
click at [291, 123] on div "Unit Type" at bounding box center [309, 121] width 36 height 12
click at [289, 123] on div at bounding box center [290, 115] width 3 height 24
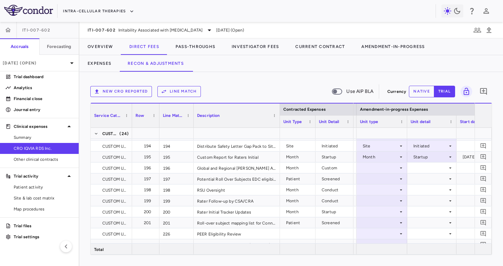
drag, startPoint x: 290, startPoint y: 123, endPoint x: 277, endPoint y: 125, distance: 12.8
click at [278, 125] on div at bounding box center [279, 115] width 3 height 24
click at [370, 163] on div at bounding box center [380, 168] width 44 height 10
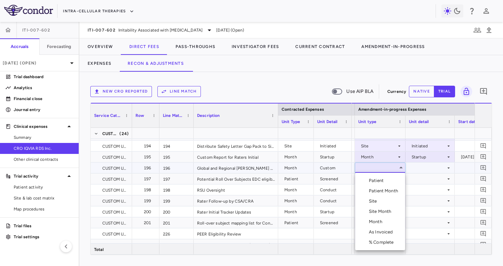
click at [378, 221] on div "Month" at bounding box center [377, 221] width 16 height 6
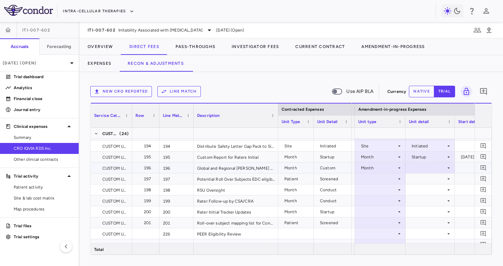
click at [424, 168] on div at bounding box center [430, 168] width 42 height 10
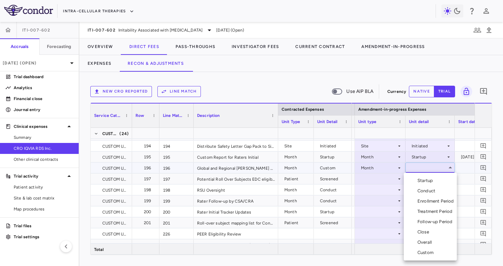
click at [425, 250] on div "Custom" at bounding box center [427, 252] width 19 height 6
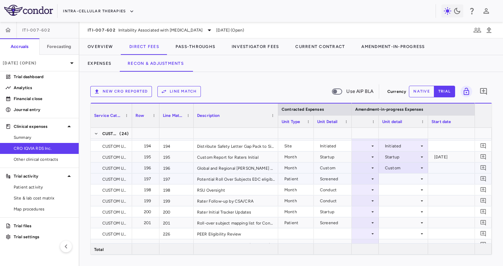
scroll to position [0, 790]
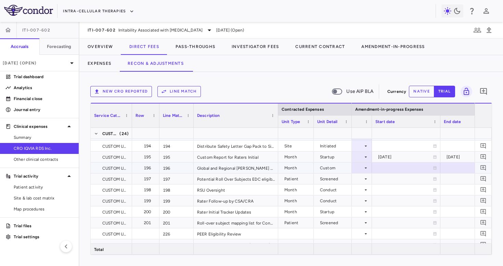
click at [388, 168] on div at bounding box center [407, 168] width 62 height 10
click at [394, 169] on input "**********" at bounding box center [399, 168] width 55 height 11
type input "**********"
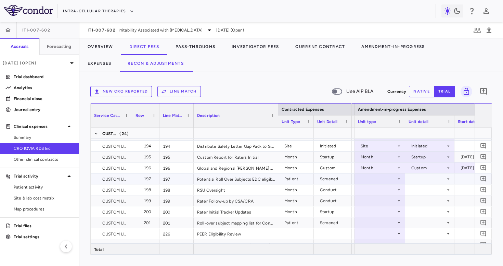
click at [392, 180] on div at bounding box center [380, 179] width 44 height 10
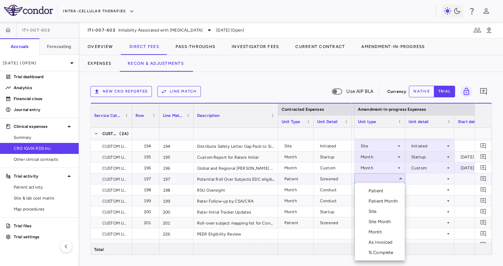
click at [385, 192] on div "Patient" at bounding box center [377, 191] width 17 height 6
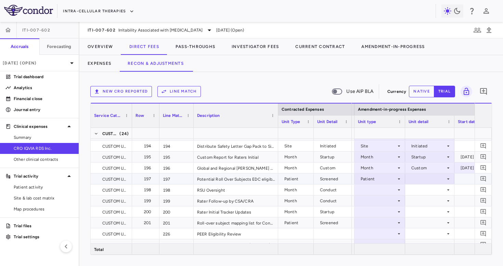
click at [420, 179] on div at bounding box center [430, 179] width 42 height 10
click at [423, 203] on div "Screened" at bounding box center [425, 202] width 22 height 6
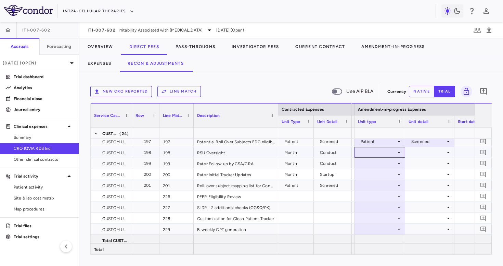
click at [388, 155] on div at bounding box center [380, 152] width 44 height 10
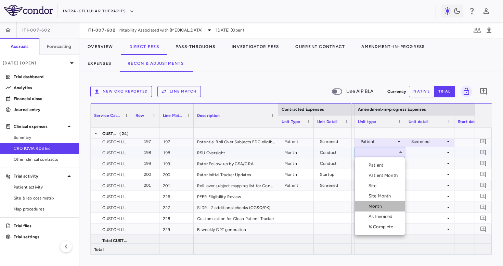
click at [383, 210] on li "Month" at bounding box center [380, 206] width 50 height 10
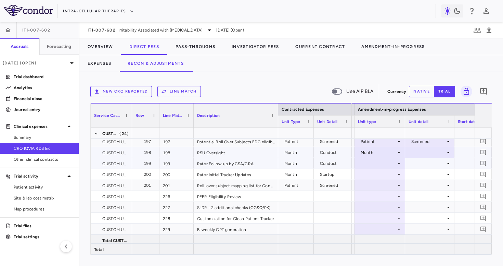
click at [419, 153] on div at bounding box center [430, 152] width 42 height 10
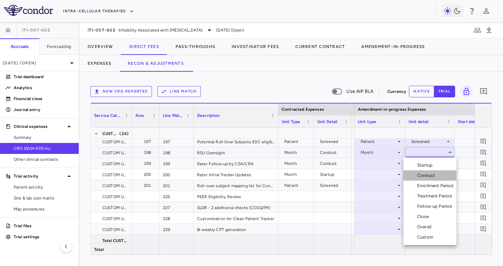
click at [421, 175] on div "Conduct" at bounding box center [427, 175] width 21 height 6
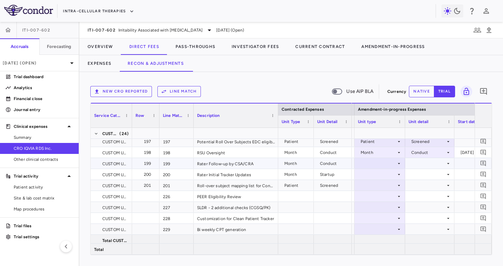
click at [389, 164] on div at bounding box center [380, 163] width 44 height 10
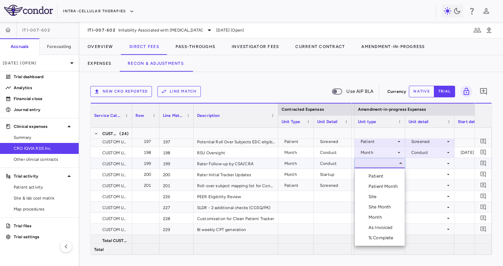
click at [380, 217] on div "Month" at bounding box center [377, 217] width 16 height 6
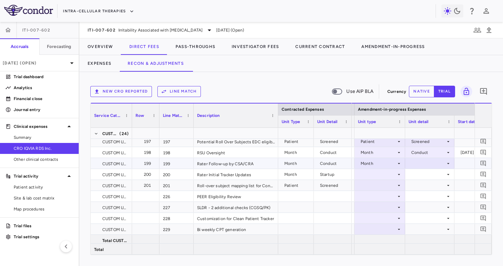
click at [416, 166] on div at bounding box center [430, 163] width 42 height 10
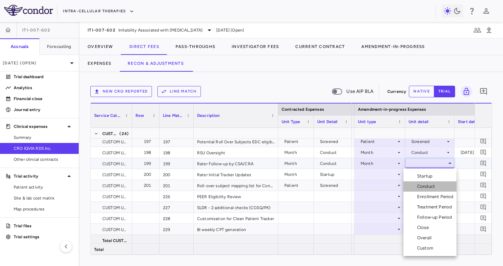
click at [422, 185] on div "Conduct" at bounding box center [427, 186] width 21 height 6
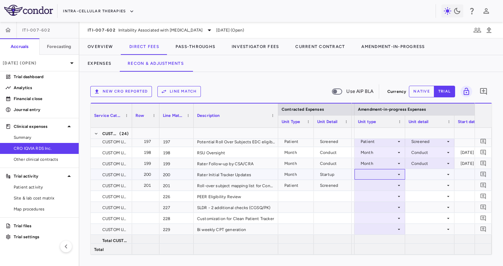
click at [389, 175] on div at bounding box center [380, 174] width 44 height 10
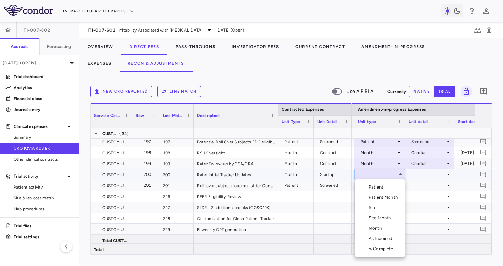
click at [387, 229] on li "Month" at bounding box center [380, 228] width 50 height 10
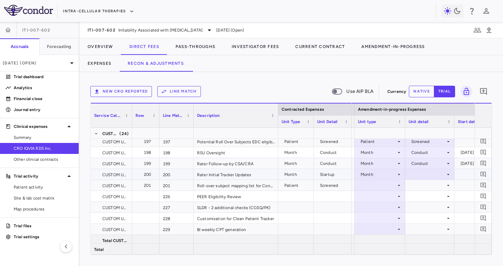
click at [419, 174] on div at bounding box center [430, 174] width 42 height 10
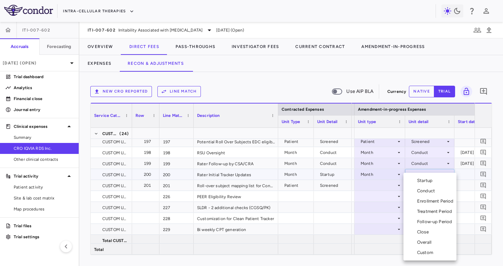
click at [419, 179] on div "Startup" at bounding box center [426, 180] width 18 height 6
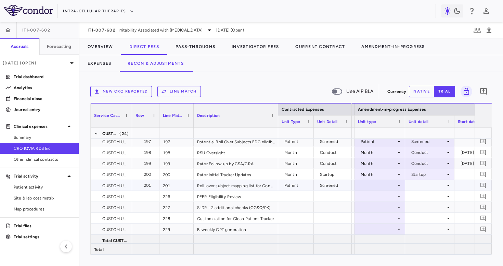
click at [372, 186] on div at bounding box center [380, 185] width 44 height 10
click at [374, 186] on div at bounding box center [380, 185] width 44 height 10
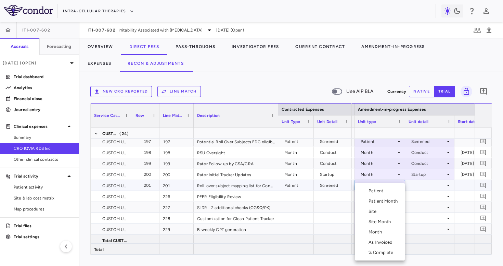
click at [374, 191] on div "Patient" at bounding box center [377, 191] width 17 height 6
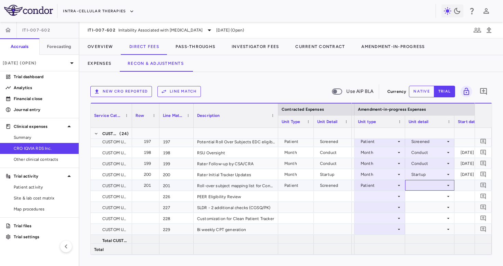
click at [425, 182] on div at bounding box center [430, 185] width 42 height 10
click at [427, 208] on div "Screened" at bounding box center [425, 208] width 22 height 6
click at [382, 197] on div at bounding box center [380, 196] width 44 height 10
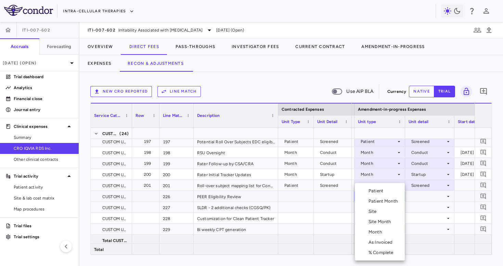
click at [380, 193] on div "Patient" at bounding box center [377, 191] width 17 height 6
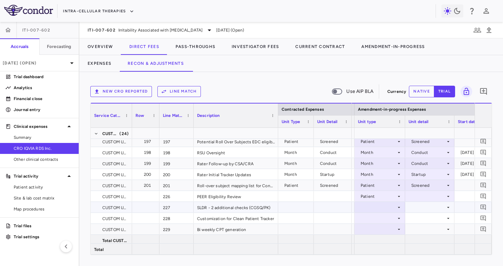
click at [417, 202] on div at bounding box center [430, 207] width 42 height 10
click at [417, 195] on div at bounding box center [430, 196] width 42 height 10
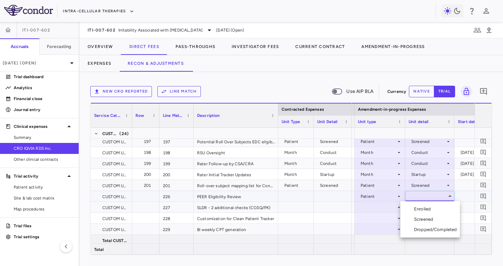
click at [423, 220] on div "Screened" at bounding box center [425, 219] width 22 height 6
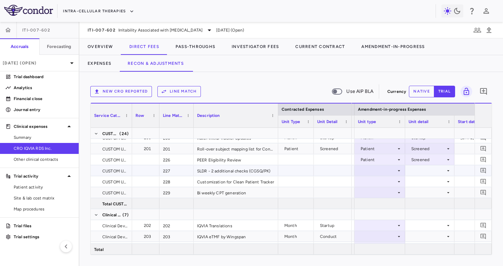
click at [367, 171] on div at bounding box center [380, 170] width 44 height 10
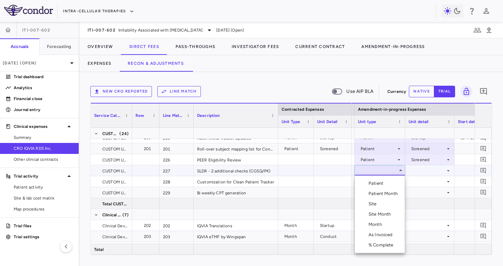
click at [376, 226] on div "Month" at bounding box center [377, 224] width 16 height 6
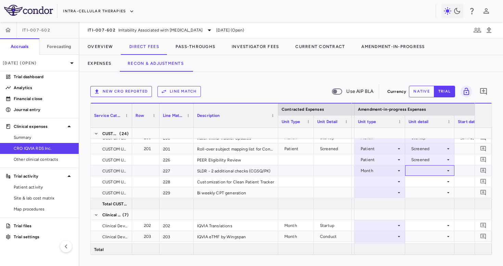
click at [423, 169] on div at bounding box center [430, 170] width 42 height 10
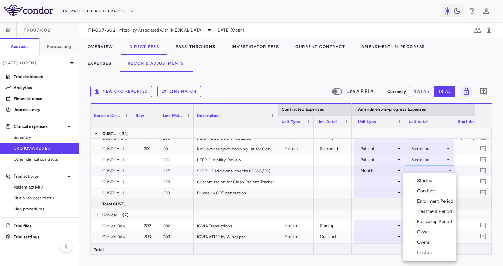
click at [424, 187] on li "Conduct" at bounding box center [430, 191] width 53 height 10
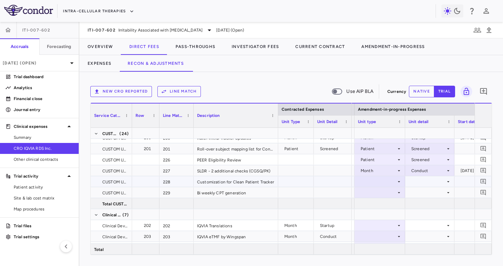
click at [381, 185] on div at bounding box center [380, 181] width 44 height 10
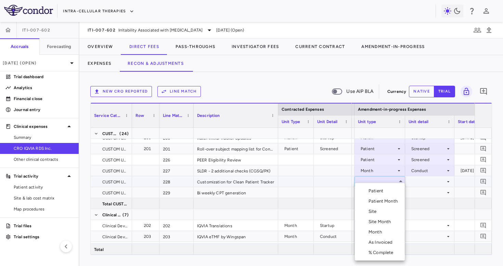
click at [373, 231] on div "Month" at bounding box center [377, 232] width 16 height 6
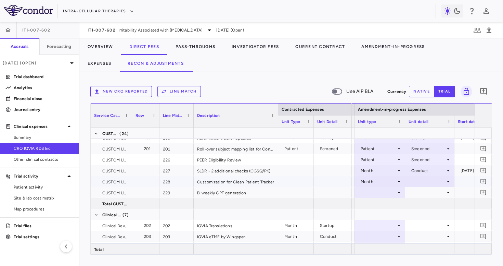
click at [410, 184] on div at bounding box center [430, 181] width 42 height 10
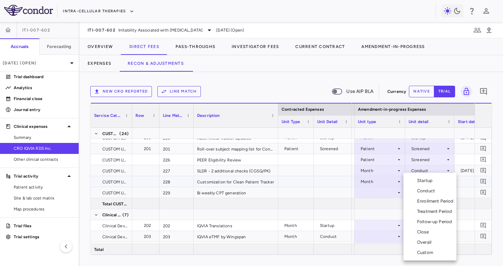
click at [417, 181] on div "Startup" at bounding box center [420, 180] width 32 height 6
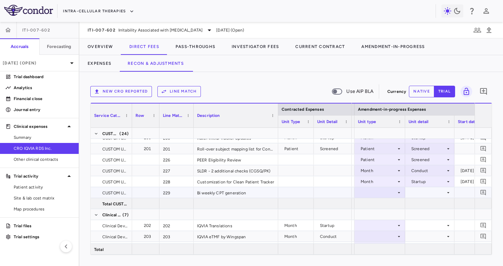
click at [373, 194] on div at bounding box center [380, 192] width 44 height 10
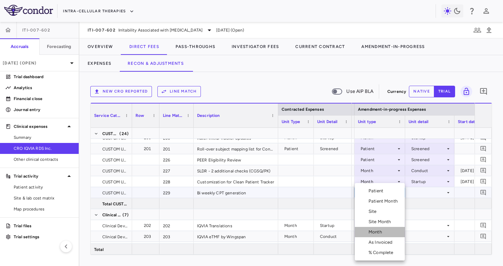
click at [379, 235] on li "Month" at bounding box center [380, 232] width 50 height 10
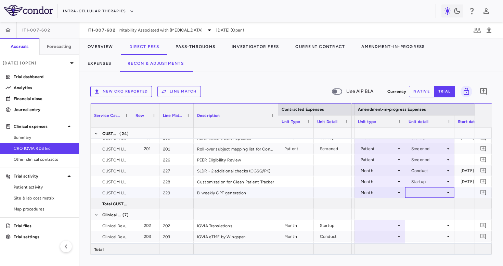
click at [415, 194] on div at bounding box center [430, 192] width 42 height 10
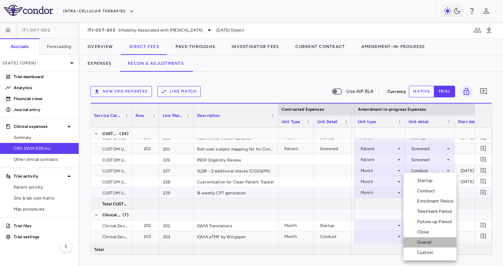
click at [423, 240] on div "Overall" at bounding box center [425, 242] width 17 height 6
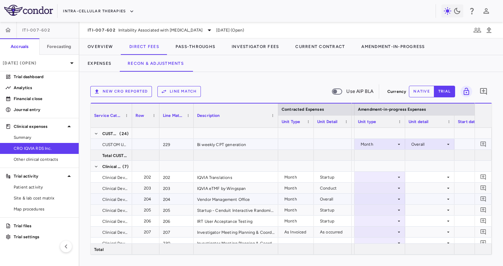
scroll to position [2543, 0]
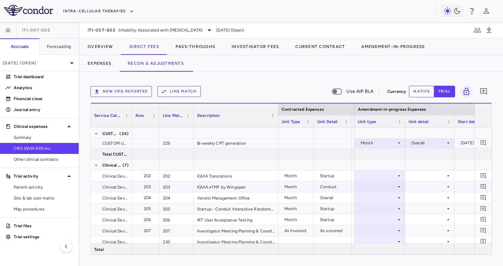
click at [381, 178] on div at bounding box center [380, 175] width 44 height 10
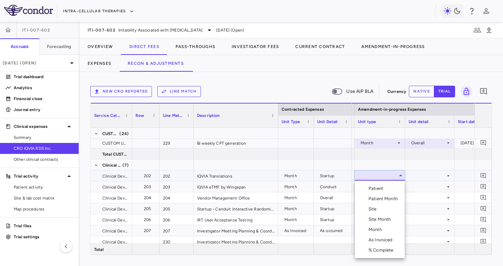
click at [378, 230] on div "Month" at bounding box center [377, 229] width 16 height 6
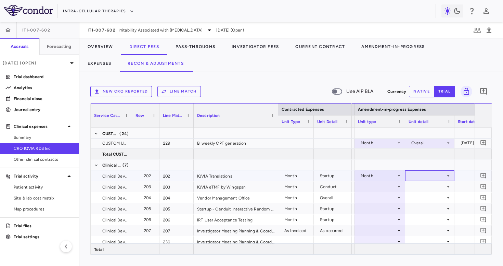
click at [419, 175] on div at bounding box center [430, 175] width 42 height 10
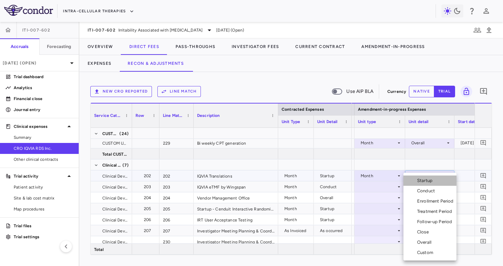
click at [419, 179] on div "Startup" at bounding box center [426, 180] width 18 height 6
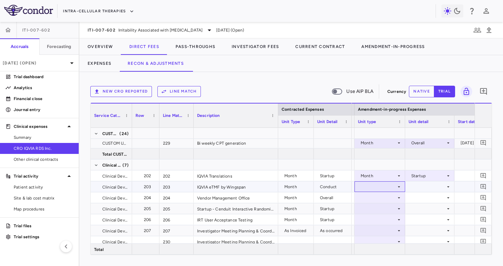
click at [377, 188] on div at bounding box center [380, 186] width 44 height 10
click at [380, 187] on div at bounding box center [380, 186] width 44 height 10
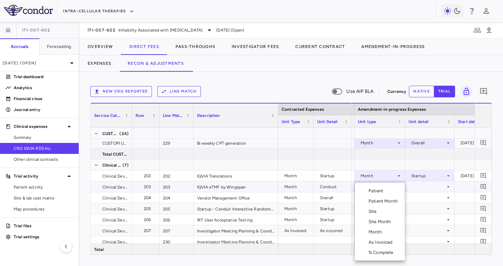
click at [378, 233] on div "Month" at bounding box center [377, 232] width 16 height 6
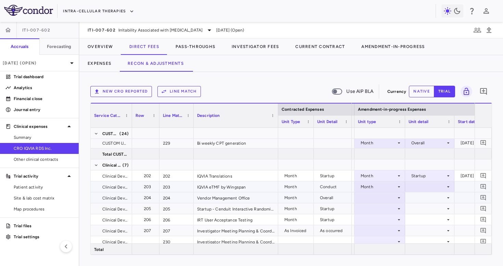
click at [414, 188] on div at bounding box center [430, 186] width 42 height 10
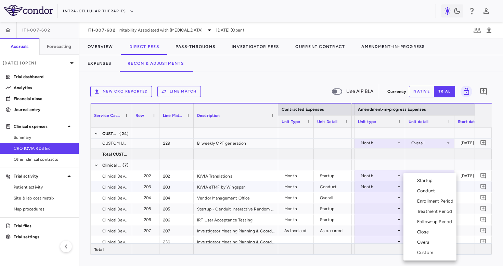
click at [420, 190] on div "Conduct" at bounding box center [427, 191] width 21 height 6
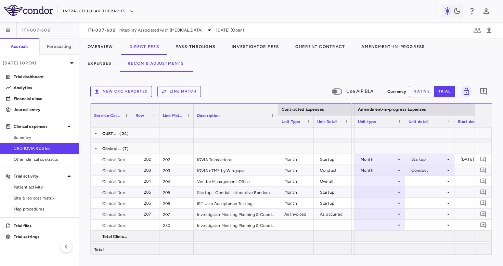
scroll to position [2560, 0]
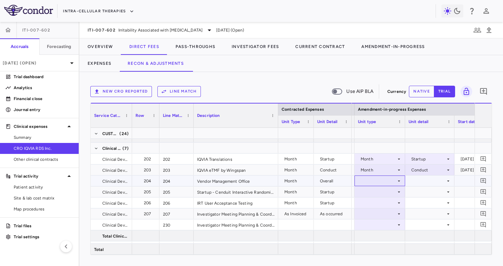
click at [383, 180] on div at bounding box center [380, 181] width 44 height 10
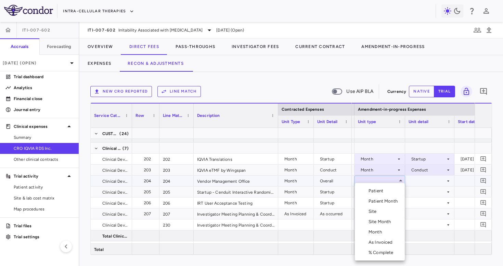
click at [381, 231] on div "Month" at bounding box center [377, 232] width 16 height 6
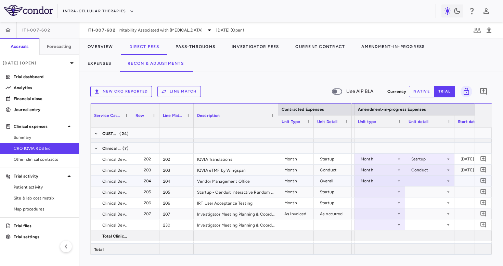
click at [420, 181] on div at bounding box center [430, 181] width 42 height 10
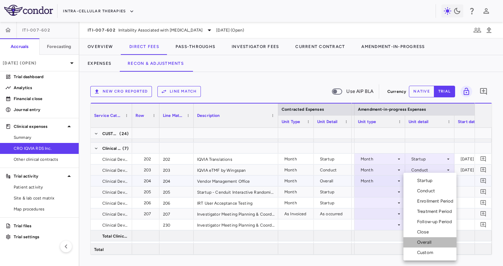
click at [425, 239] on div "Overall" at bounding box center [425, 242] width 17 height 6
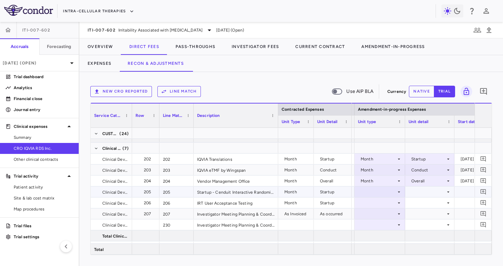
click at [384, 193] on div at bounding box center [380, 192] width 44 height 10
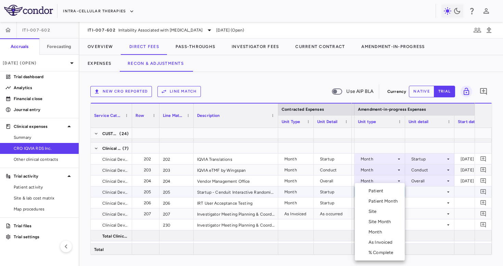
click at [378, 233] on div "Month" at bounding box center [377, 232] width 16 height 6
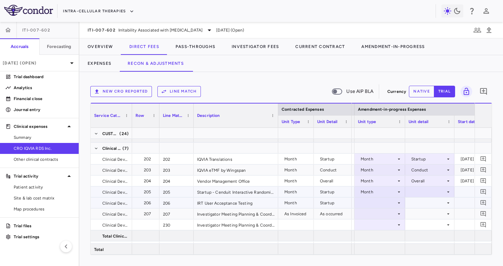
click at [410, 196] on div at bounding box center [430, 192] width 42 height 10
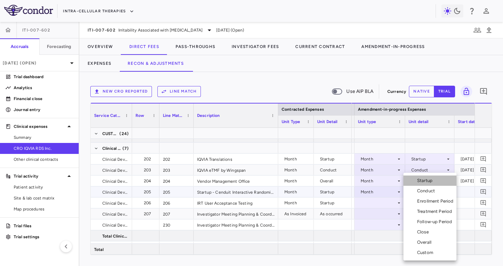
click at [420, 177] on li "Startup" at bounding box center [430, 180] width 53 height 10
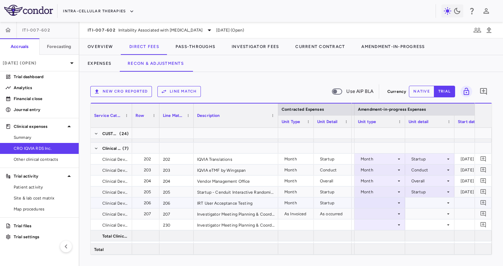
click at [386, 205] on div at bounding box center [380, 203] width 44 height 10
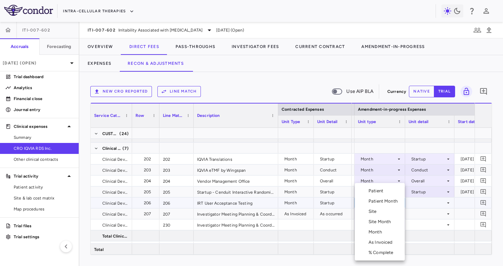
click at [385, 226] on li "Site Month" at bounding box center [380, 221] width 50 height 10
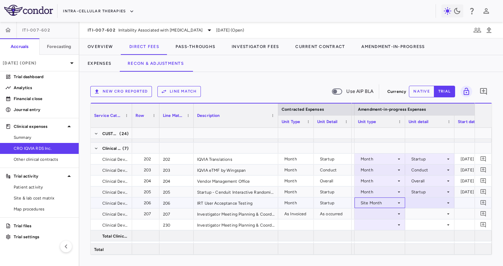
click at [386, 206] on div "Site Month" at bounding box center [379, 202] width 36 height 11
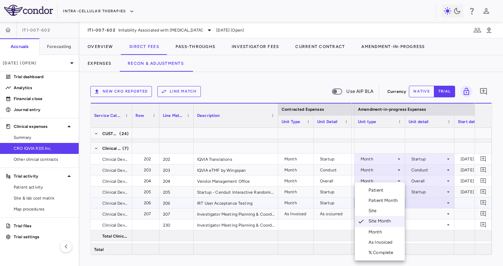
click at [383, 231] on div "Month" at bounding box center [377, 232] width 16 height 6
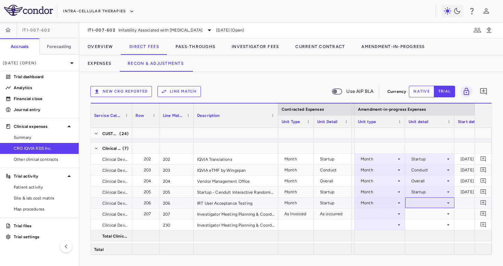
click at [427, 199] on div at bounding box center [430, 203] width 42 height 10
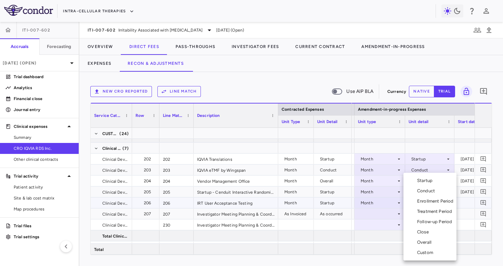
click at [428, 184] on li "Startup" at bounding box center [430, 180] width 53 height 10
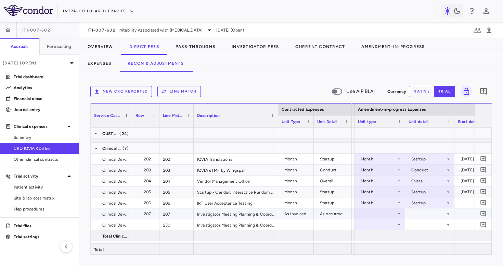
click at [390, 208] on div at bounding box center [380, 213] width 44 height 10
click at [384, 215] on div at bounding box center [380, 213] width 44 height 10
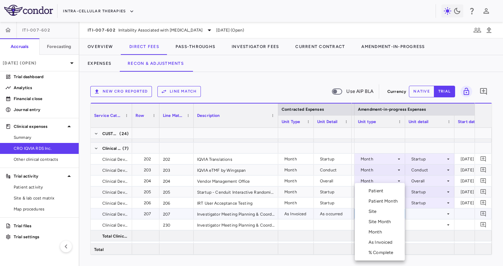
click at [383, 241] on div "As Invoiced" at bounding box center [382, 242] width 27 height 6
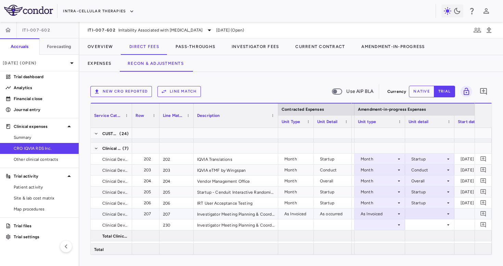
click at [418, 212] on div at bounding box center [430, 213] width 42 height 10
click at [422, 224] on div "As occurred" at bounding box center [432, 226] width 27 height 6
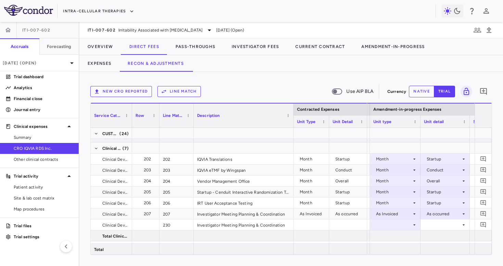
drag, startPoint x: 277, startPoint y: 123, endPoint x: 296, endPoint y: 125, distance: 18.7
click at [295, 125] on div at bounding box center [293, 115] width 3 height 24
click at [401, 224] on div at bounding box center [399, 224] width 44 height 10
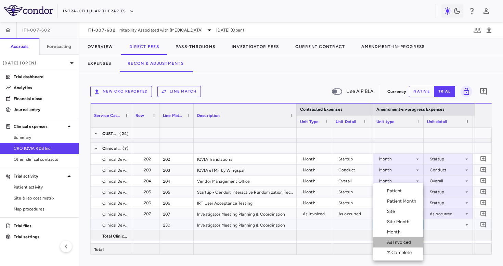
click at [403, 240] on div "As Invoiced" at bounding box center [400, 242] width 27 height 6
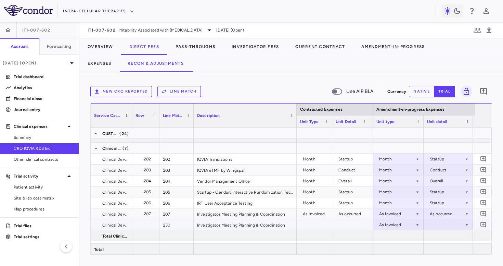
click at [438, 225] on div at bounding box center [448, 224] width 42 height 10
click at [442, 237] on div "As occurred" at bounding box center [451, 237] width 27 height 6
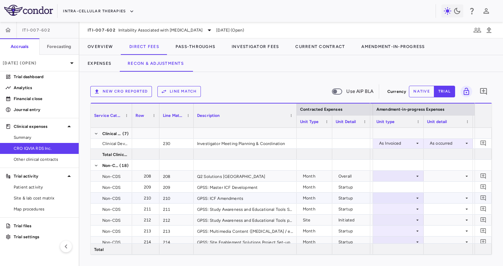
scroll to position [2654, 0]
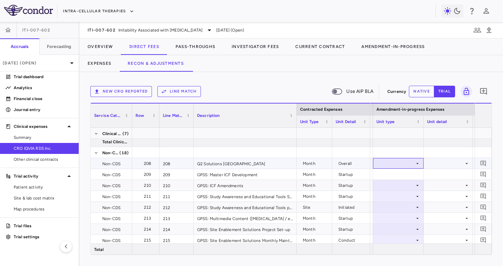
click at [404, 165] on div at bounding box center [399, 163] width 44 height 10
click at [403, 164] on div at bounding box center [399, 163] width 44 height 10
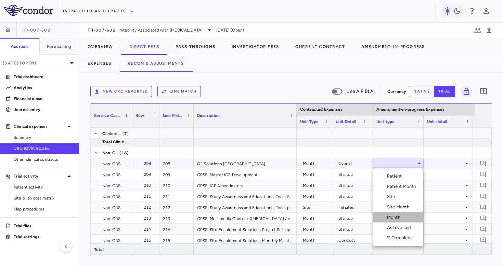
click at [400, 220] on li "Month" at bounding box center [398, 217] width 50 height 10
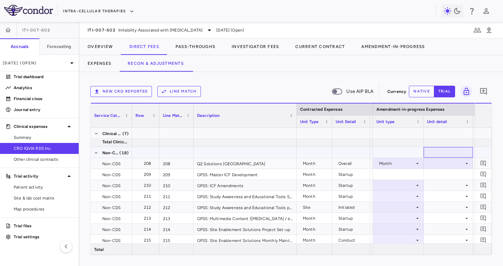
click at [440, 155] on div at bounding box center [448, 152] width 49 height 11
click at [438, 162] on div at bounding box center [448, 163] width 42 height 10
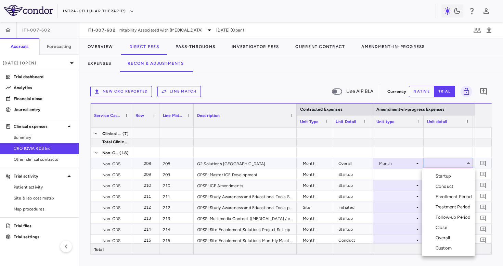
click at [442, 238] on div "Overall" at bounding box center [444, 238] width 17 height 6
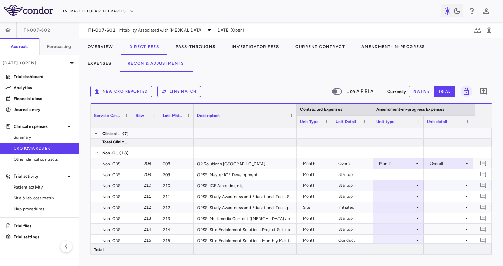
click at [409, 186] on div at bounding box center [399, 185] width 44 height 10
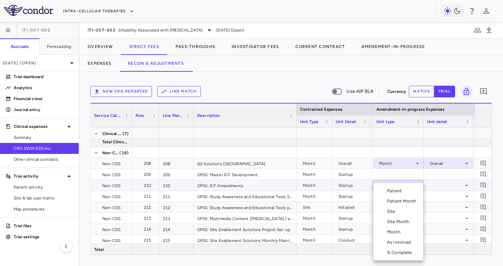
click at [403, 232] on li "Month" at bounding box center [398, 232] width 50 height 10
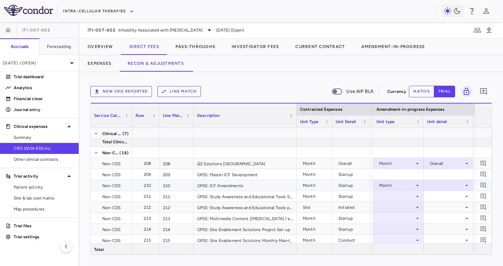
click at [440, 184] on div at bounding box center [448, 185] width 42 height 10
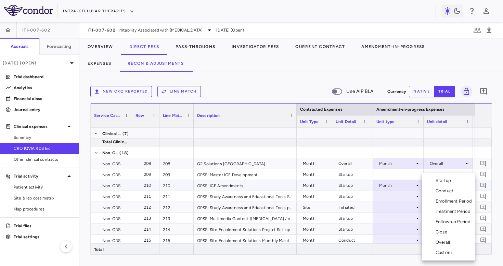
click at [441, 179] on div "Startup" at bounding box center [445, 180] width 18 height 6
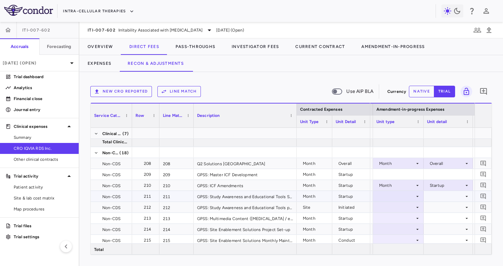
click at [409, 194] on div at bounding box center [399, 196] width 44 height 10
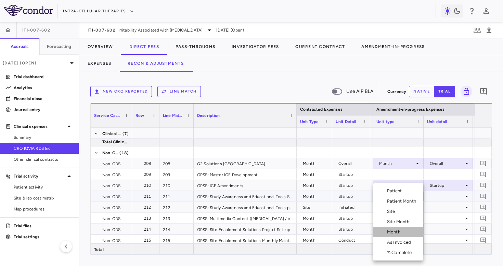
click at [401, 229] on div "Month" at bounding box center [395, 232] width 16 height 6
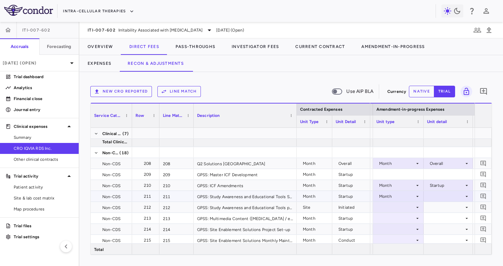
click at [438, 194] on div at bounding box center [448, 196] width 42 height 10
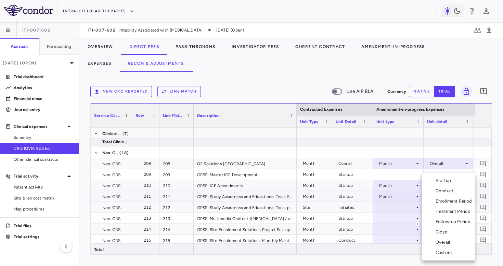
click at [441, 180] on div "Startup" at bounding box center [445, 180] width 18 height 6
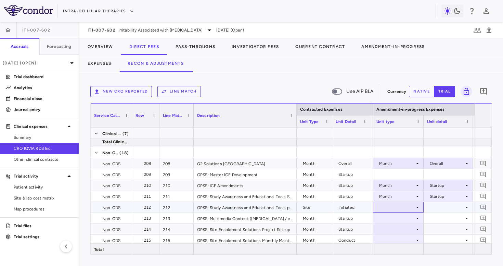
click at [403, 205] on div at bounding box center [399, 207] width 44 height 10
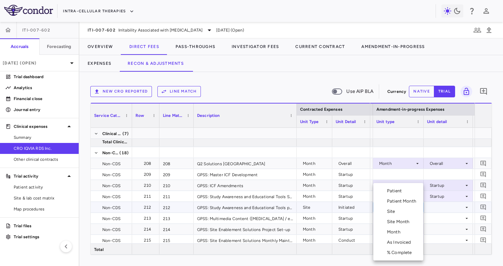
click at [400, 214] on li "Site" at bounding box center [398, 211] width 50 height 10
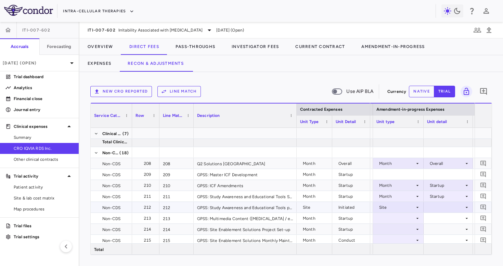
click at [439, 206] on div at bounding box center [448, 207] width 42 height 10
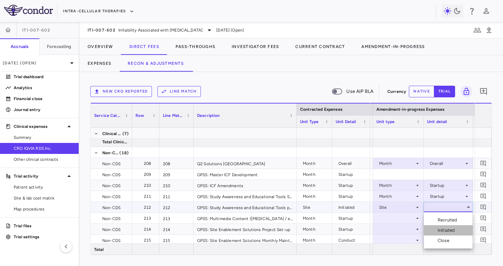
click at [442, 230] on div "Initiated" at bounding box center [448, 230] width 20 height 6
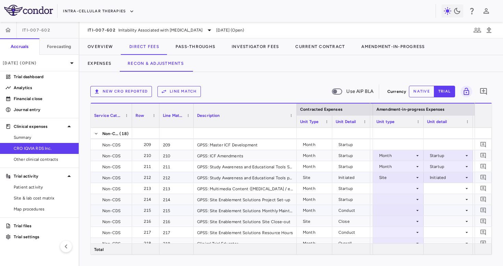
scroll to position [2684, 0]
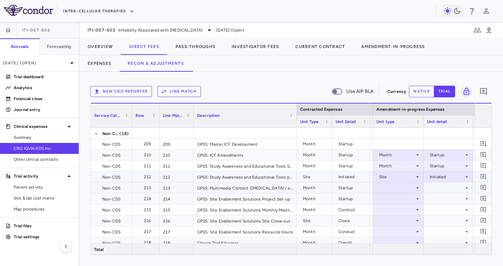
click at [403, 187] on div at bounding box center [399, 187] width 44 height 10
click at [401, 189] on div at bounding box center [399, 187] width 44 height 10
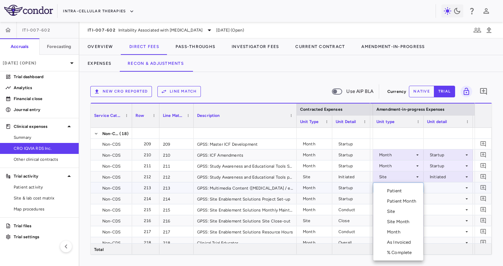
click at [400, 231] on div "Month" at bounding box center [395, 232] width 16 height 6
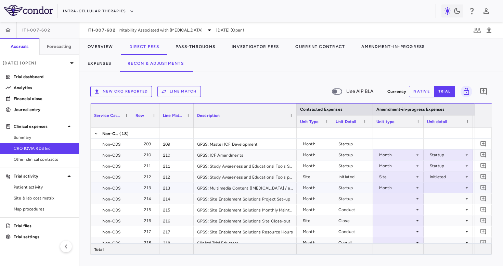
click at [440, 184] on div at bounding box center [448, 187] width 42 height 10
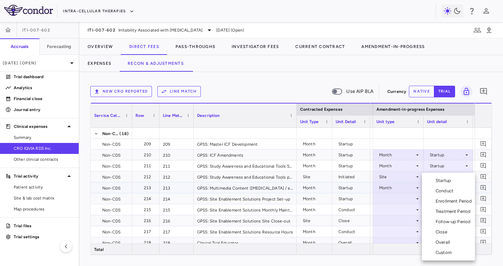
click at [444, 175] on li "Startup" at bounding box center [448, 180] width 53 height 10
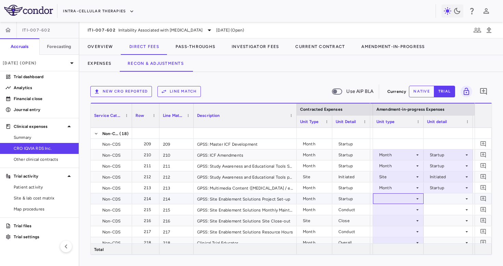
click at [402, 200] on div at bounding box center [399, 198] width 44 height 10
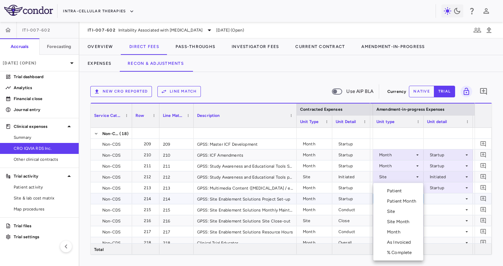
click at [399, 233] on div "Month" at bounding box center [395, 232] width 16 height 6
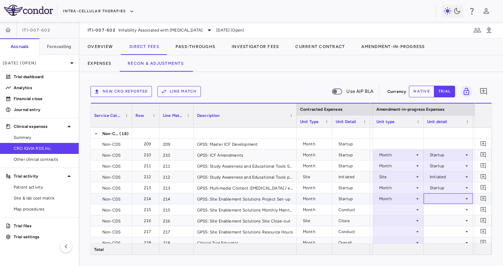
click at [446, 195] on div at bounding box center [448, 198] width 42 height 10
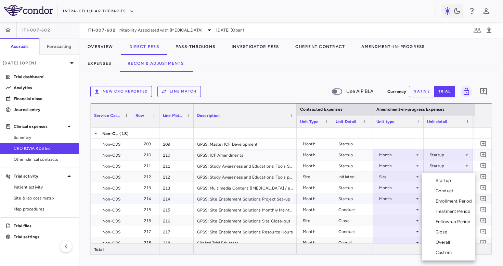
click at [446, 179] on div "Startup" at bounding box center [445, 180] width 18 height 6
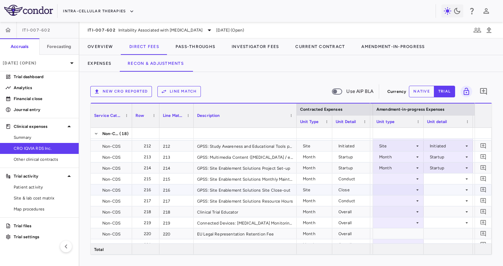
scroll to position [2716, 0]
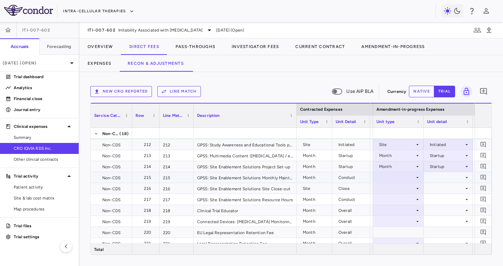
click at [399, 179] on div at bounding box center [399, 177] width 44 height 10
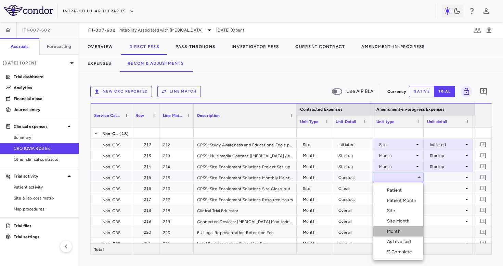
click at [394, 230] on div "Month" at bounding box center [395, 231] width 16 height 6
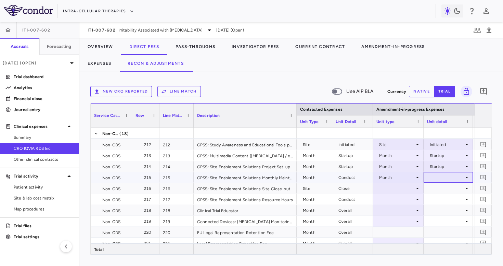
click at [438, 179] on div at bounding box center [448, 177] width 42 height 10
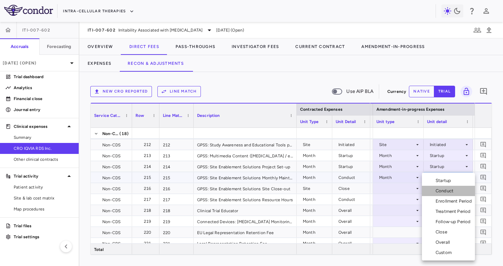
click at [438, 192] on div "Conduct" at bounding box center [446, 191] width 21 height 6
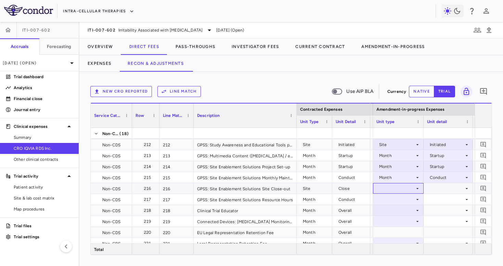
click at [396, 186] on div at bounding box center [399, 188] width 44 height 10
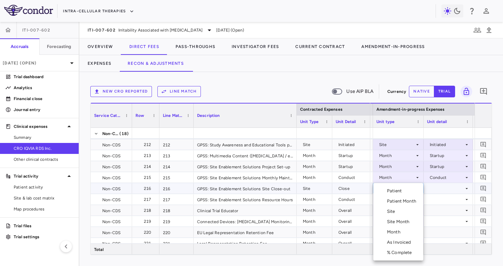
click at [393, 213] on div "Site" at bounding box center [392, 211] width 11 height 6
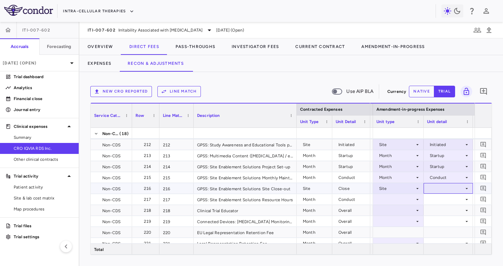
click at [441, 187] on div at bounding box center [448, 188] width 42 height 10
click at [442, 221] on div "Close" at bounding box center [445, 221] width 14 height 6
click at [395, 197] on div at bounding box center [399, 199] width 44 height 10
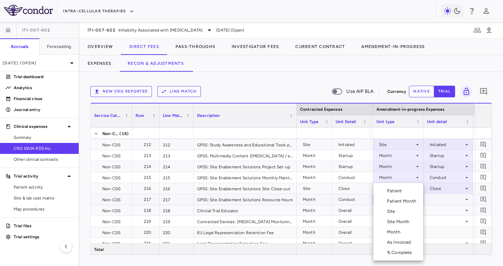
click at [396, 235] on div "Month" at bounding box center [395, 232] width 16 height 6
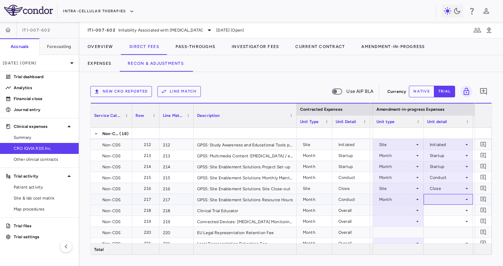
click at [440, 196] on div at bounding box center [448, 199] width 42 height 10
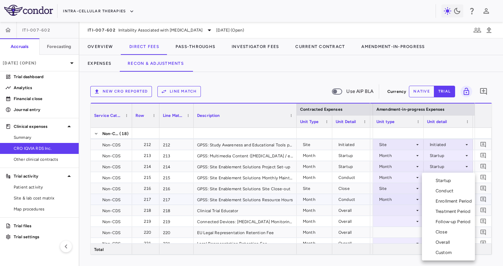
click at [447, 189] on div "Conduct" at bounding box center [446, 191] width 21 height 6
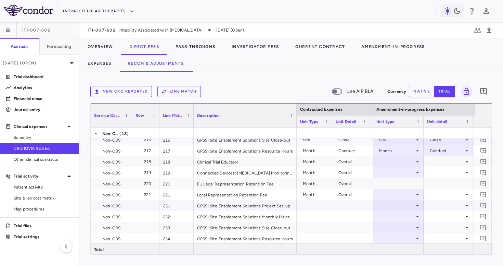
scroll to position [2767, 0]
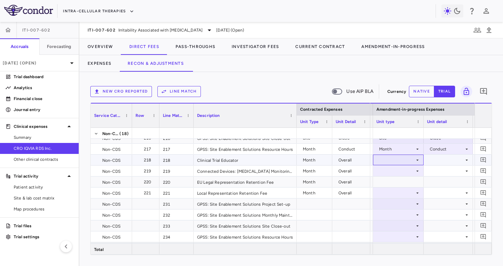
click at [404, 159] on div at bounding box center [399, 160] width 44 height 10
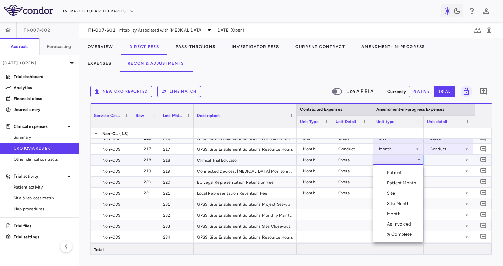
click at [401, 213] on div "Month" at bounding box center [395, 214] width 16 height 6
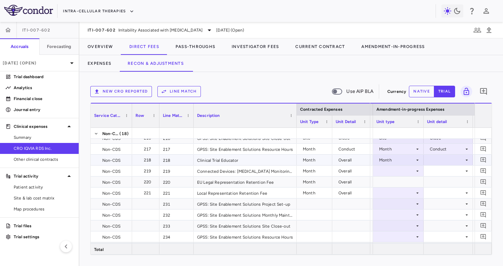
click at [438, 161] on div at bounding box center [448, 160] width 42 height 10
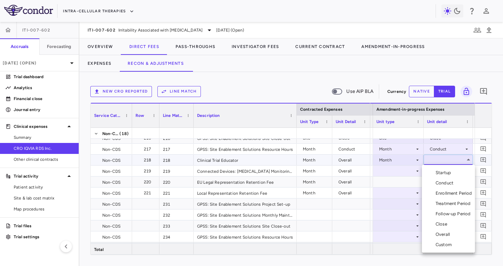
click at [441, 237] on div "Overall" at bounding box center [444, 234] width 17 height 6
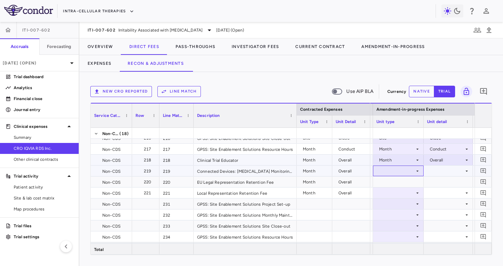
click at [409, 170] on div at bounding box center [399, 171] width 44 height 10
click at [406, 170] on div at bounding box center [399, 171] width 44 height 10
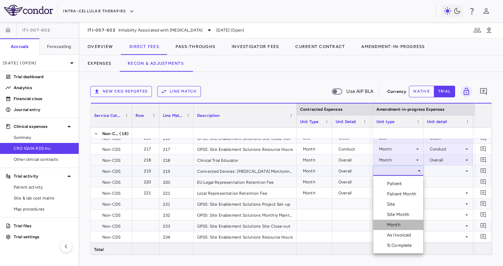
click at [403, 223] on div "Month" at bounding box center [395, 224] width 16 height 6
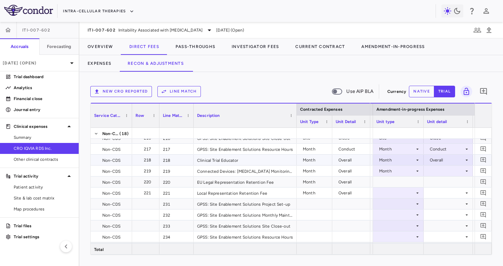
click at [444, 170] on div at bounding box center [448, 171] width 42 height 10
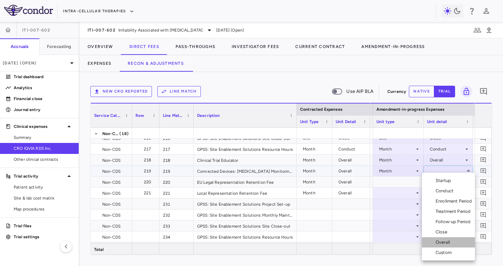
click at [442, 239] on div "Overall" at bounding box center [444, 242] width 17 height 6
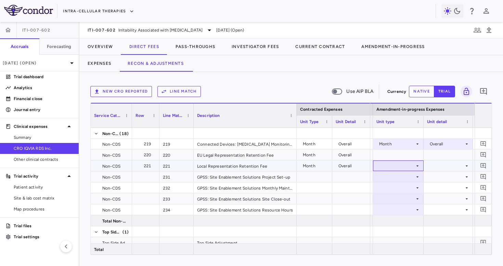
click at [406, 164] on div at bounding box center [399, 166] width 44 height 10
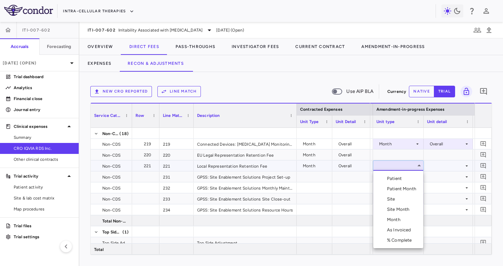
click at [402, 219] on div "Month" at bounding box center [395, 219] width 16 height 6
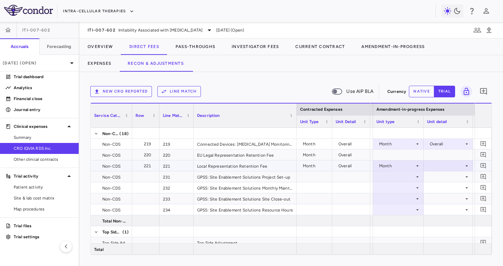
click at [436, 163] on div at bounding box center [448, 166] width 42 height 10
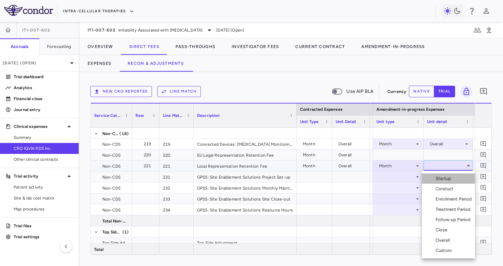
click at [436, 178] on div "Startup" at bounding box center [445, 178] width 18 height 6
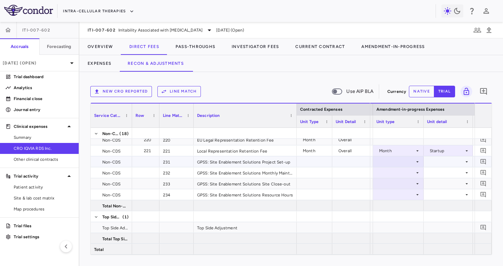
click at [416, 160] on icon at bounding box center [417, 161] width 5 height 5
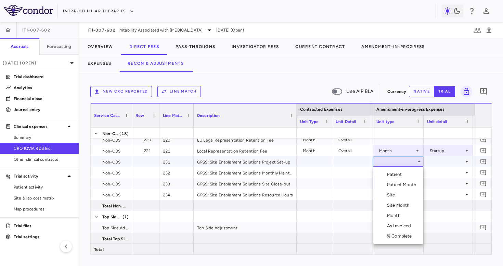
click at [405, 214] on li "Month" at bounding box center [398, 215] width 50 height 10
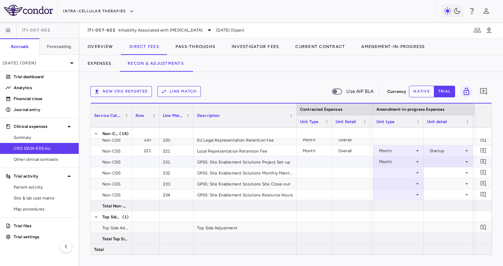
click at [444, 164] on div at bounding box center [448, 161] width 42 height 10
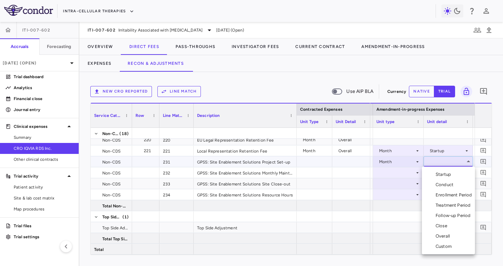
click at [443, 173] on div "Startup" at bounding box center [445, 174] width 18 height 6
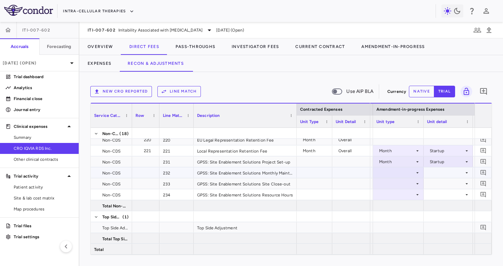
click at [402, 175] on div at bounding box center [399, 172] width 44 height 10
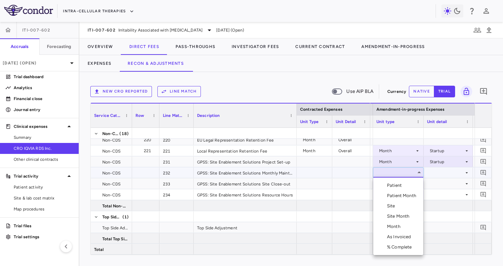
click at [394, 226] on div "Month" at bounding box center [395, 226] width 16 height 6
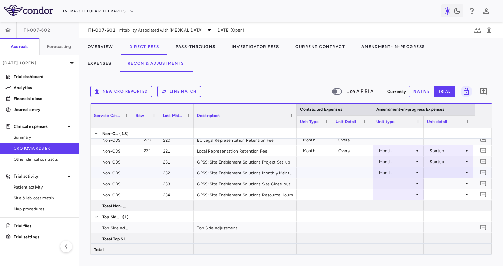
click at [440, 172] on div at bounding box center [448, 172] width 42 height 10
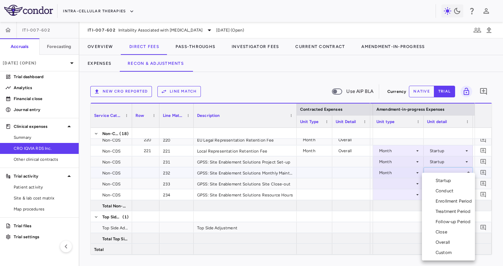
click at [442, 190] on div "Conduct" at bounding box center [446, 191] width 21 height 6
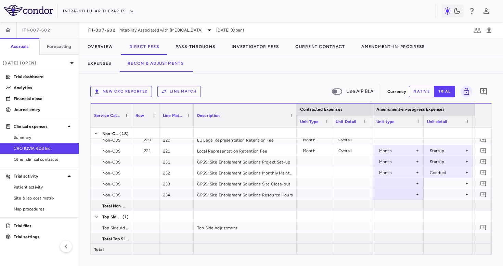
click at [395, 196] on div at bounding box center [399, 194] width 44 height 10
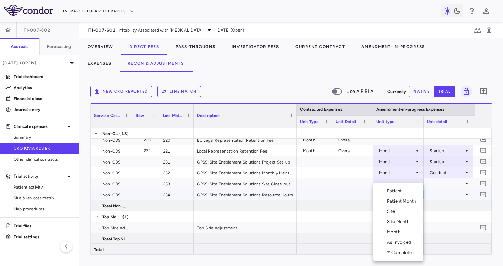
click at [393, 230] on div "Month" at bounding box center [395, 232] width 16 height 6
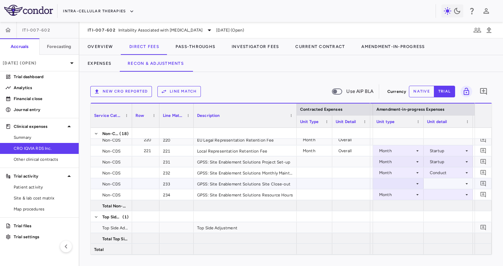
click at [388, 185] on div at bounding box center [399, 183] width 44 height 10
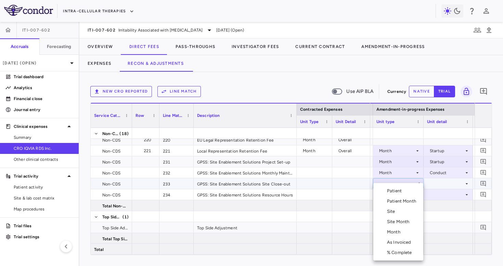
click at [394, 210] on div "Site" at bounding box center [392, 211] width 11 height 6
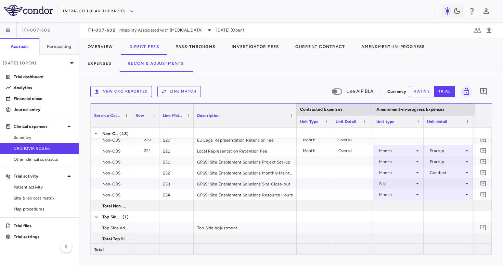
click at [434, 186] on div at bounding box center [448, 183] width 42 height 10
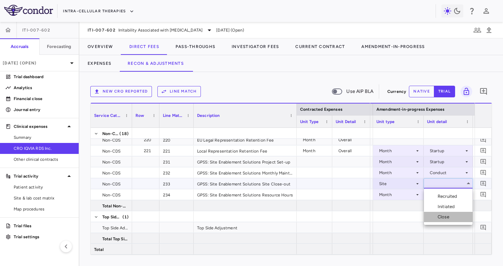
click at [441, 214] on div "Close" at bounding box center [445, 217] width 14 height 6
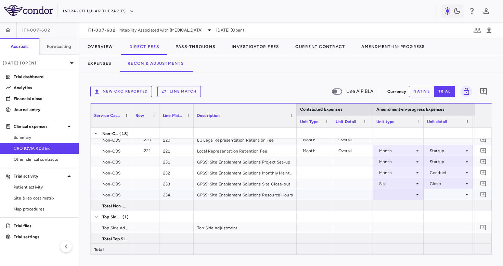
click at [390, 195] on div at bounding box center [399, 194] width 44 height 10
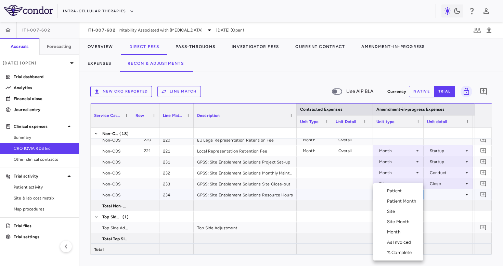
click at [400, 233] on div "Month" at bounding box center [395, 232] width 16 height 6
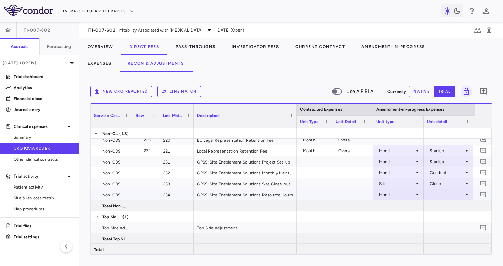
click at [443, 192] on div at bounding box center [448, 194] width 42 height 10
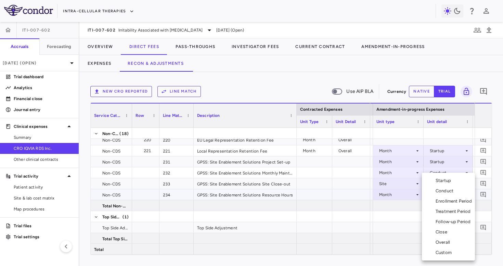
click at [446, 251] on div "Custom" at bounding box center [445, 252] width 19 height 6
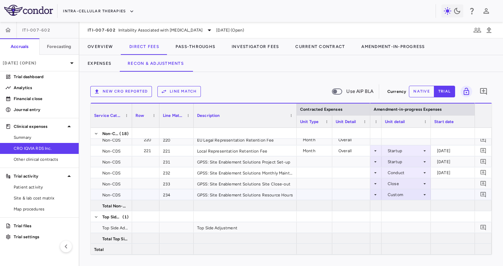
scroll to position [0, 799]
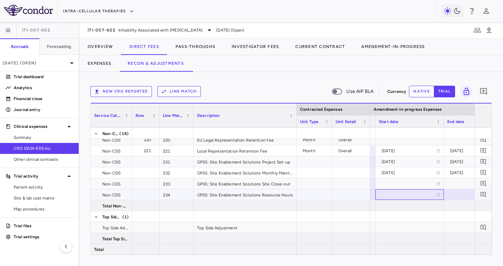
click at [392, 193] on div at bounding box center [410, 194] width 62 height 10
click at [391, 196] on input "**********" at bounding box center [403, 194] width 55 height 11
type input "**********"
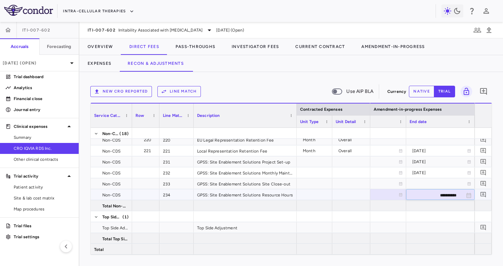
type input "**********"
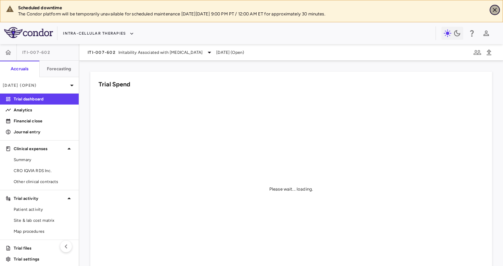
click at [498, 10] on icon "Close" at bounding box center [495, 10] width 7 height 7
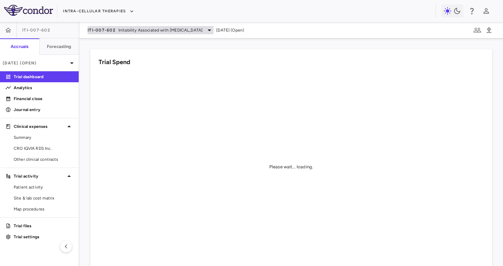
click at [197, 31] on span "Irritability Associated with [MEDICAL_DATA]" at bounding box center [160, 30] width 84 height 6
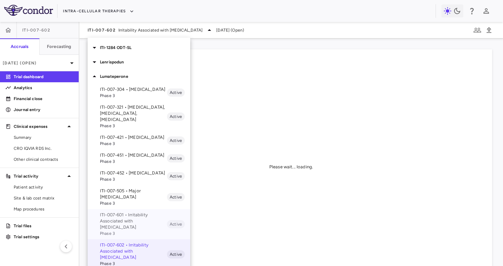
click at [130, 214] on p "ITI-007-601 • Irritability Associated with [MEDICAL_DATA]" at bounding box center [133, 221] width 67 height 18
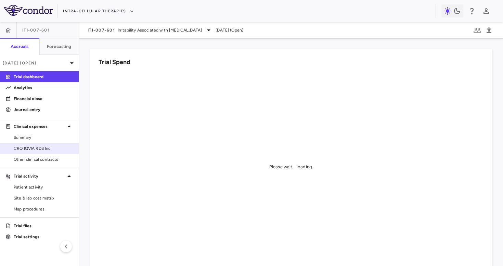
click at [48, 148] on span "CRO IQVIA RDS Inc." at bounding box center [44, 148] width 60 height 6
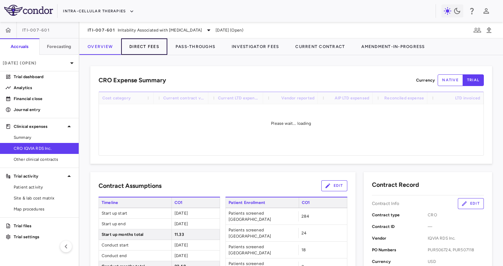
click at [156, 50] on button "Direct Fees" at bounding box center [144, 46] width 46 height 16
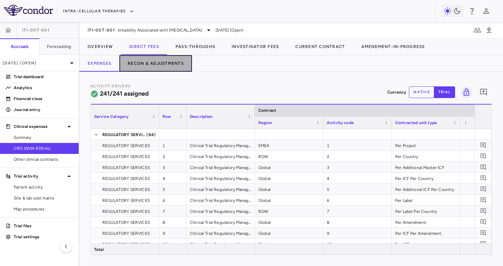
click at [161, 66] on button "Recon & Adjustments" at bounding box center [155, 63] width 73 height 16
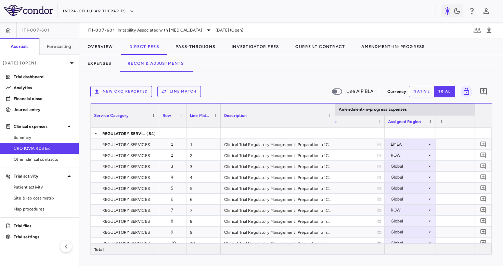
drag, startPoint x: 287, startPoint y: 124, endPoint x: 334, endPoint y: 124, distance: 46.6
click at [334, 124] on div at bounding box center [335, 115] width 3 height 24
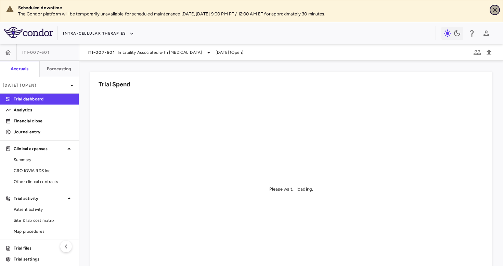
click at [493, 10] on icon "Close" at bounding box center [495, 10] width 7 height 7
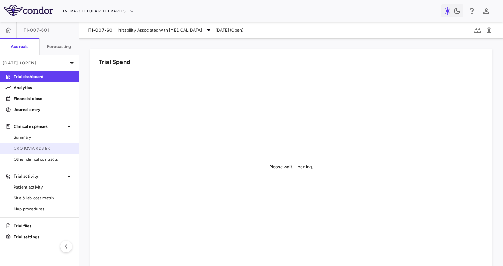
click at [52, 147] on span "CRO IQVIA RDS Inc." at bounding box center [44, 148] width 60 height 6
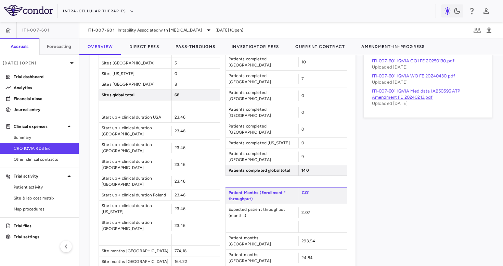
scroll to position [451, 0]
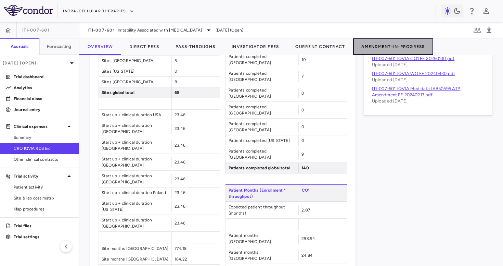
click at [384, 43] on button "Amendment-In-Progress" at bounding box center [393, 46] width 80 height 16
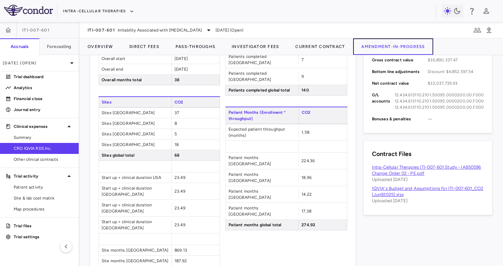
scroll to position [267, 0]
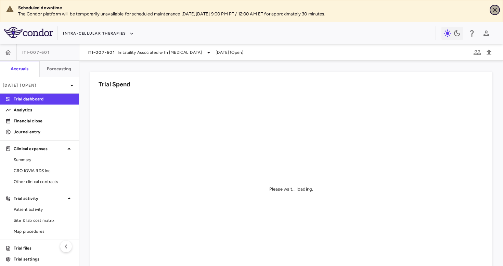
click at [497, 9] on icon "Close" at bounding box center [495, 10] width 7 height 7
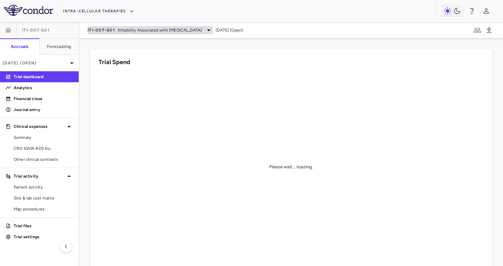
click at [172, 34] on div "ITI-007-601 Irritability Associated with [MEDICAL_DATA]" at bounding box center [150, 30] width 125 height 8
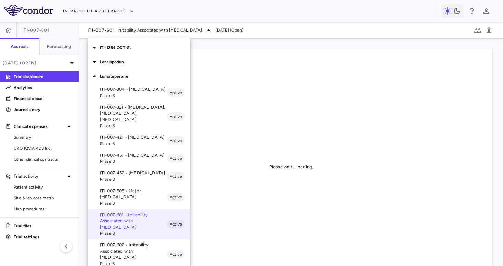
click at [141, 114] on p "ITI-007-321 • [MEDICAL_DATA], [MEDICAL_DATA], [MEDICAL_DATA]" at bounding box center [133, 113] width 67 height 18
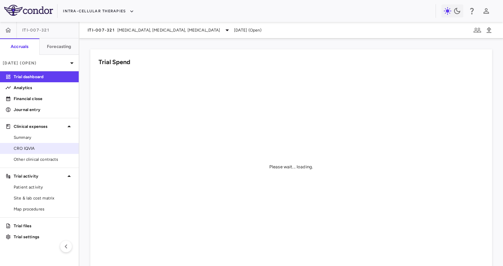
click at [50, 147] on span "CRO IQVIA" at bounding box center [44, 148] width 60 height 6
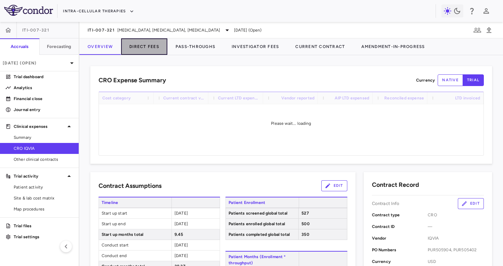
click at [150, 48] on button "Direct Fees" at bounding box center [144, 46] width 46 height 16
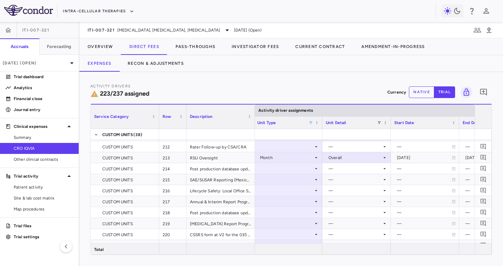
click at [311, 124] on span at bounding box center [311, 123] width 4 height 4
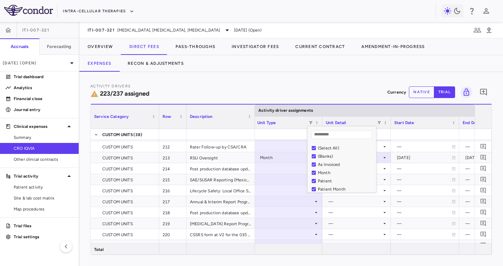
click at [327, 148] on div "(Select All)" at bounding box center [346, 147] width 56 height 5
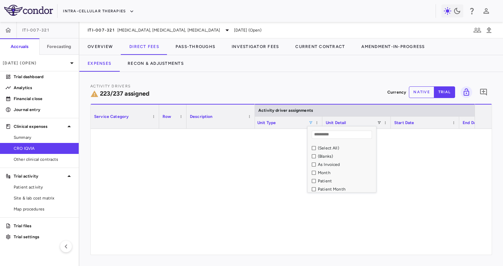
click at [329, 165] on div "As Invoiced" at bounding box center [346, 164] width 56 height 5
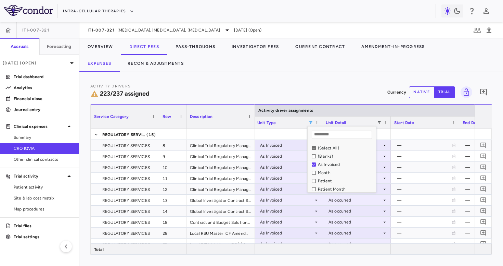
click at [329, 99] on div "Activity Drivers 223/237 assigned Currency native trial 0" at bounding box center [291, 92] width 402 height 18
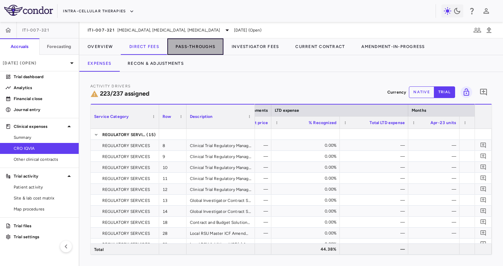
click at [183, 42] on button "Pass-Throughs" at bounding box center [195, 46] width 56 height 16
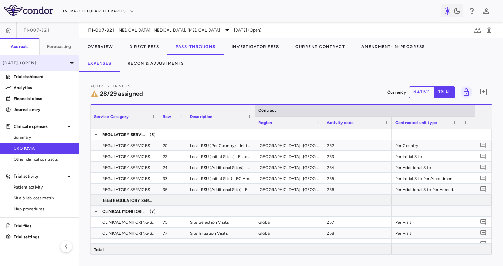
click at [54, 63] on p "[DATE] (Open)" at bounding box center [35, 63] width 65 height 6
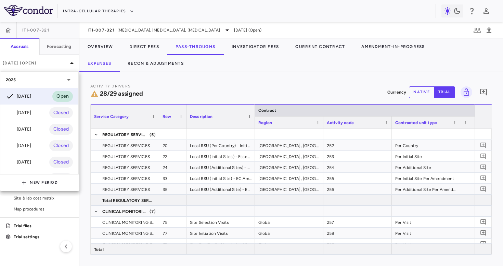
click at [97, 39] on div at bounding box center [251, 133] width 503 height 266
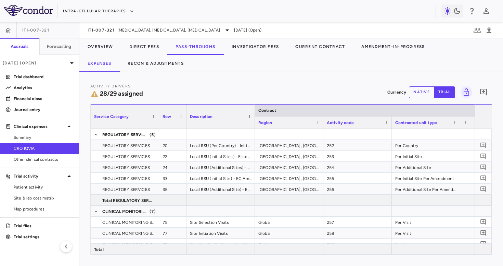
click at [104, 30] on div "2025 [DATE] Open [DATE] Closed [DATE] Closed [DATE] Closed [DATE] Closed [DATE]…" at bounding box center [251, 133] width 503 height 266
click at [104, 30] on span "ITI-007-321" at bounding box center [101, 29] width 27 height 5
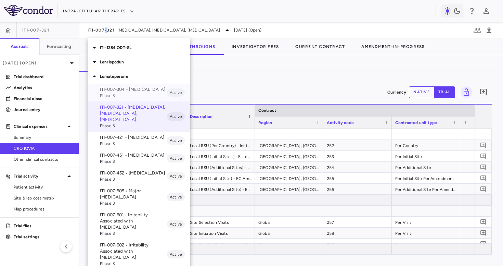
click at [134, 93] on span "Phase 3" at bounding box center [133, 95] width 67 height 6
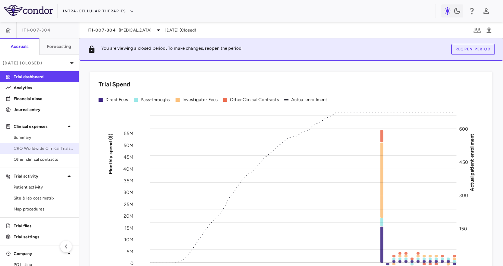
click at [38, 145] on span "CRO Worldwide Clinical Trials, Inc." at bounding box center [44, 148] width 60 height 6
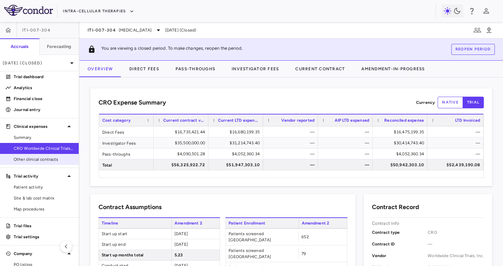
click at [39, 162] on span "Other clinical contracts" at bounding box center [44, 159] width 60 height 6
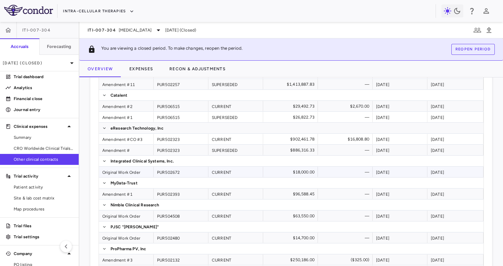
scroll to position [414, 0]
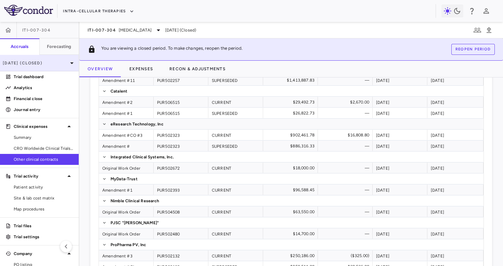
click at [40, 62] on p "[DATE] (Closed)" at bounding box center [35, 63] width 65 height 6
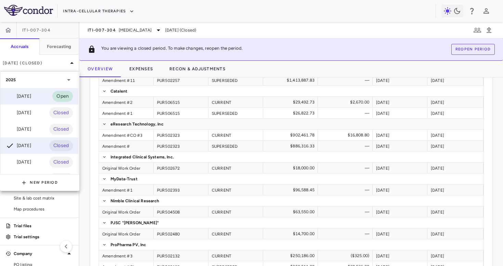
click at [31, 95] on div "[DATE]" at bounding box center [18, 96] width 25 height 8
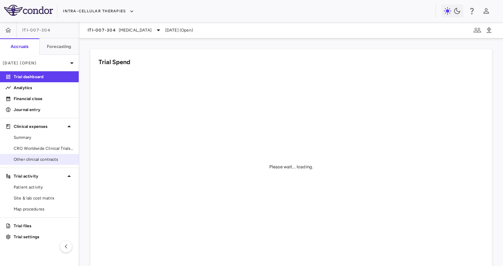
click at [40, 162] on link "Other clinical contracts" at bounding box center [39, 159] width 79 height 10
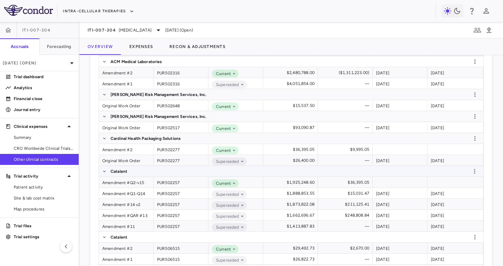
scroll to position [267, 0]
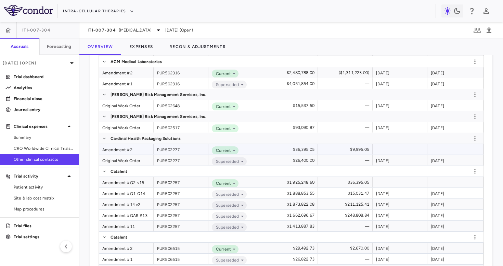
click at [129, 146] on div "Amendment #2" at bounding box center [126, 149] width 55 height 11
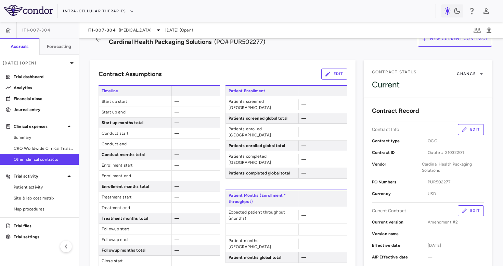
scroll to position [19, 0]
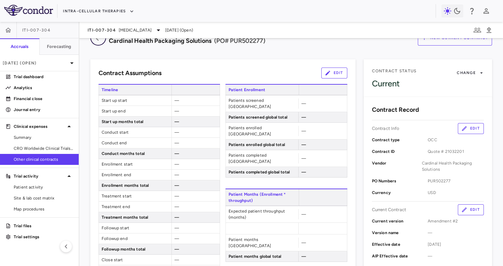
click at [97, 41] on icon "button" at bounding box center [98, 38] width 12 height 8
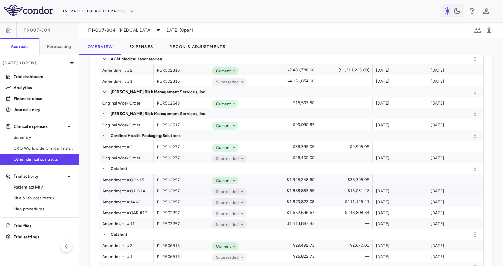
scroll to position [282, 0]
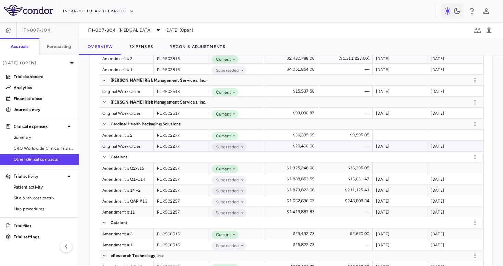
click at [136, 148] on div "Original Work Order" at bounding box center [126, 145] width 55 height 11
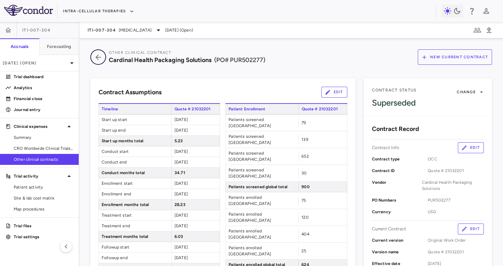
click at [99, 63] on button "button" at bounding box center [98, 56] width 16 height 15
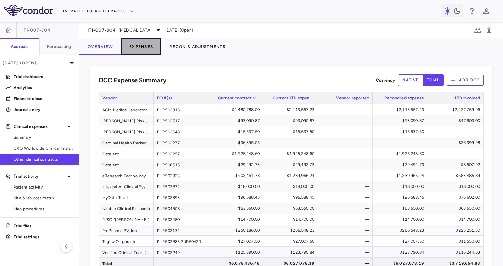
click at [140, 44] on button "Expenses" at bounding box center [141, 46] width 40 height 16
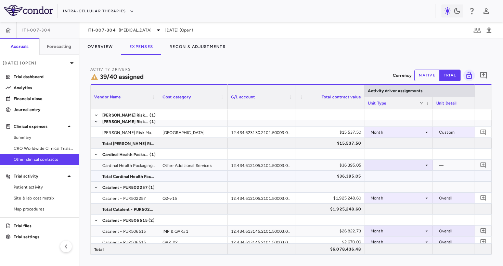
scroll to position [117, 0]
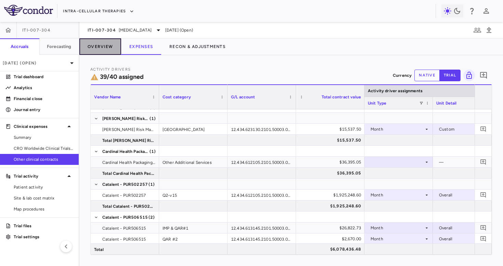
click at [99, 45] on button "Overview" at bounding box center [100, 46] width 42 height 16
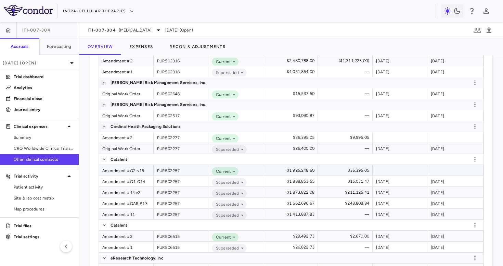
scroll to position [284, 0]
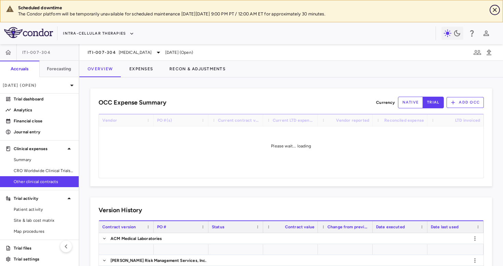
click at [494, 12] on icon "Close" at bounding box center [495, 10] width 7 height 7
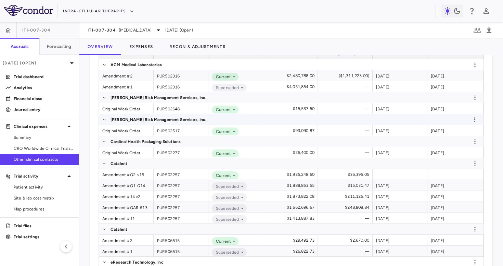
scroll to position [265, 0]
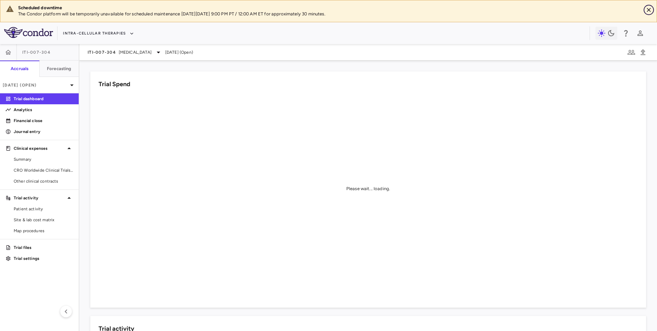
click at [650, 13] on icon "Close" at bounding box center [649, 10] width 7 height 7
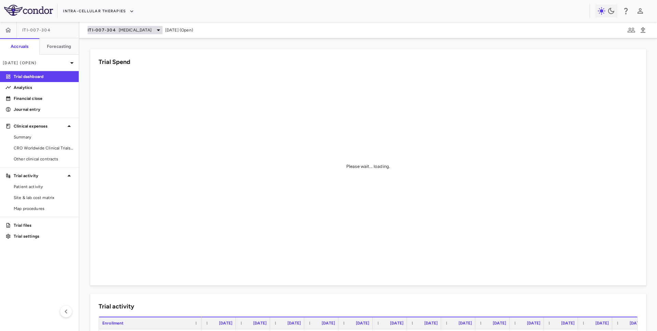
click at [143, 30] on span "[MEDICAL_DATA]" at bounding box center [135, 30] width 33 height 6
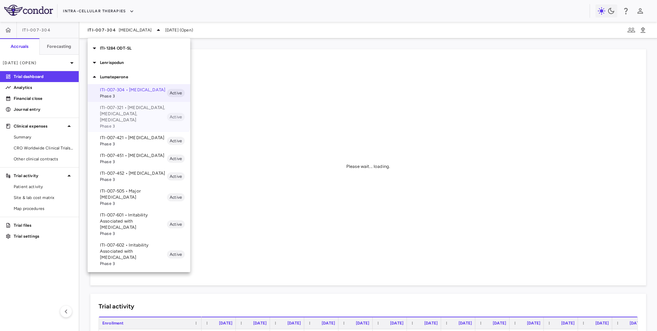
click at [119, 108] on p "ITI-007-321 • [MEDICAL_DATA], [MEDICAL_DATA], [MEDICAL_DATA]" at bounding box center [133, 114] width 67 height 18
